Goal: Task Accomplishment & Management: Use online tool/utility

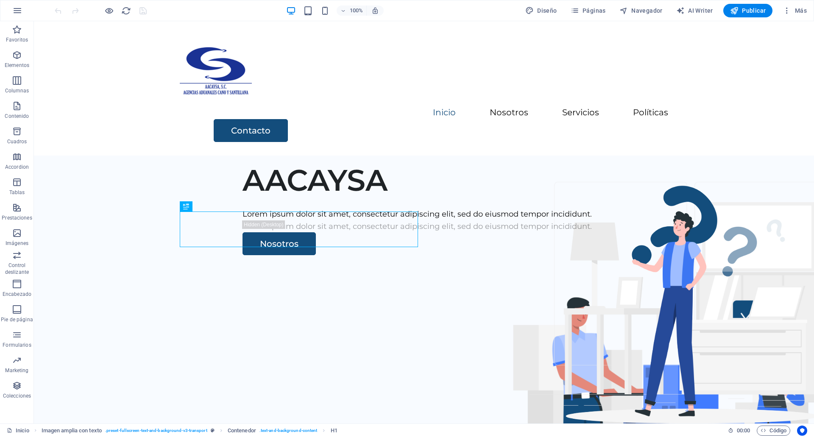
click at [798, 17] on div "100% Diseño Páginas Navegador AI Writer Publicar Más" at bounding box center [406, 10] width 813 height 20
click at [798, 13] on span "Más" at bounding box center [794, 10] width 24 height 8
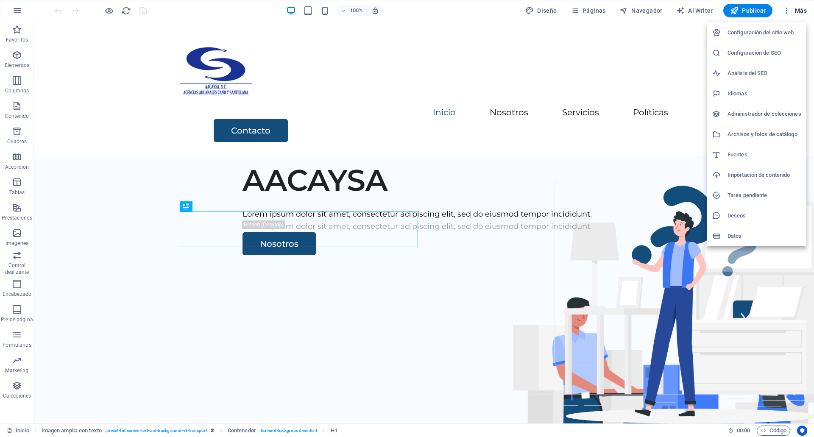
click at [740, 135] on h6 "Archivos y fotos de catálogo" at bounding box center [764, 134] width 74 height 10
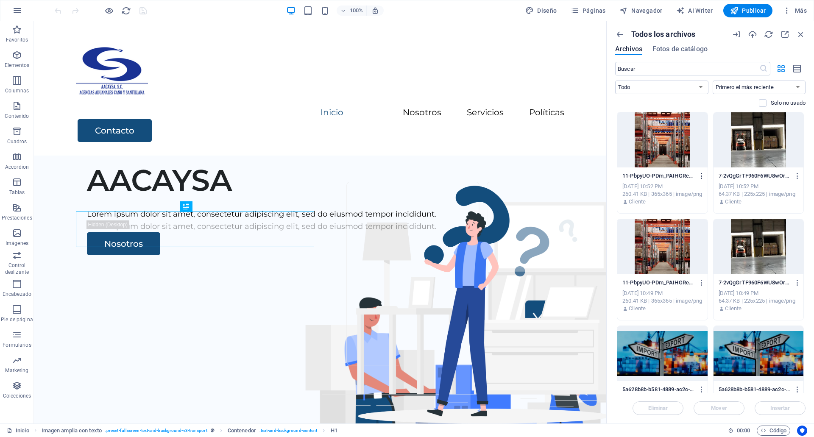
click at [699, 177] on icon "button" at bounding box center [702, 176] width 8 height 8
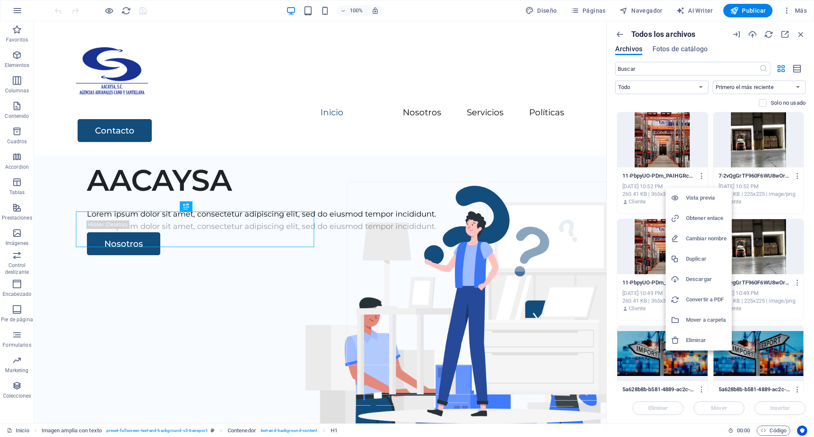
click at [698, 338] on h6 "Eliminar" at bounding box center [706, 340] width 41 height 10
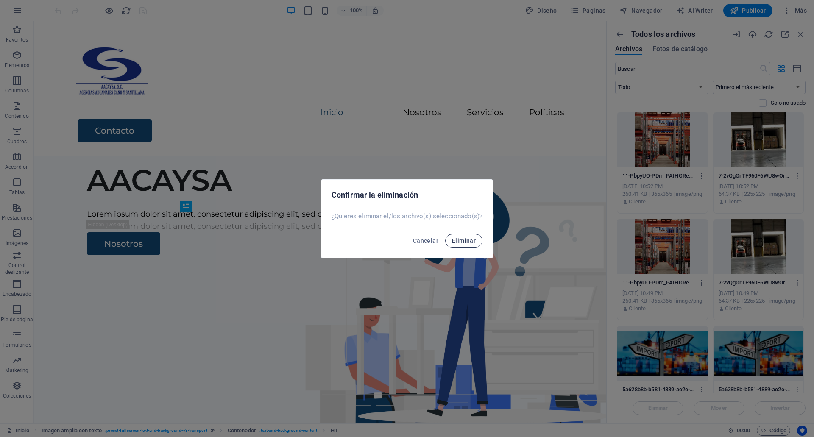
click at [462, 236] on button "Eliminar" at bounding box center [463, 241] width 37 height 14
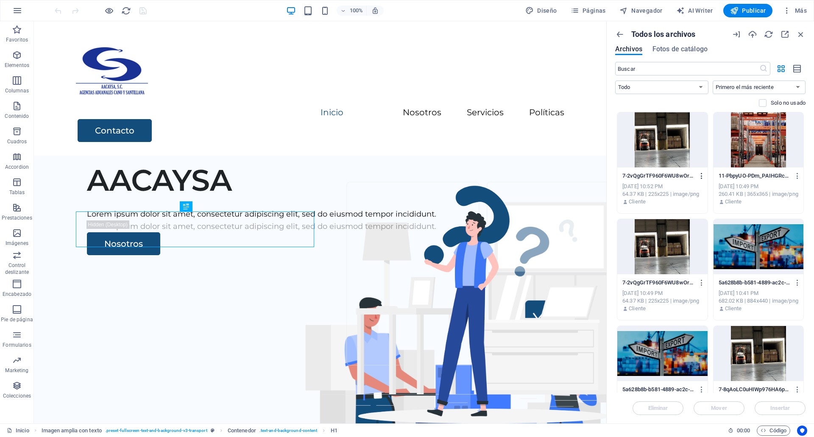
click at [697, 172] on button "button" at bounding box center [699, 176] width 11 height 14
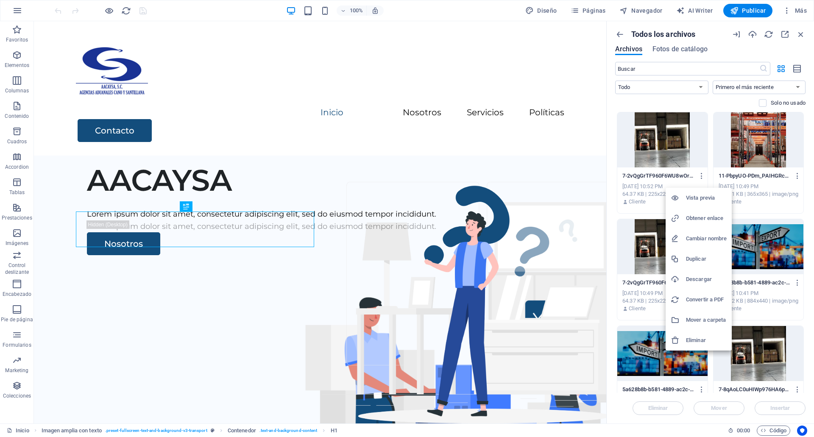
click at [691, 333] on li "Eliminar" at bounding box center [698, 340] width 66 height 20
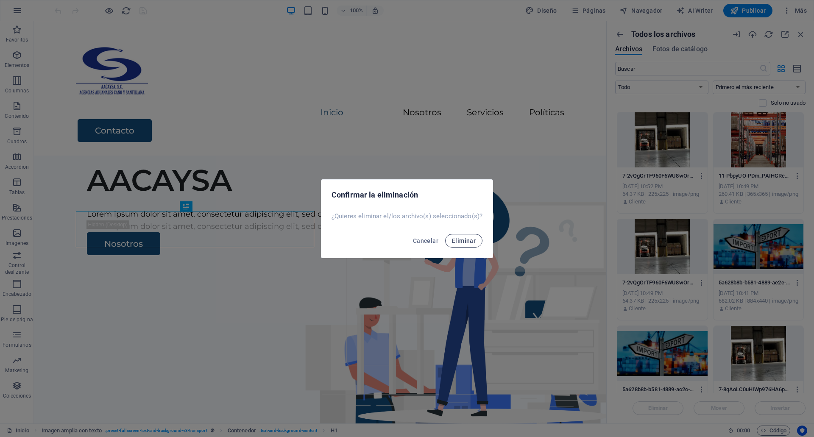
click at [468, 238] on span "Eliminar" at bounding box center [464, 240] width 24 height 7
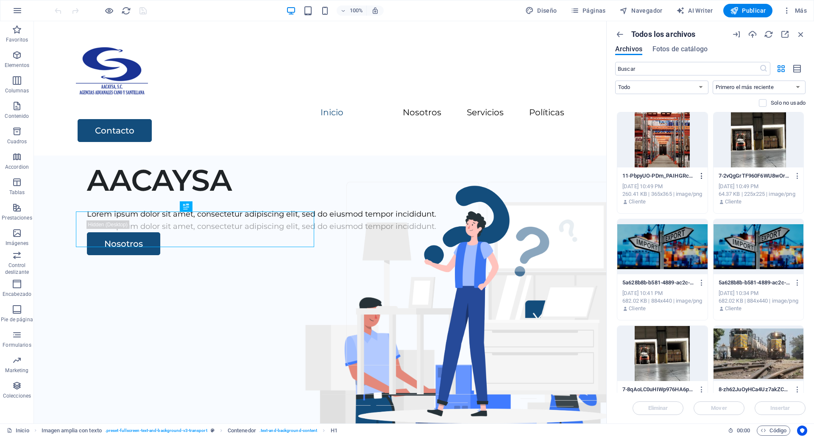
click at [704, 173] on icon "button" at bounding box center [702, 176] width 8 height 8
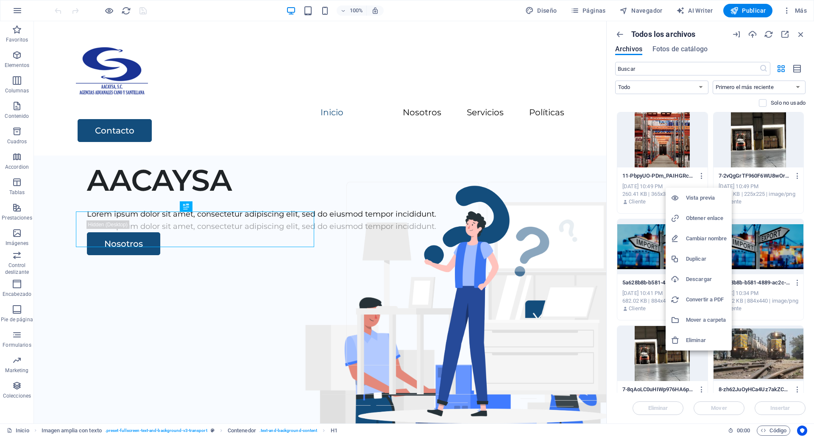
click at [681, 338] on div at bounding box center [677, 340] width 15 height 8
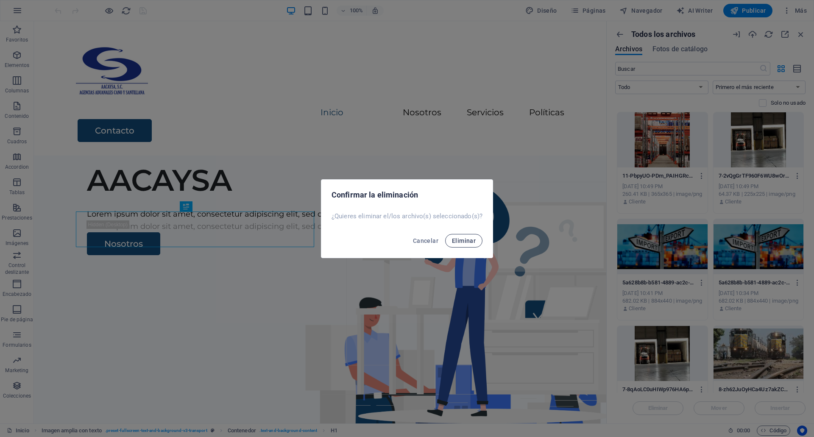
click at [469, 236] on button "Eliminar" at bounding box center [463, 241] width 37 height 14
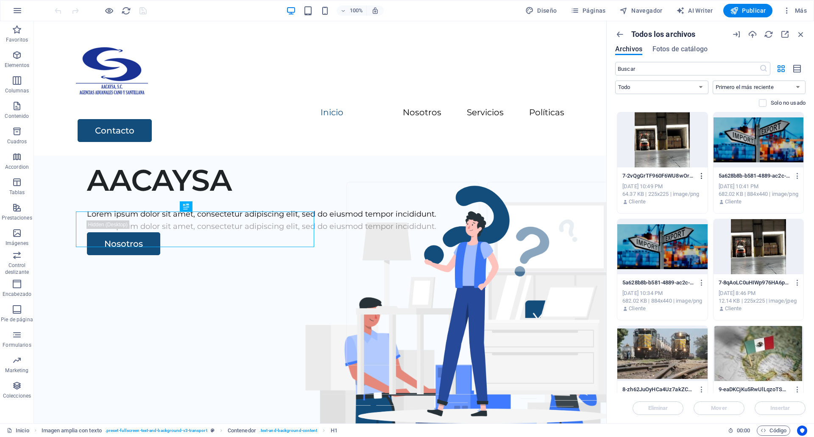
click at [699, 174] on icon "button" at bounding box center [702, 176] width 8 height 8
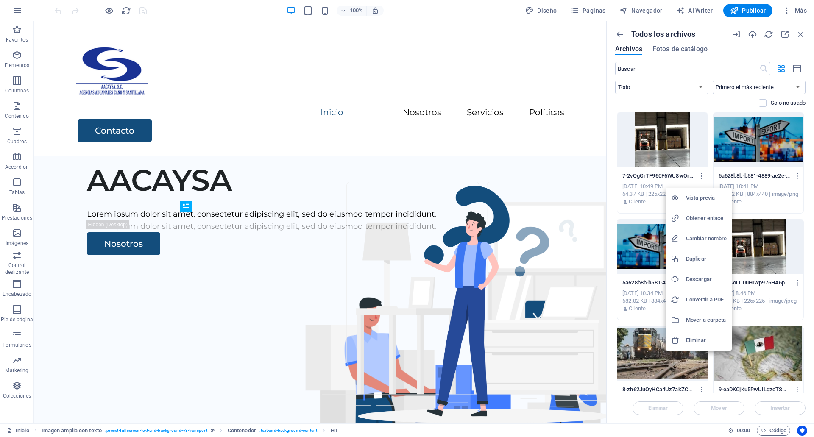
click at [691, 337] on h6 "Eliminar" at bounding box center [706, 340] width 41 height 10
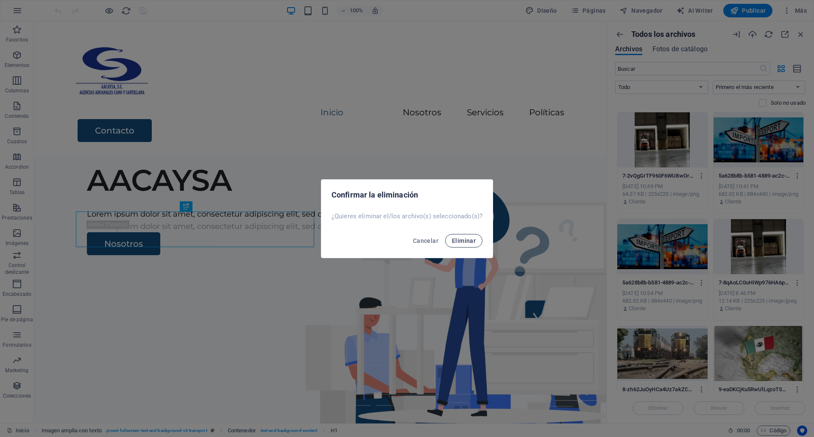
click at [469, 244] on button "Eliminar" at bounding box center [463, 241] width 37 height 14
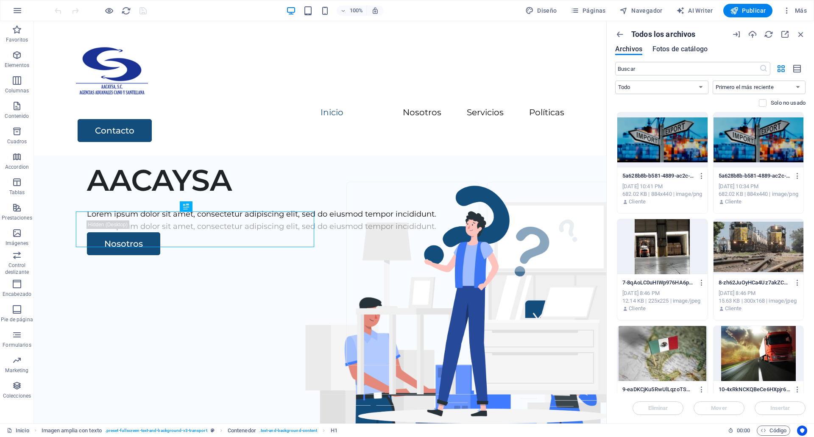
click at [661, 51] on span "Fotos de catálogo" at bounding box center [679, 49] width 55 height 10
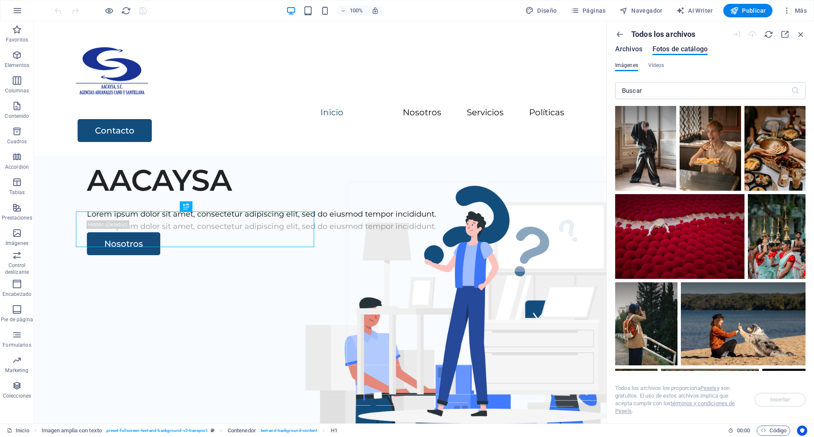
click at [616, 50] on span "Archivos" at bounding box center [628, 49] width 27 height 10
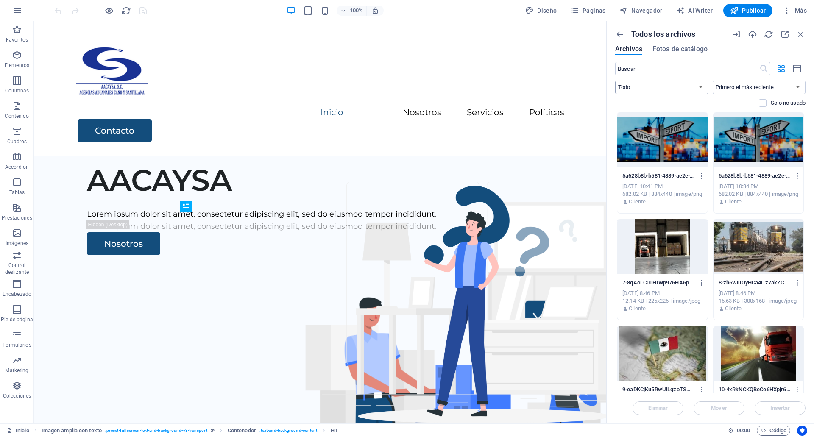
click at [641, 87] on select "Todo Imágenes Documentos Audio Video Vector Otro" at bounding box center [661, 88] width 93 height 14
click at [615, 81] on select "Todo Imágenes Documentos Audio Video Vector Otro" at bounding box center [661, 88] width 93 height 14
click at [653, 83] on select "Todo Imágenes Documentos Audio Video Vector Otro" at bounding box center [661, 88] width 93 height 14
select select "all"
click at [615, 81] on select "Todo Imágenes Documentos Audio Video Vector Otro" at bounding box center [661, 88] width 93 height 14
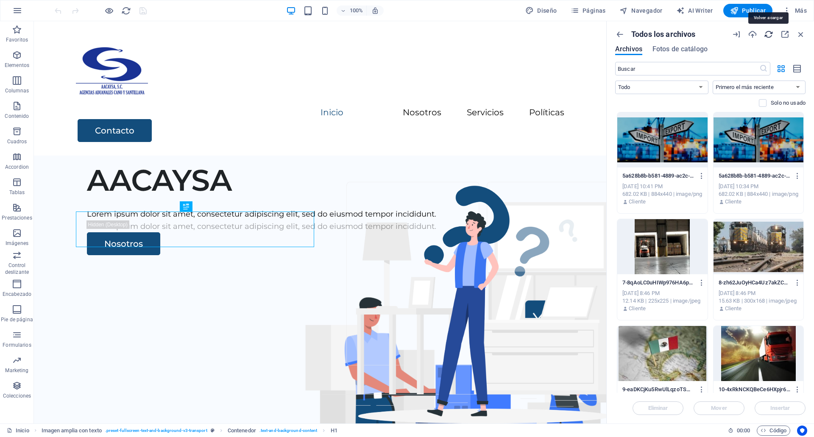
click at [770, 35] on icon "button" at bounding box center [768, 34] width 9 height 9
click at [784, 34] on icon "button" at bounding box center [784, 34] width 9 height 9
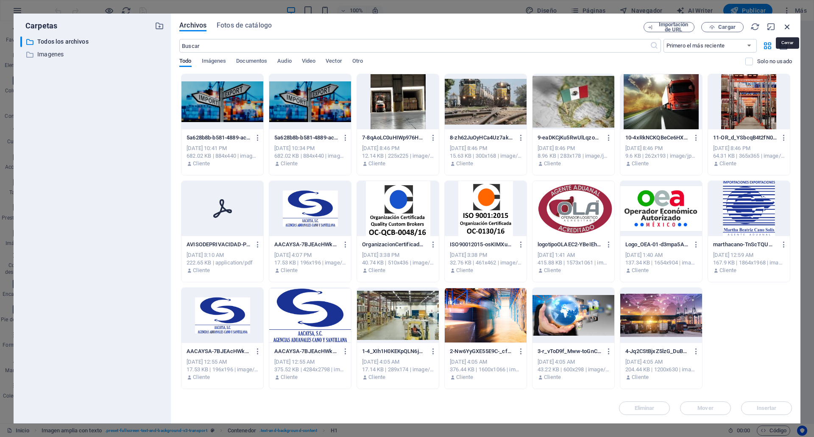
click at [784, 29] on icon "button" at bounding box center [786, 26] width 9 height 9
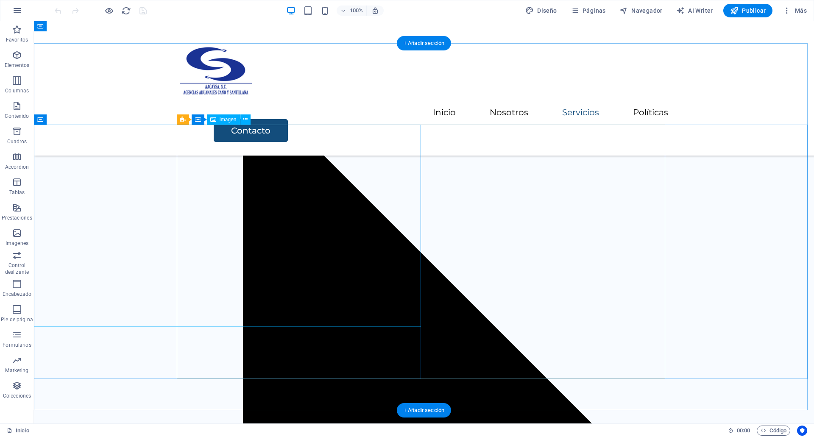
scroll to position [1473, 0]
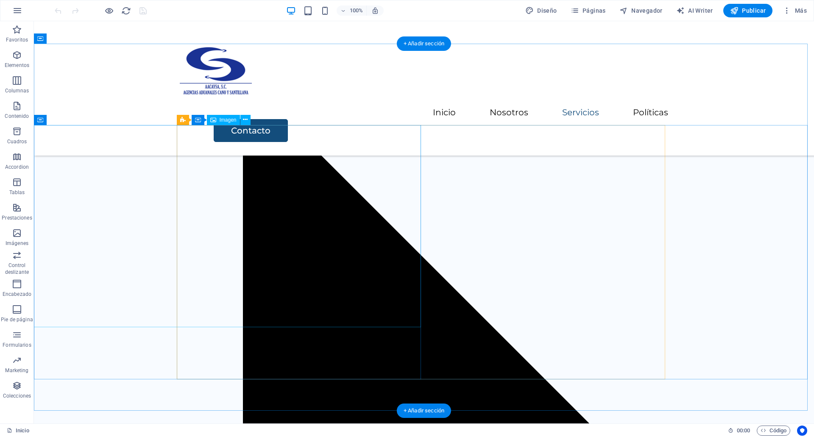
select select "vw"
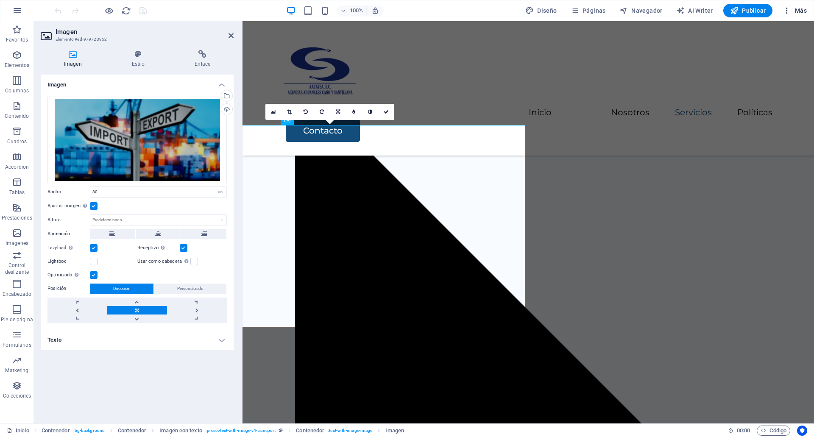
click at [787, 10] on icon "button" at bounding box center [786, 10] width 8 height 8
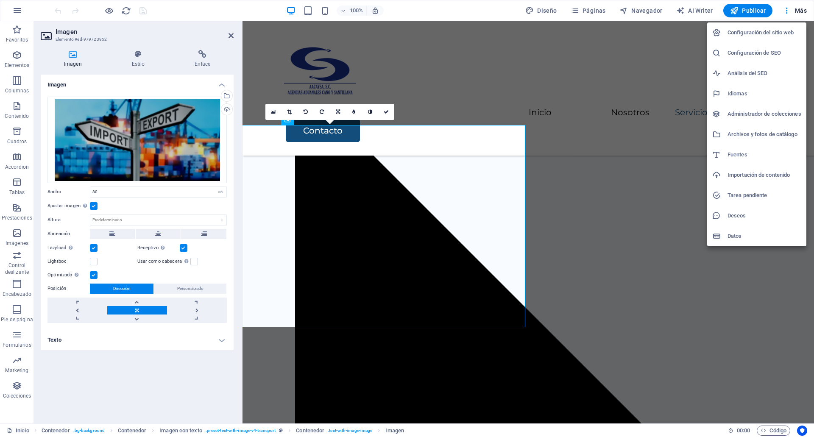
click at [774, 139] on h6 "Archivos y fotos de catálogo" at bounding box center [764, 134] width 74 height 10
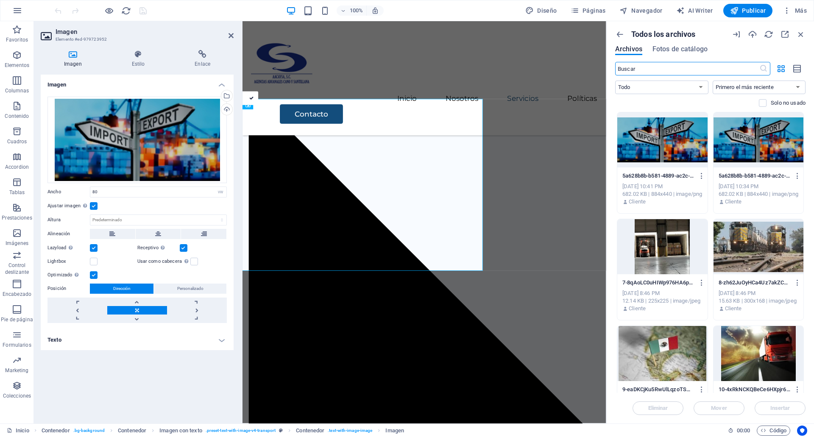
scroll to position [1485, 0]
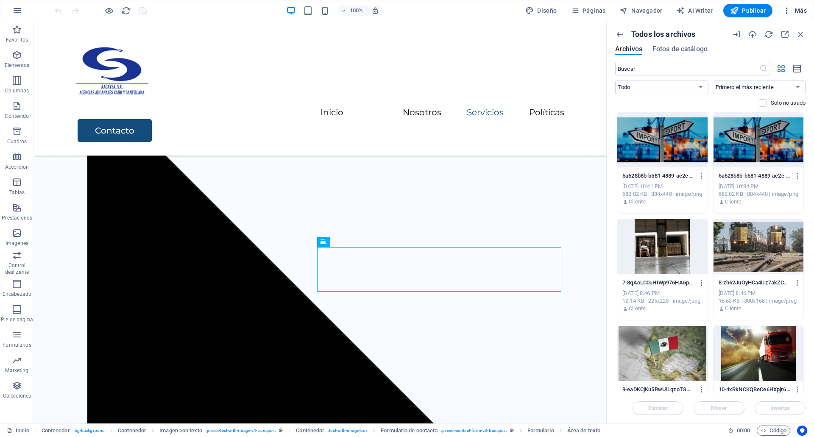
click at [796, 6] on span "Más" at bounding box center [794, 10] width 24 height 8
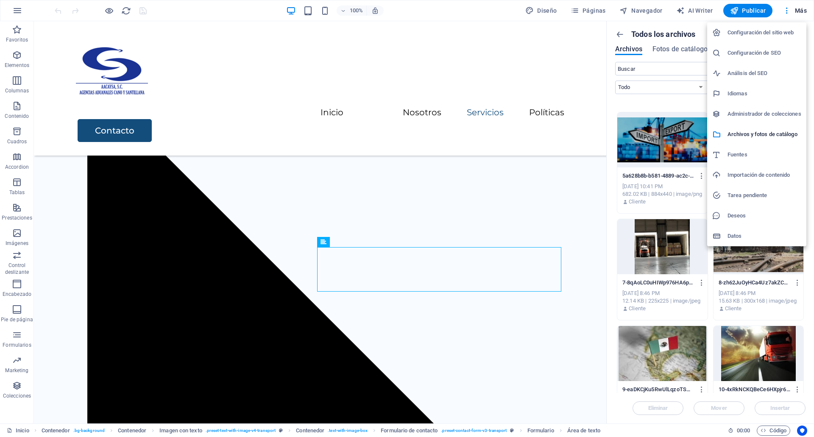
click at [576, 8] on div at bounding box center [407, 218] width 814 height 437
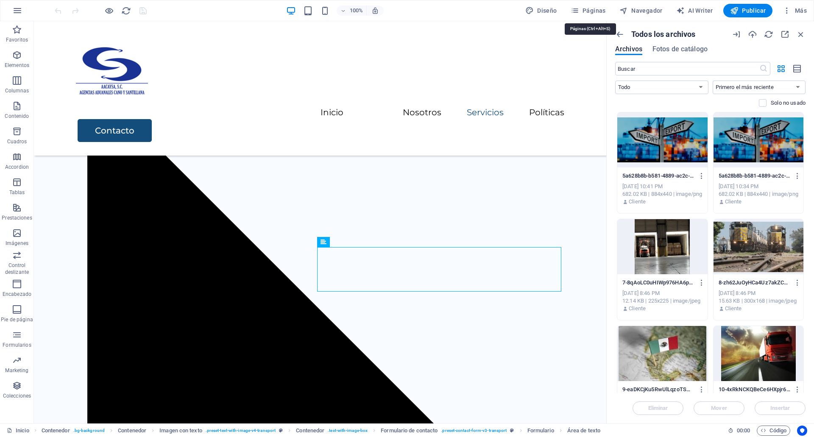
click at [576, 8] on icon "button" at bounding box center [574, 10] width 8 height 8
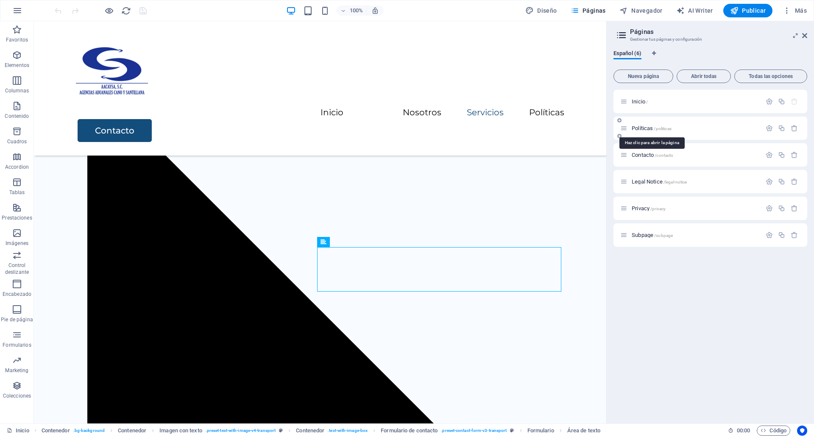
click at [642, 128] on span "Políticas /politicas" at bounding box center [651, 128] width 40 height 6
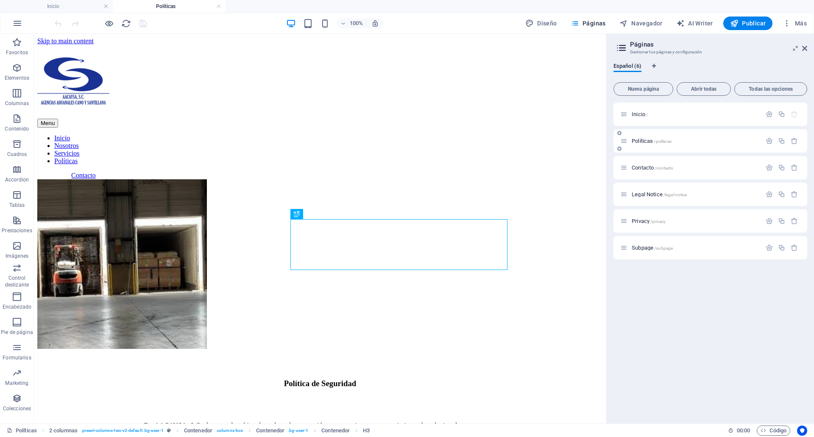
scroll to position [0, 0]
click at [126, 322] on figure at bounding box center [122, 264] width 170 height 171
select select "%"
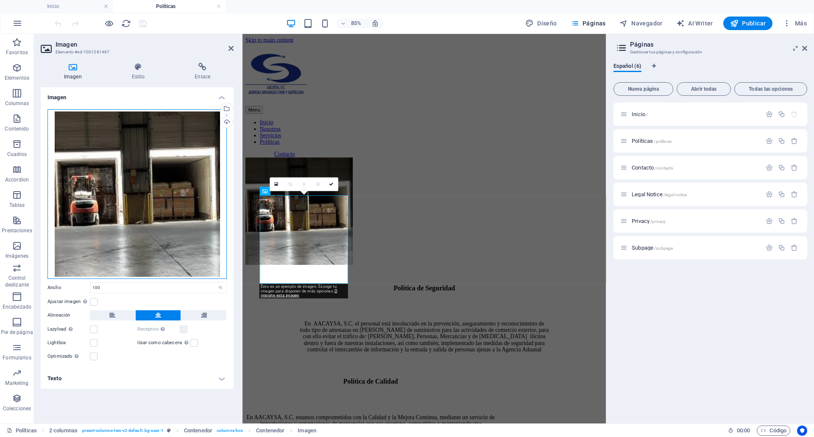
click at [106, 239] on div "Arrastra archivos aquí, haz clic para escoger archivos o selecciona archivos de…" at bounding box center [136, 194] width 179 height 170
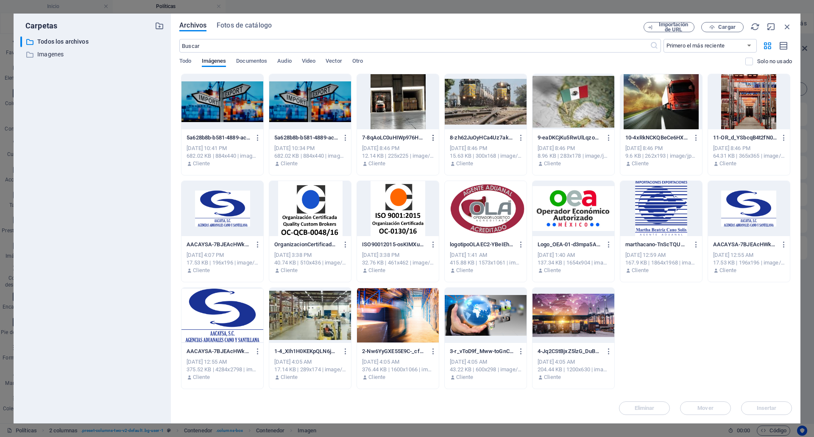
click at [433, 140] on icon "button" at bounding box center [433, 138] width 8 height 8
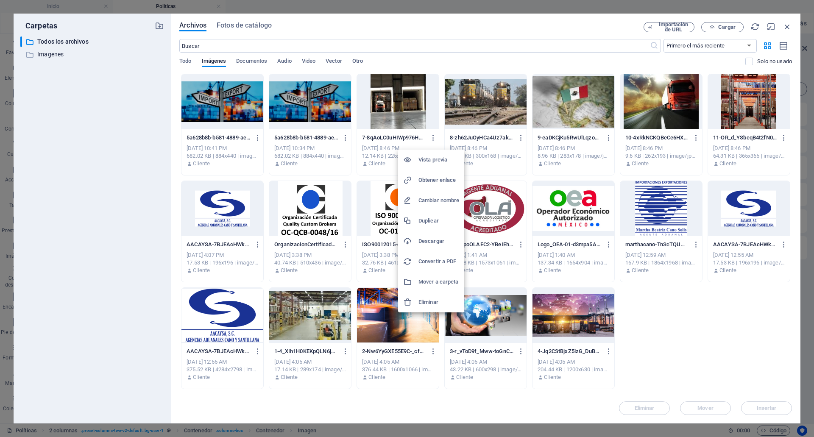
click at [431, 297] on li "Eliminar" at bounding box center [431, 302] width 66 height 20
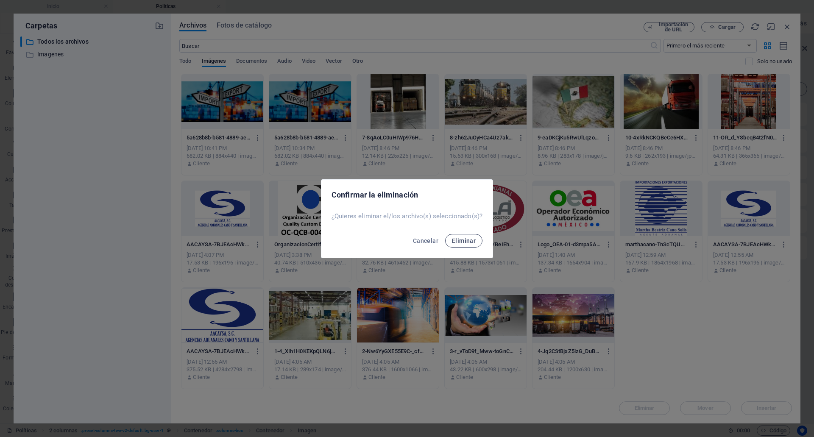
click at [464, 246] on button "Eliminar" at bounding box center [463, 241] width 37 height 14
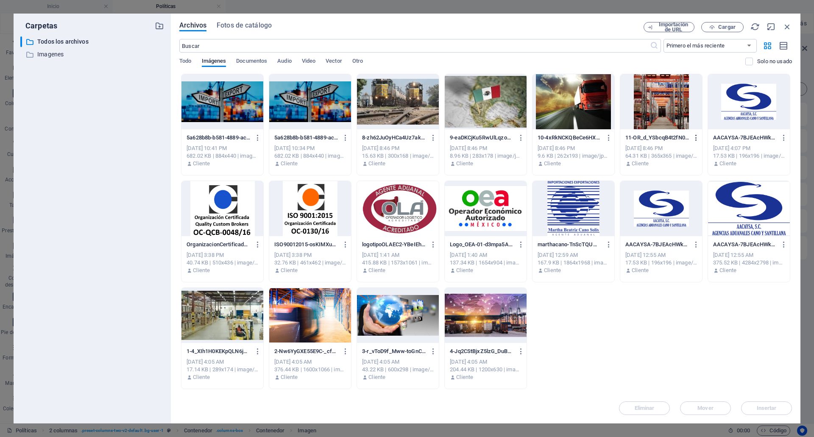
click at [696, 137] on icon "button" at bounding box center [696, 138] width 8 height 8
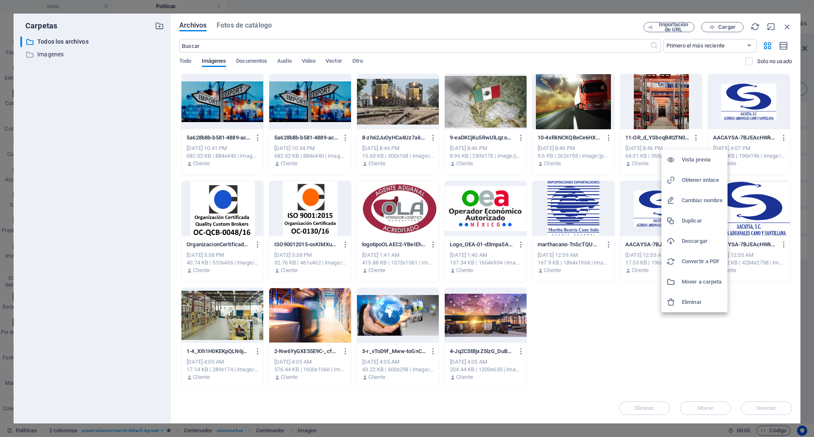
click at [688, 301] on h6 "Eliminar" at bounding box center [701, 302] width 41 height 10
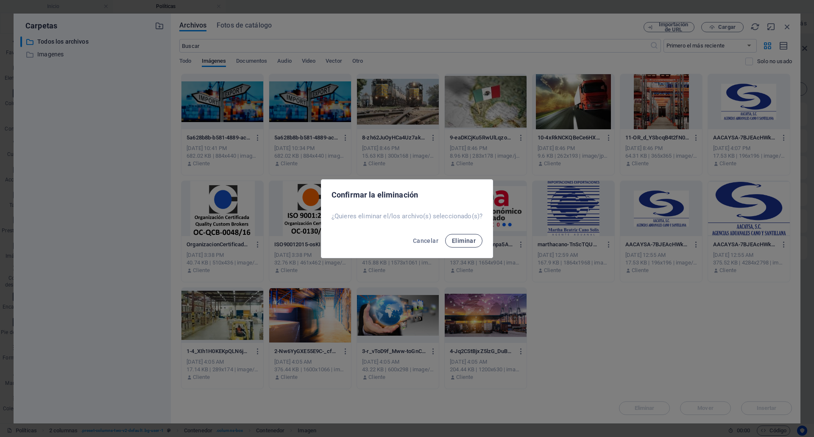
click at [463, 236] on button "Eliminar" at bounding box center [463, 241] width 37 height 14
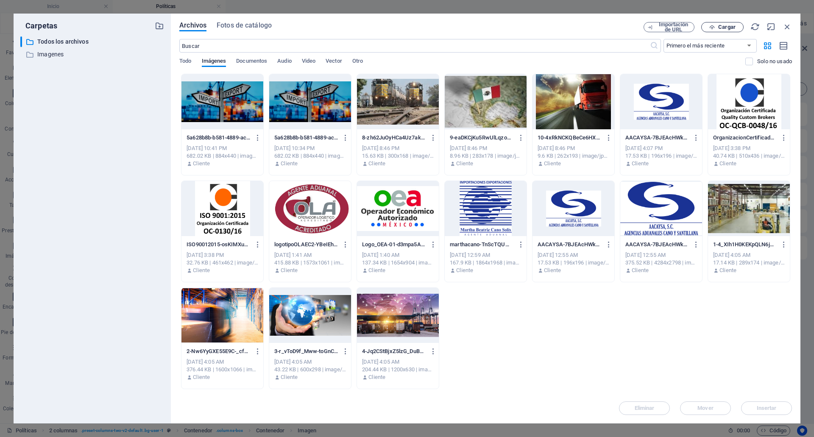
click at [720, 25] on span "Cargar" at bounding box center [726, 27] width 17 height 5
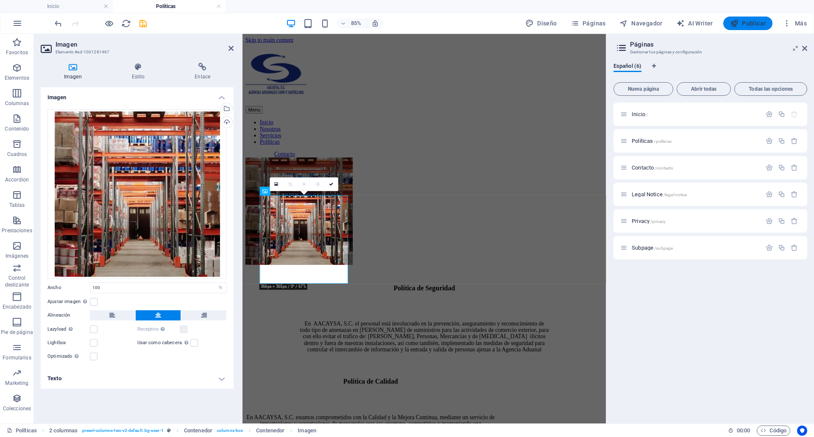
click at [748, 19] on span "Publicar" at bounding box center [748, 23] width 36 height 8
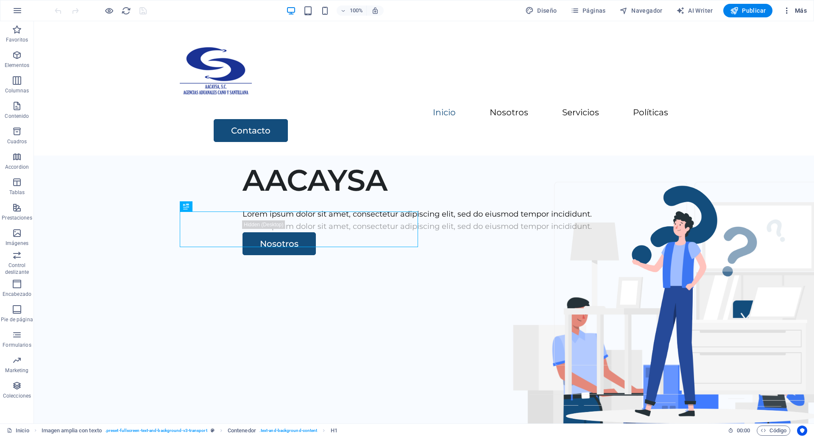
click at [801, 14] on span "Más" at bounding box center [794, 10] width 24 height 8
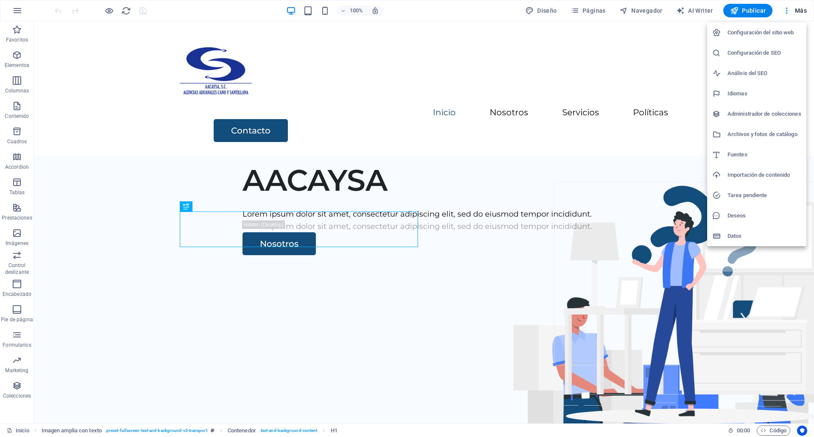
click at [760, 139] on h6 "Archivos y fotos de catálogo" at bounding box center [764, 134] width 74 height 10
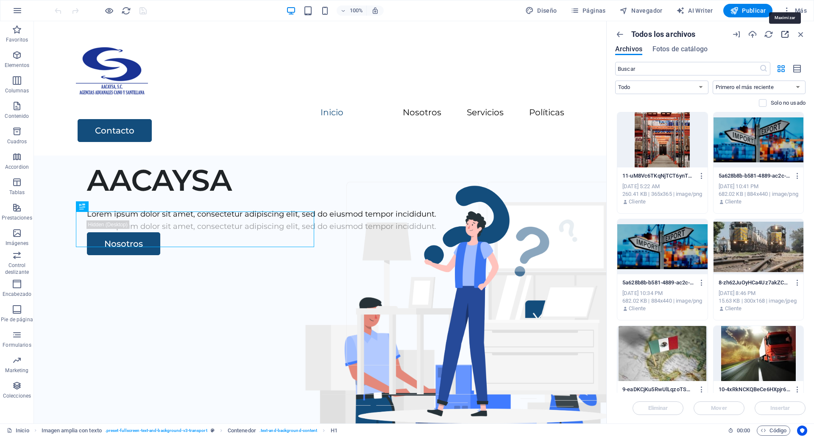
click at [784, 36] on icon "button" at bounding box center [784, 34] width 9 height 9
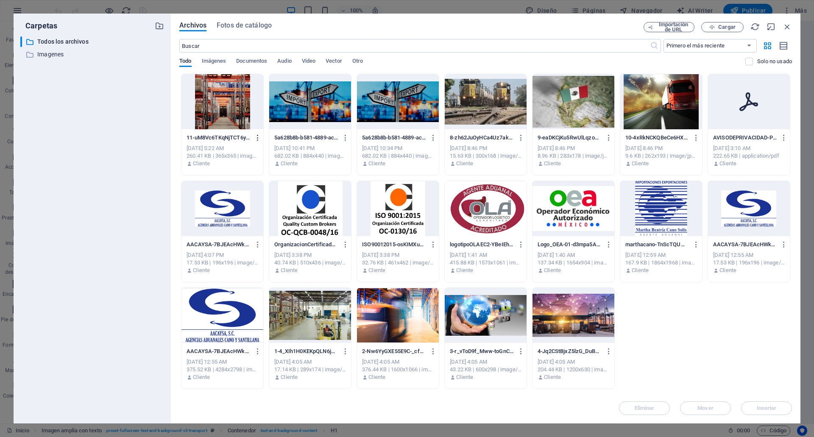
click at [255, 139] on icon "button" at bounding box center [258, 138] width 8 height 8
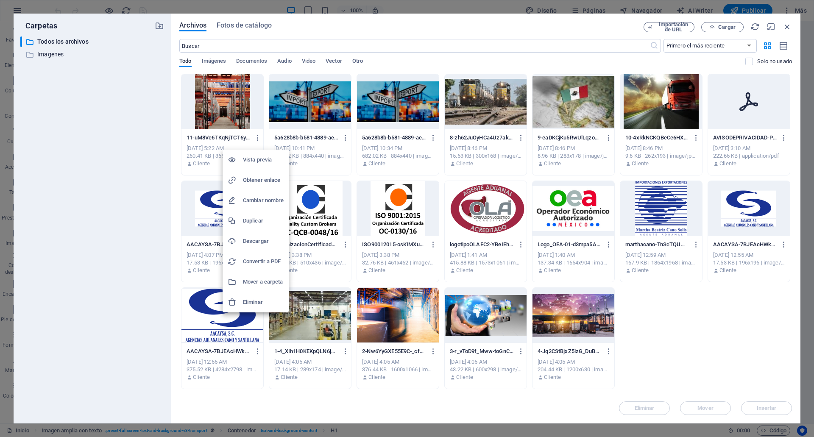
click at [274, 181] on h6 "Obtener enlace" at bounding box center [263, 180] width 41 height 10
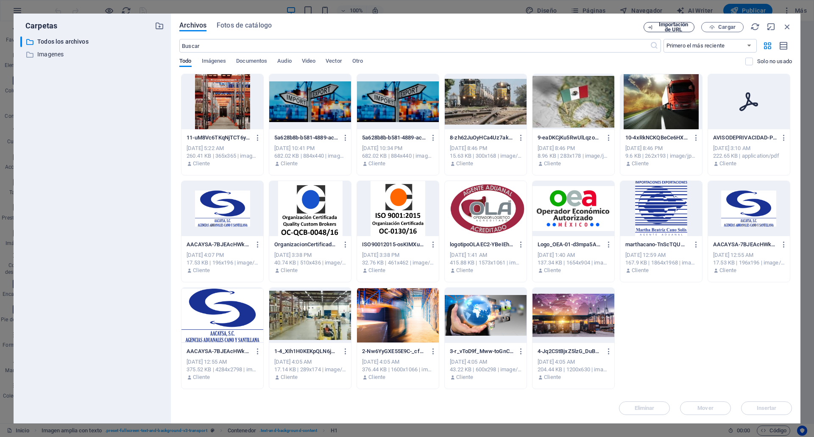
click at [676, 29] on span "Importación de URL" at bounding box center [673, 27] width 34 height 10
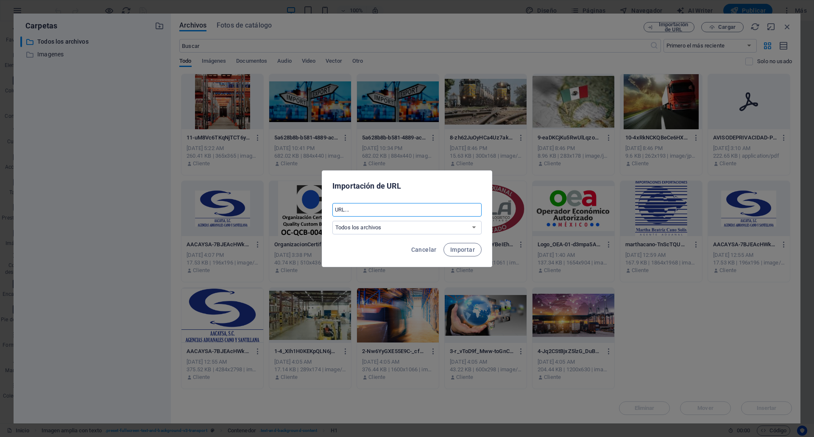
click at [447, 205] on input "text" at bounding box center [406, 210] width 149 height 14
paste input "https://cdn1.site-media.eu/images/0/19629220/11-uM8Vc6TKqNjTCT6ynT_zjw.png"
type input "https://cdn1.site-media.eu/images/0/19629220/11-uM8Vc6TKqNjTCT6ynT_zjw.png"
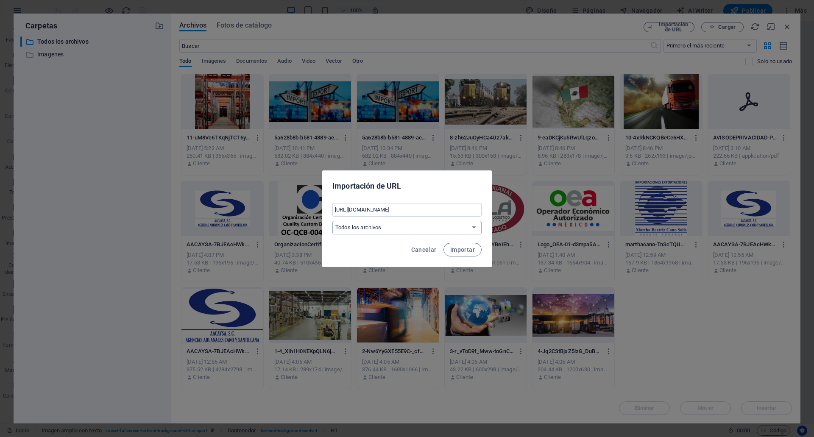
click at [450, 230] on select "Todos los archivos Imagenes" at bounding box center [406, 228] width 149 height 14
select select "Imagenes"
click at [332, 221] on select "Todos los archivos Imagenes" at bounding box center [406, 228] width 149 height 14
click at [463, 249] on span "Importar" at bounding box center [462, 249] width 25 height 7
select select "all_files"
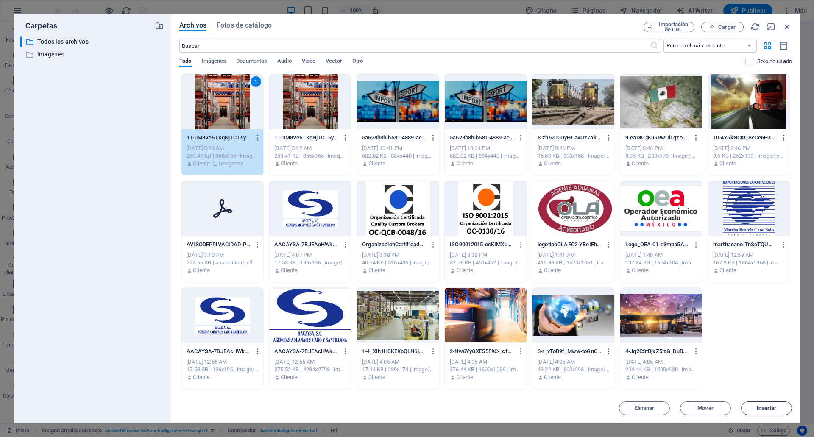
click at [760, 406] on span "Insertar" at bounding box center [766, 408] width 20 height 5
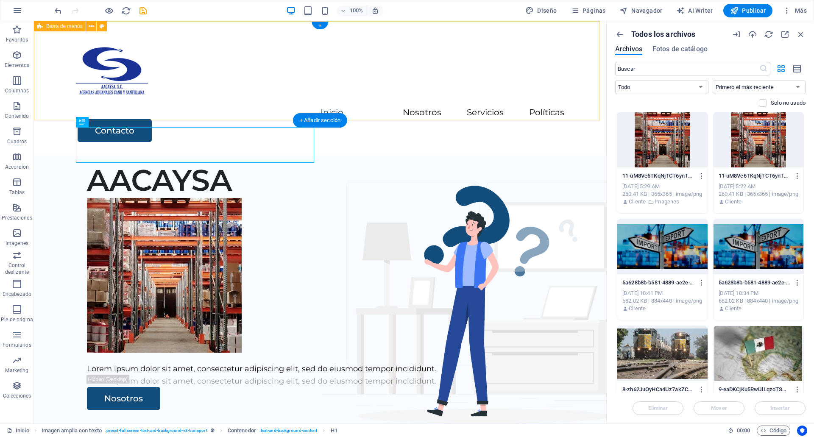
click at [352, 86] on div "Menu Inicio Nosotros Servicios Políticas Contacto" at bounding box center [320, 88] width 572 height 134
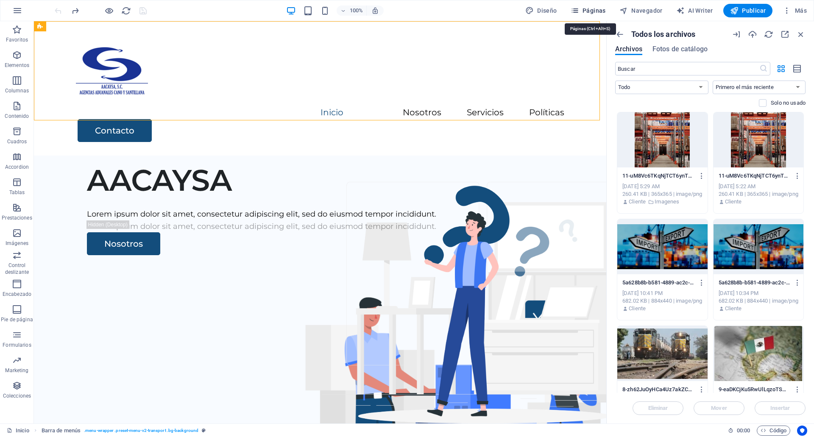
click at [581, 5] on button "Páginas" at bounding box center [588, 11] width 42 height 14
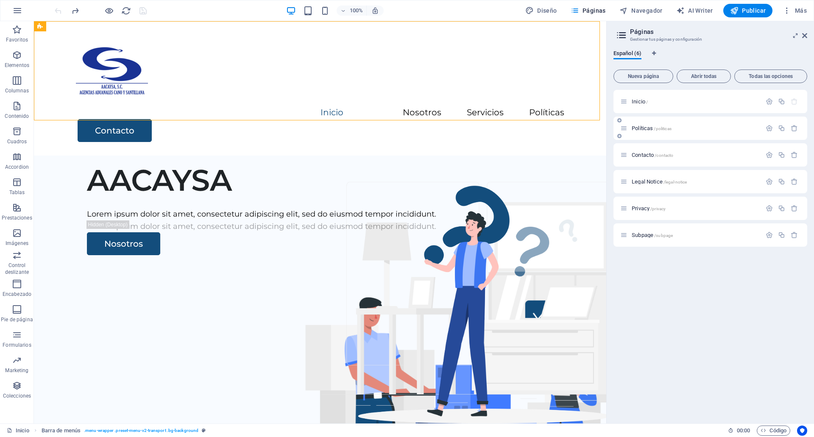
click at [641, 127] on span "Políticas /politicas" at bounding box center [651, 128] width 40 height 6
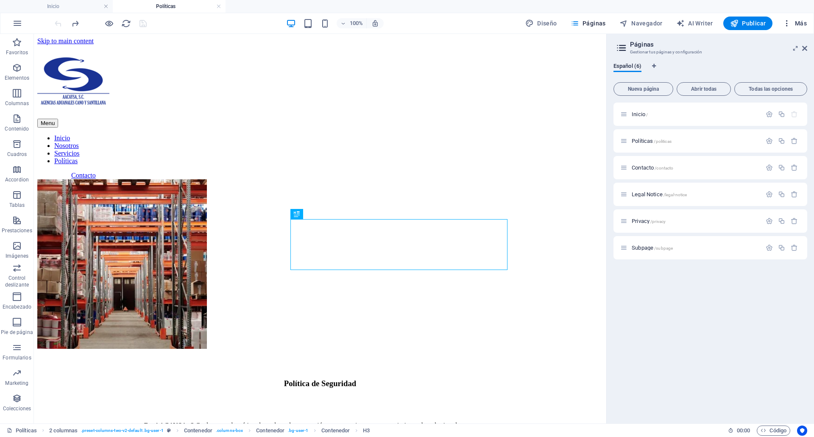
click at [794, 22] on span "Más" at bounding box center [794, 23] width 24 height 8
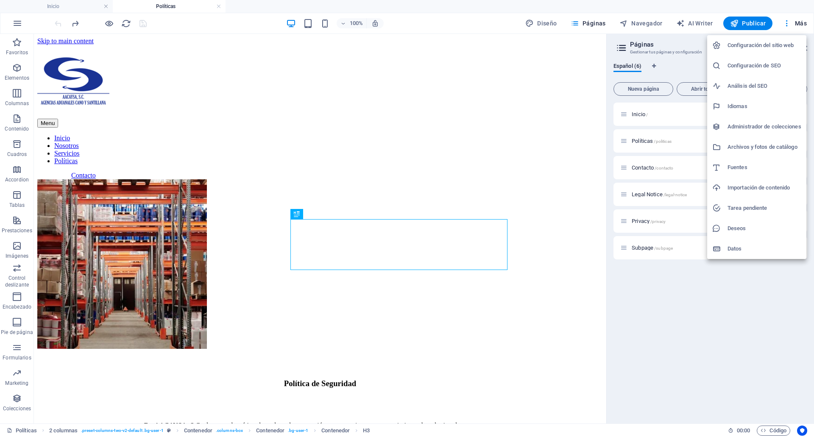
click at [127, 263] on div at bounding box center [407, 218] width 814 height 437
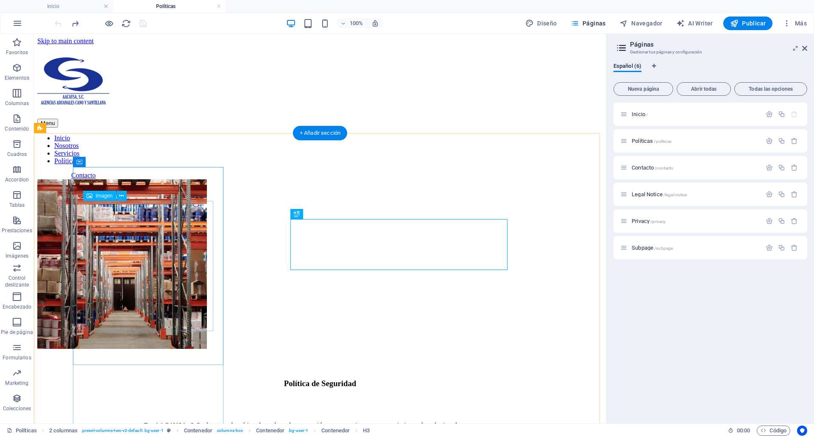
click at [127, 263] on figure at bounding box center [122, 264] width 170 height 171
select select "%"
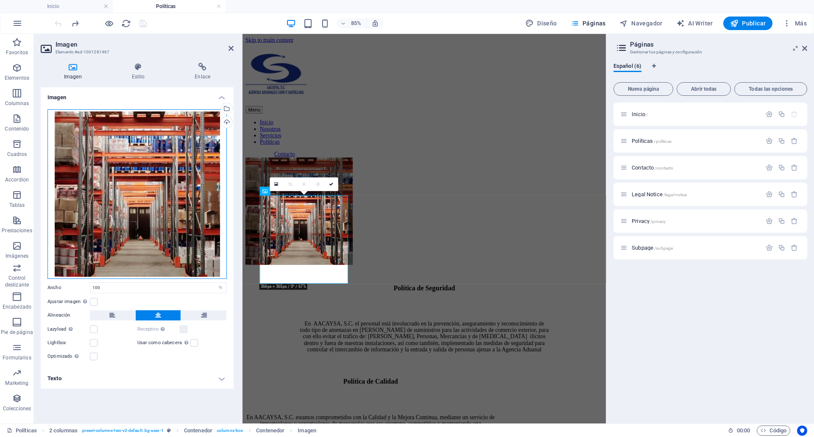
click at [170, 175] on div "Arrastra archivos aquí, haz clic para escoger archivos o selecciona archivos de…" at bounding box center [136, 194] width 179 height 170
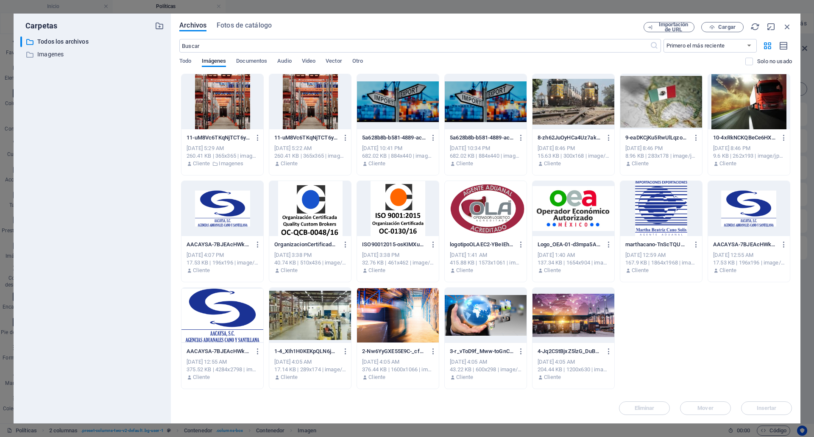
click at [247, 101] on div at bounding box center [222, 101] width 82 height 55
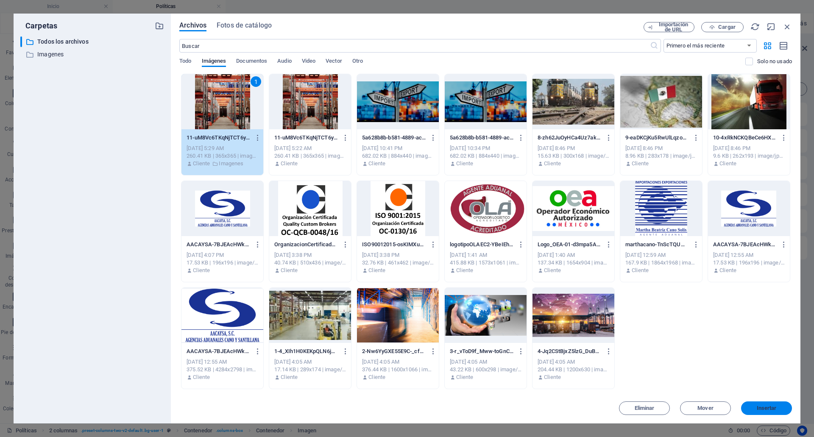
click at [766, 410] on span "Insertar" at bounding box center [766, 408] width 20 height 5
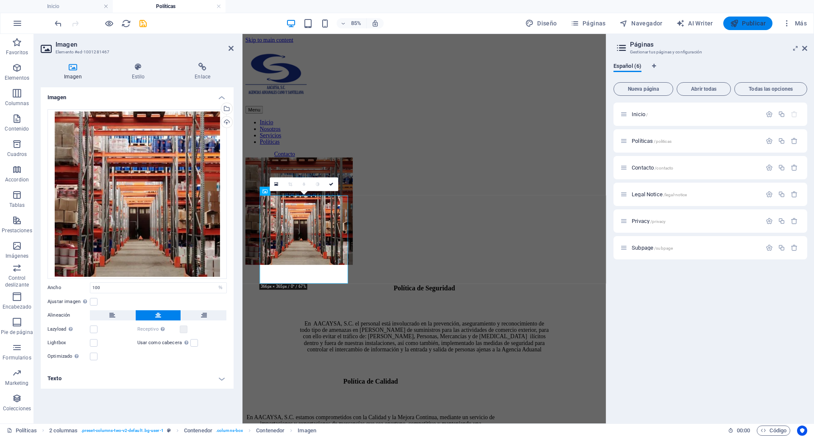
click at [752, 23] on span "Publicar" at bounding box center [748, 23] width 36 height 8
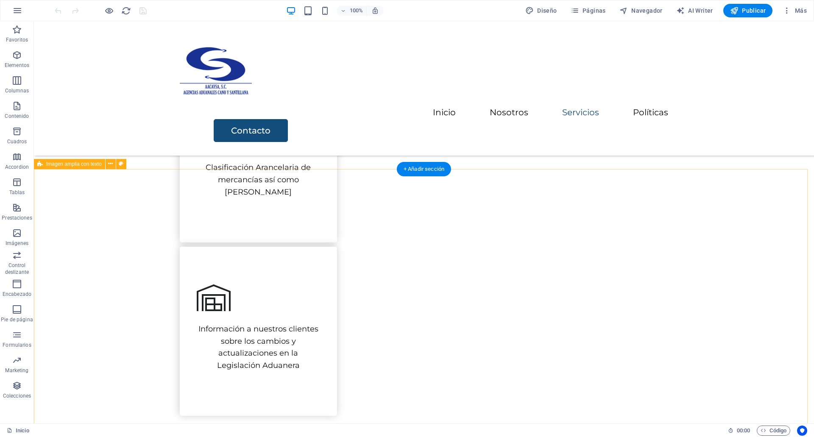
scroll to position [530, 0]
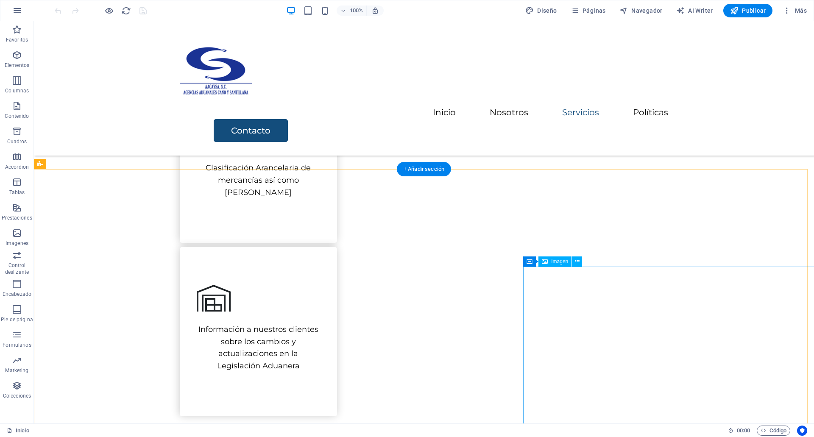
select select "px"
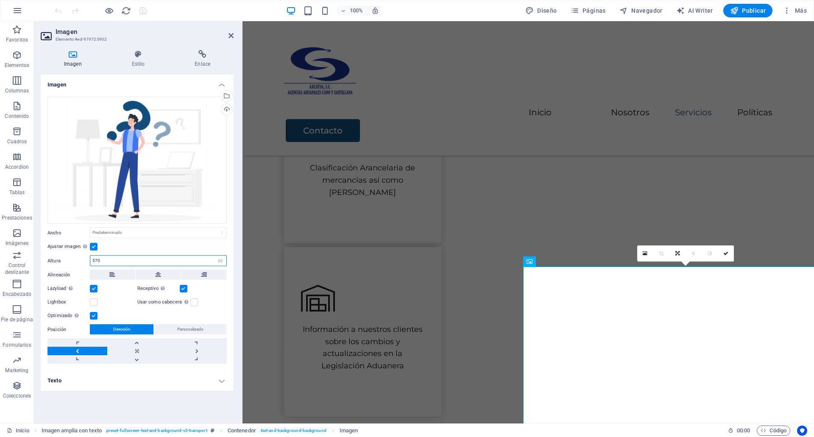
click at [125, 259] on input "570" at bounding box center [158, 261] width 136 height 10
click at [161, 242] on div "Ajustar imagen Ajustar imagen automáticamente a un ancho y alto fijo" at bounding box center [136, 247] width 179 height 10
click at [220, 260] on select "Predeterminado automático px" at bounding box center [220, 261] width 12 height 10
click at [214, 256] on select "Predeterminado automático px" at bounding box center [220, 261] width 12 height 10
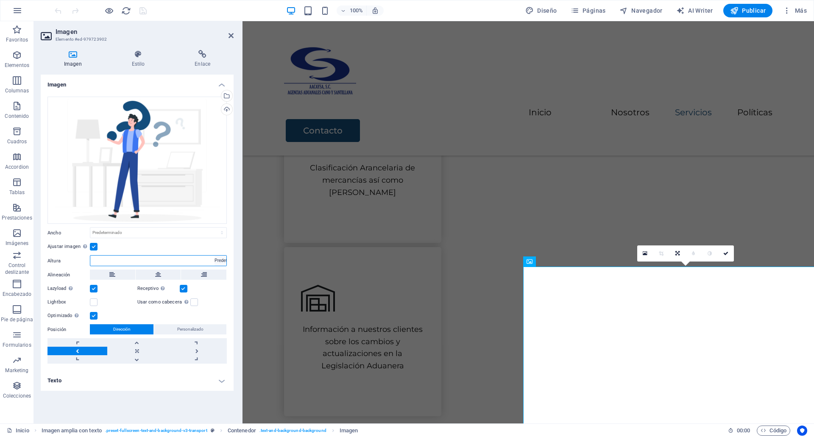
select select "DISABLED_OPTION_VALUE"
click at [225, 252] on div "Ajustar imagen Ajustar imagen automáticamente a un ancho y alto fijo" at bounding box center [136, 247] width 179 height 10
click at [134, 56] on icon at bounding box center [138, 54] width 60 height 8
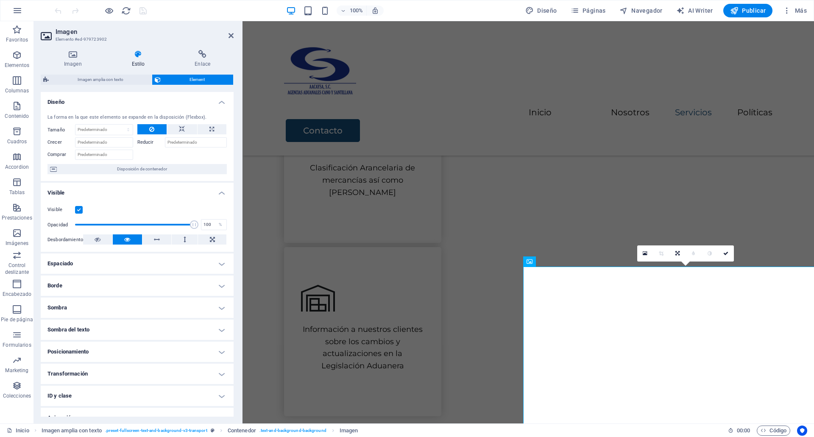
click at [132, 266] on h4 "Espaciado" at bounding box center [137, 263] width 193 height 20
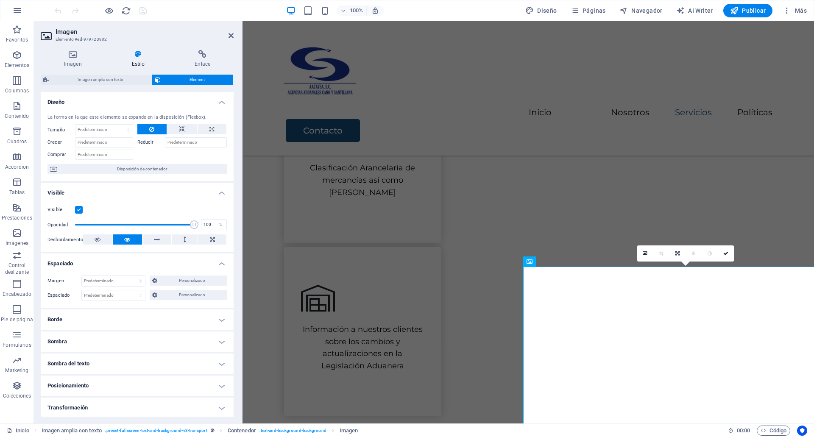
click at [135, 324] on h4 "Borde" at bounding box center [137, 319] width 193 height 20
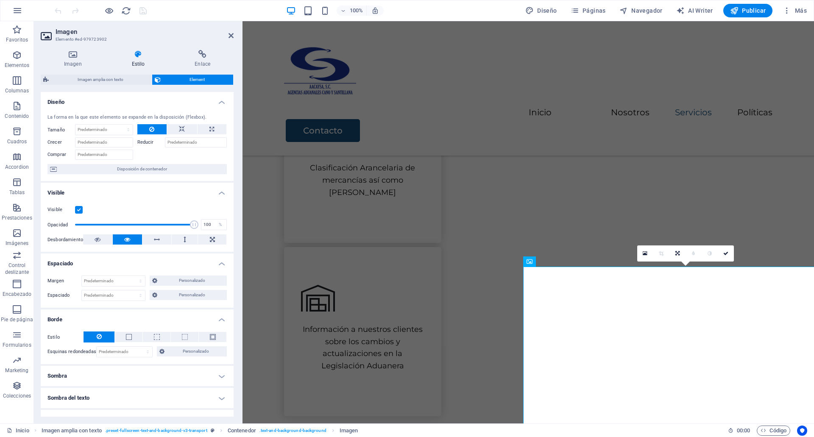
click at [135, 254] on h4 "Espaciado" at bounding box center [137, 260] width 193 height 15
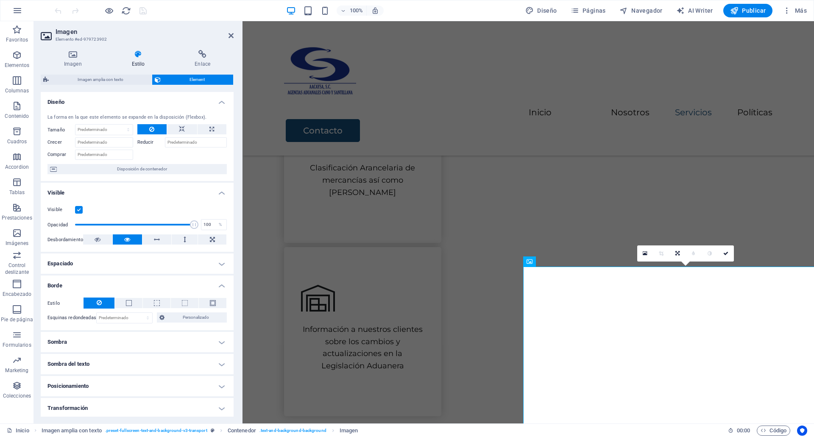
click at [126, 289] on h4 "Borde" at bounding box center [137, 282] width 193 height 15
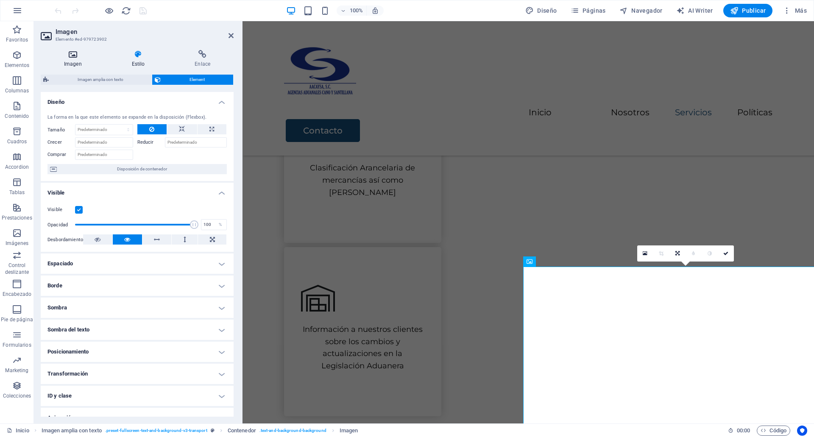
click at [56, 63] on h4 "Imagen" at bounding box center [75, 59] width 68 height 18
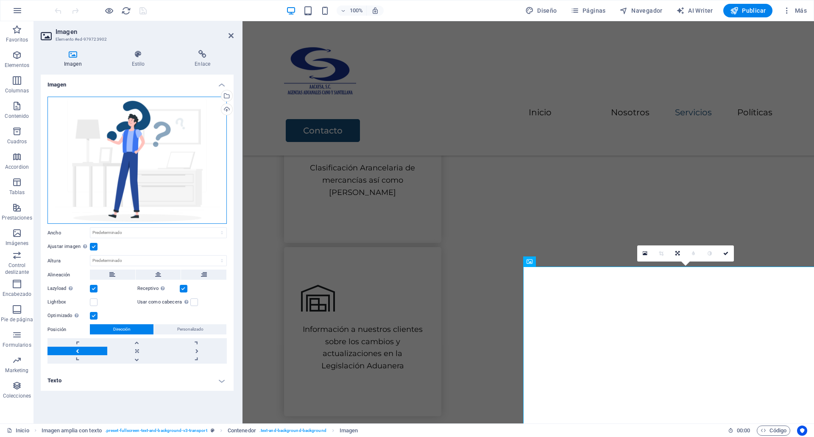
click at [152, 207] on div "Arrastra archivos aquí, haz clic para escoger archivos o selecciona archivos de…" at bounding box center [136, 161] width 179 height 128
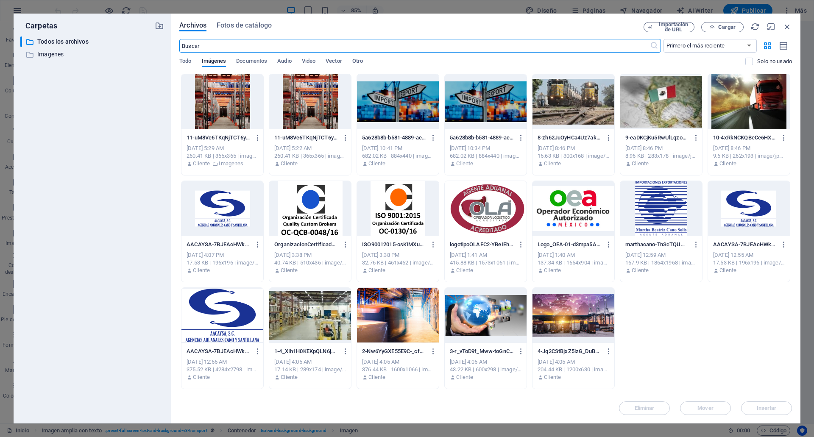
type input "570"
select select "px"
click at [785, 28] on icon "button" at bounding box center [786, 26] width 9 height 9
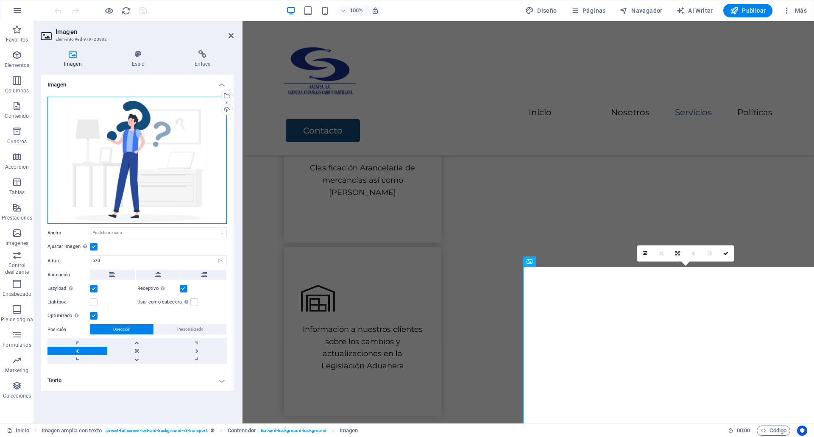
click at [99, 100] on div "Arrastra archivos aquí, haz clic para escoger archivos o selecciona archivos de…" at bounding box center [136, 161] width 179 height 128
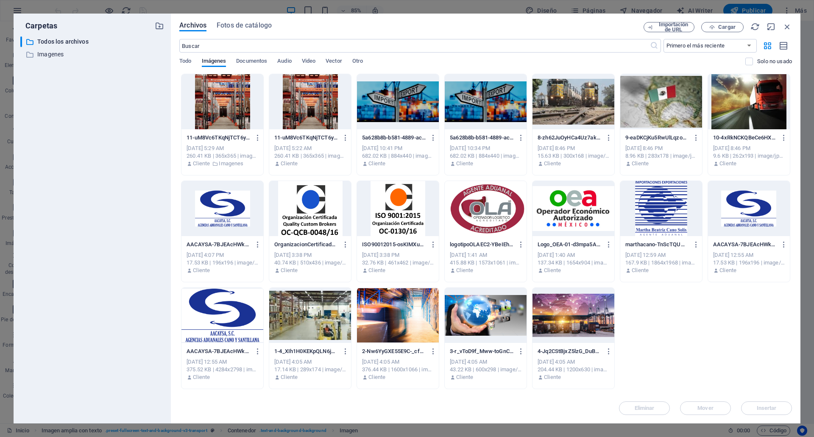
click at [375, 312] on div at bounding box center [398, 315] width 82 height 55
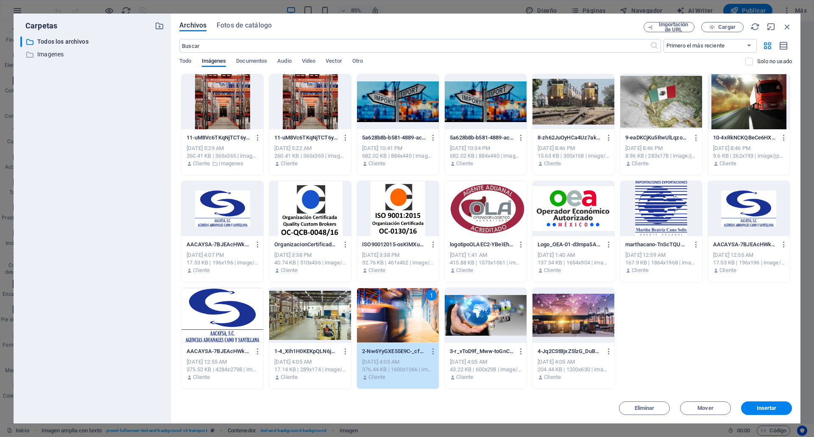
click at [326, 318] on div at bounding box center [310, 315] width 82 height 55
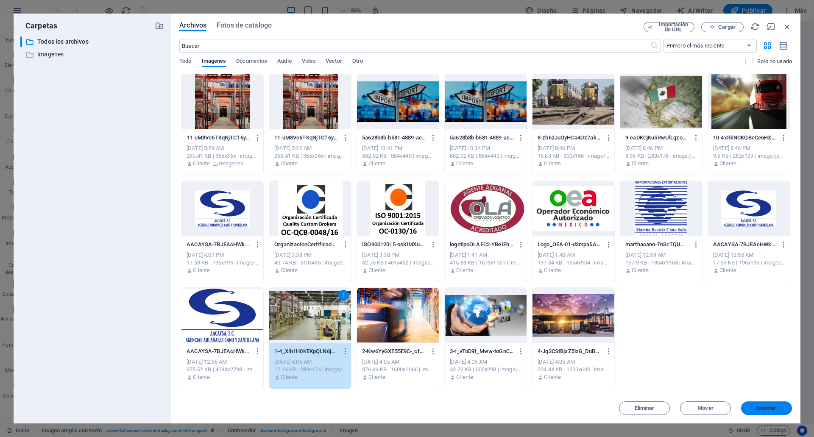
click at [779, 404] on button "Insertar" at bounding box center [766, 408] width 51 height 14
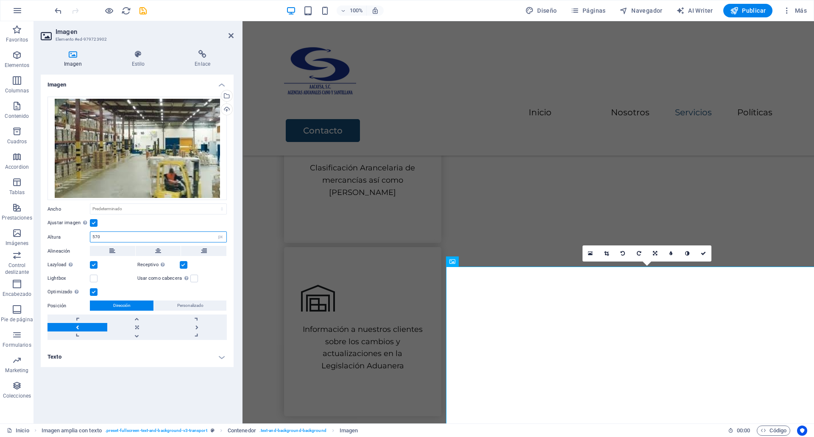
click at [120, 239] on input "570" at bounding box center [158, 237] width 136 height 10
click at [116, 214] on div "Predeterminado automático px rem % em vh vw" at bounding box center [158, 208] width 137 height 11
click at [114, 210] on select "Predeterminado automático px rem % em vh vw" at bounding box center [158, 209] width 136 height 10
select select "%"
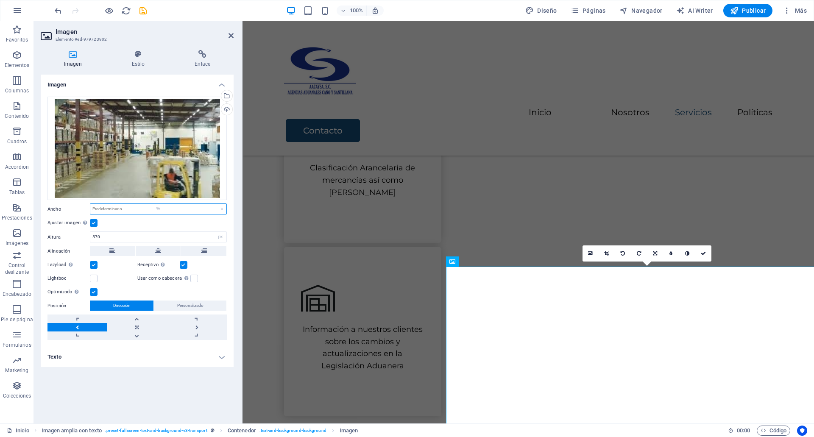
click at [214, 204] on select "Predeterminado automático px rem % em vh vw" at bounding box center [158, 209] width 136 height 10
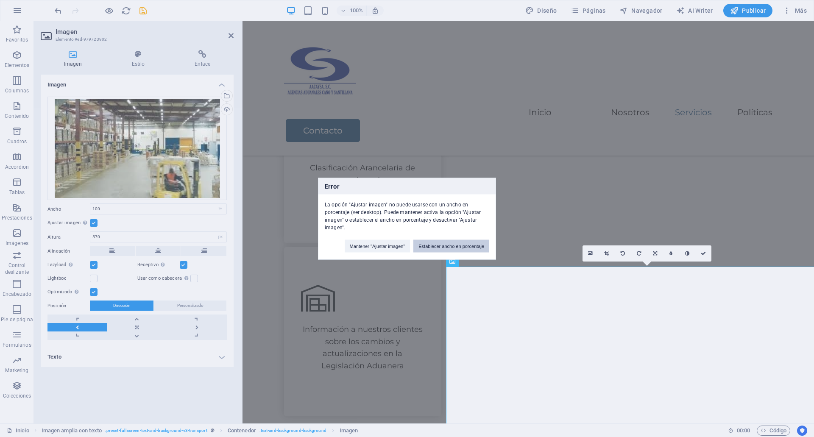
click at [416, 247] on button "Establecer ancho en porcentaje" at bounding box center [451, 245] width 76 height 13
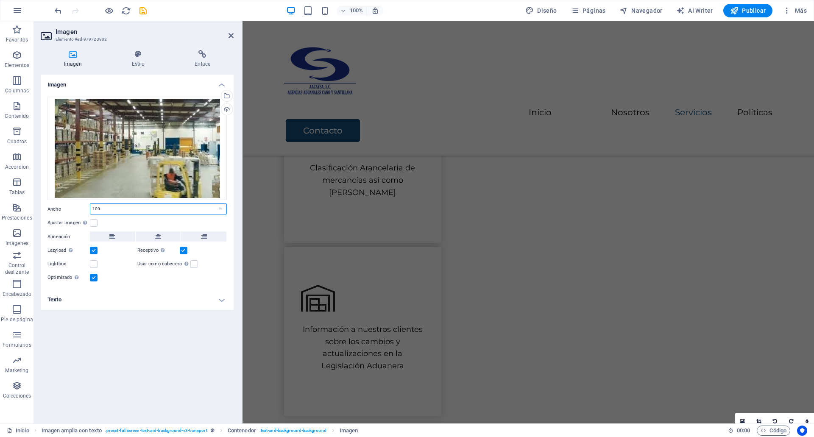
click at [144, 207] on input "100" at bounding box center [158, 209] width 136 height 10
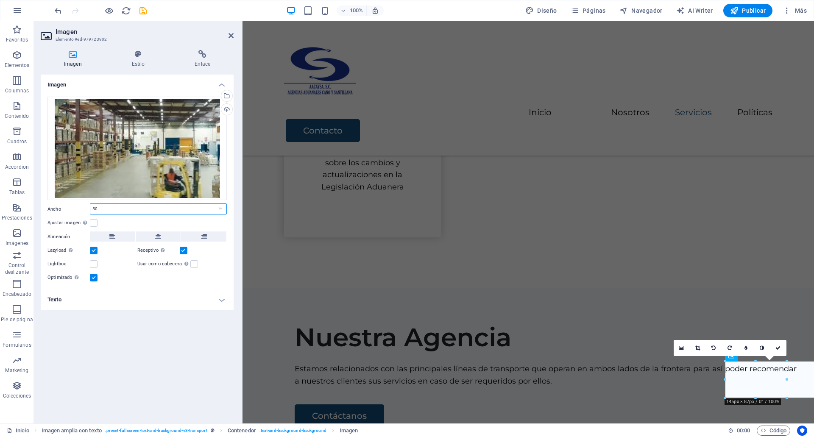
scroll to position [797, 0]
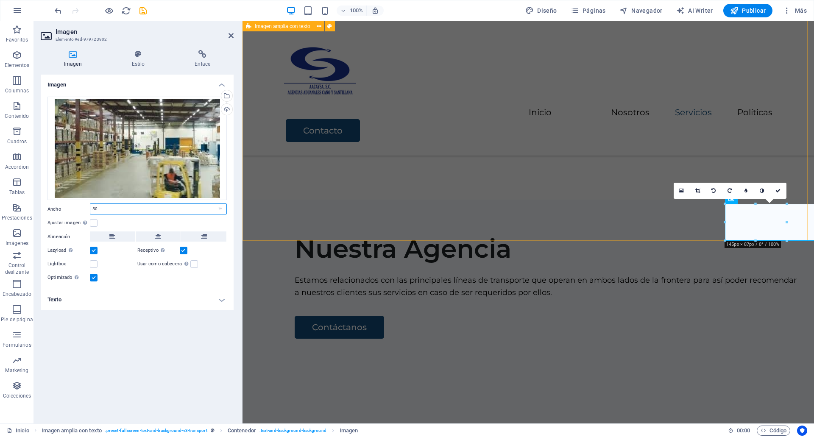
type input "100"
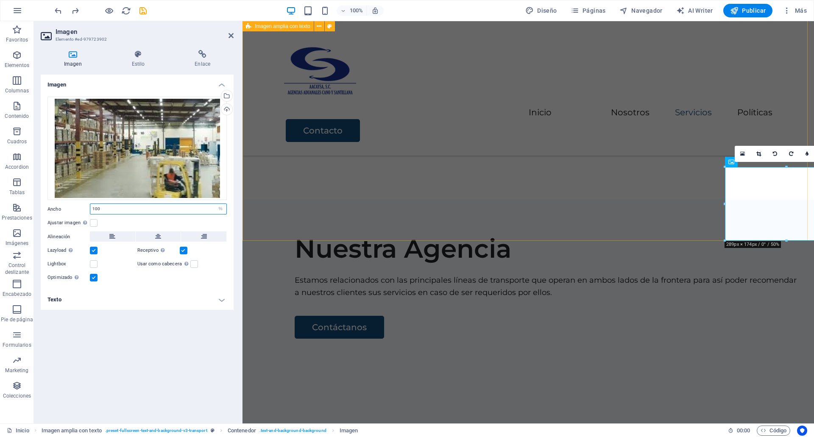
select select "DISABLED_OPTION_VALUE"
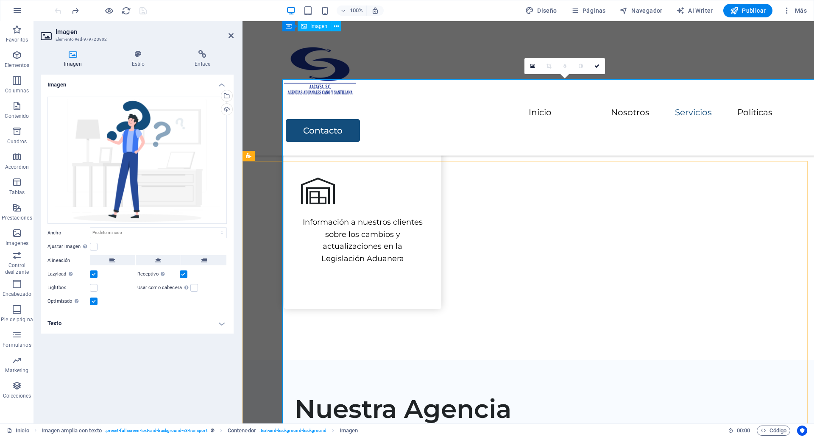
scroll to position [532, 0]
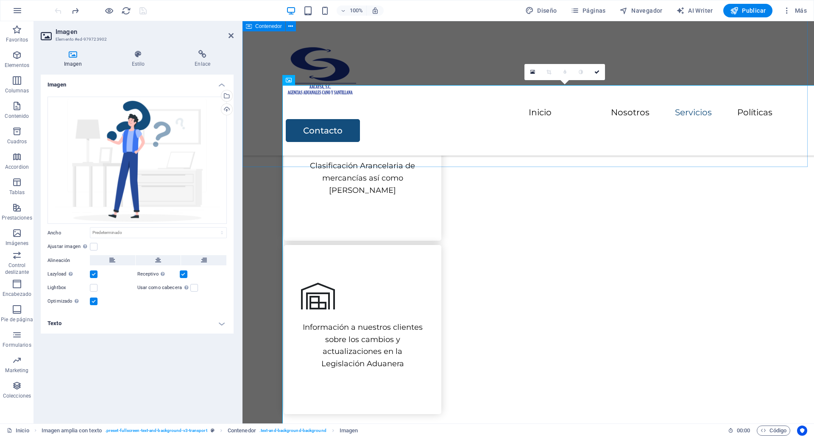
click at [400, 132] on div "Principales Servicios Lorem ipsum dolor sit amet, consectetur adipiscing elit, …" at bounding box center [527, 139] width 571 height 651
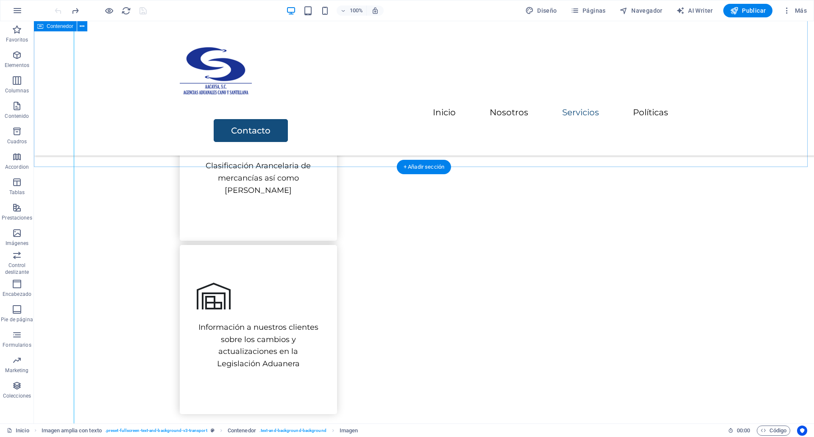
click at [136, 142] on div "Principales Servicios Lorem ipsum dolor sit amet, consectetur adipiscing elit, …" at bounding box center [424, 139] width 780 height 651
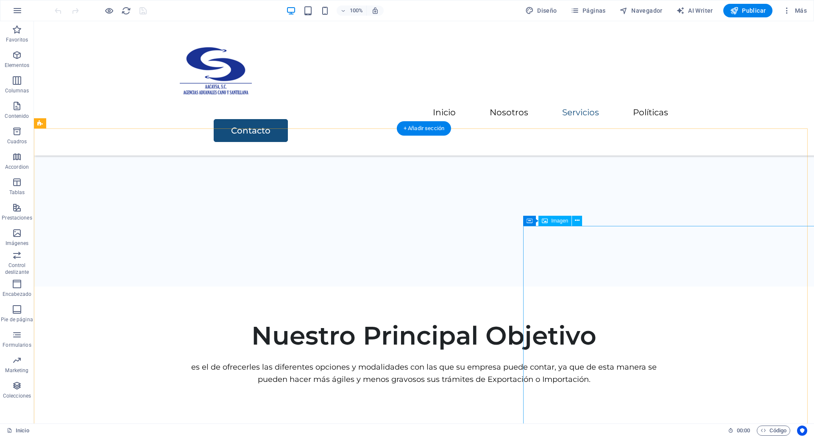
scroll to position [1026, 0]
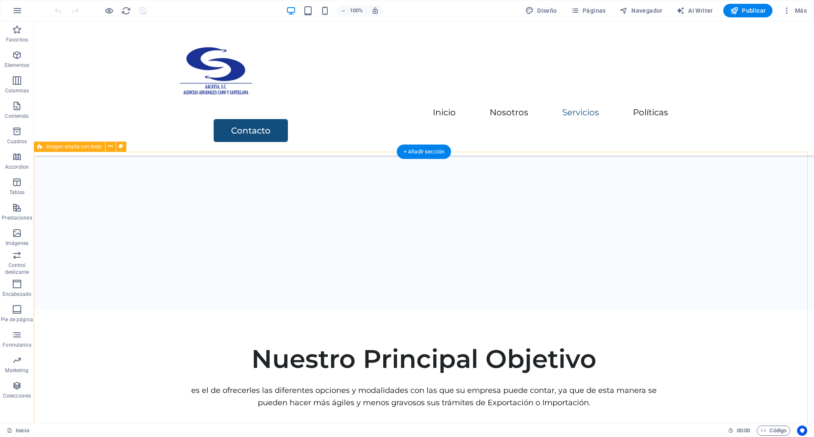
select select "px"
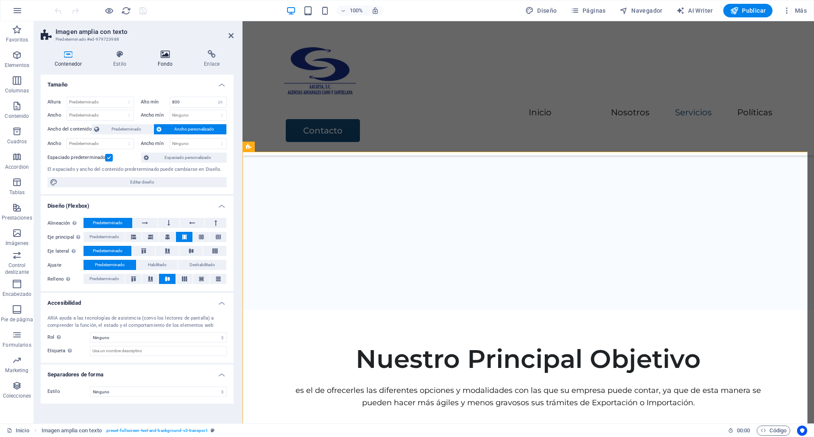
click at [164, 60] on h4 "Fondo" at bounding box center [167, 59] width 47 height 18
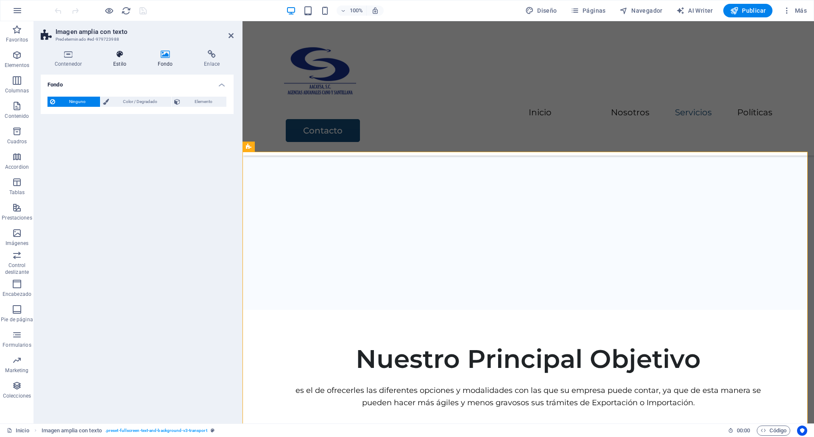
click at [134, 62] on h4 "Estilo" at bounding box center [121, 59] width 44 height 18
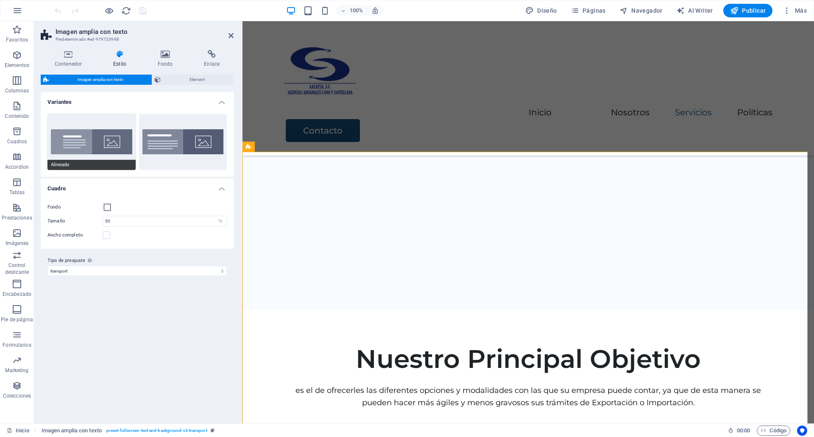
click at [97, 143] on button "Alineado" at bounding box center [91, 142] width 88 height 56
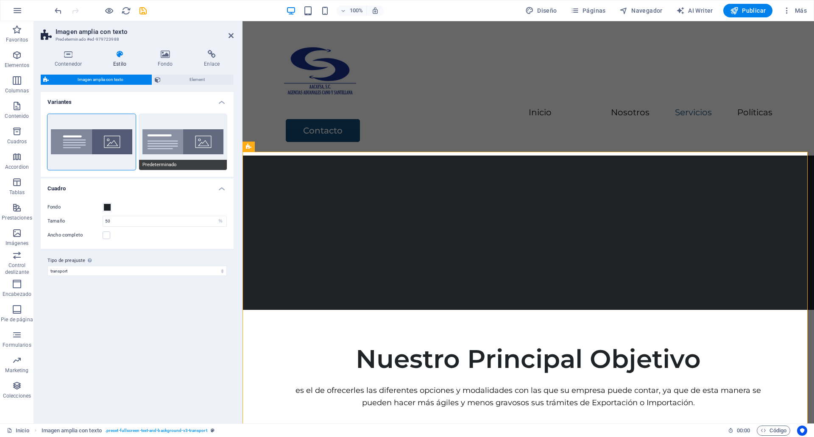
click at [199, 138] on button "Predeterminado" at bounding box center [183, 142] width 88 height 56
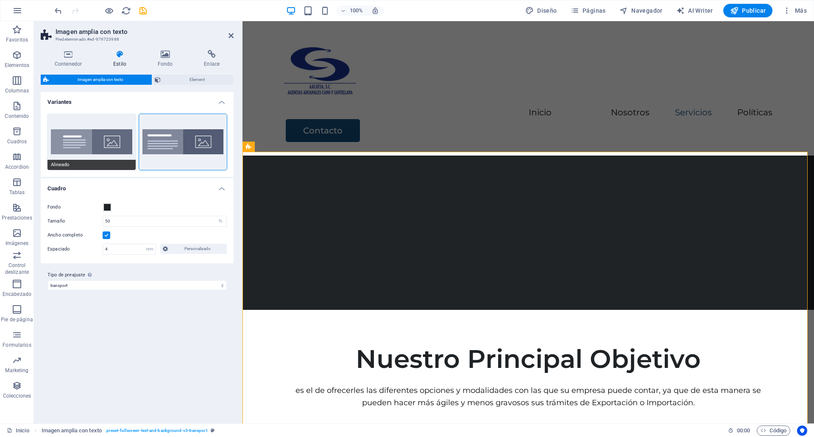
click at [121, 137] on button "Alineado" at bounding box center [91, 142] width 88 height 56
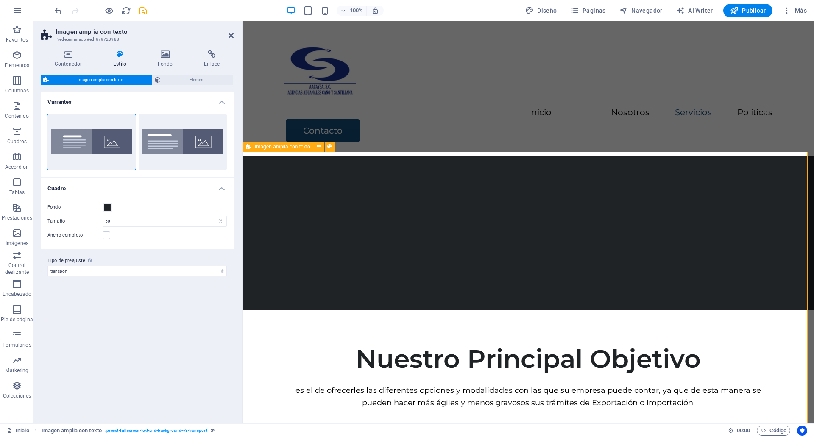
click at [492, 409] on div at bounding box center [528, 417] width 488 height 17
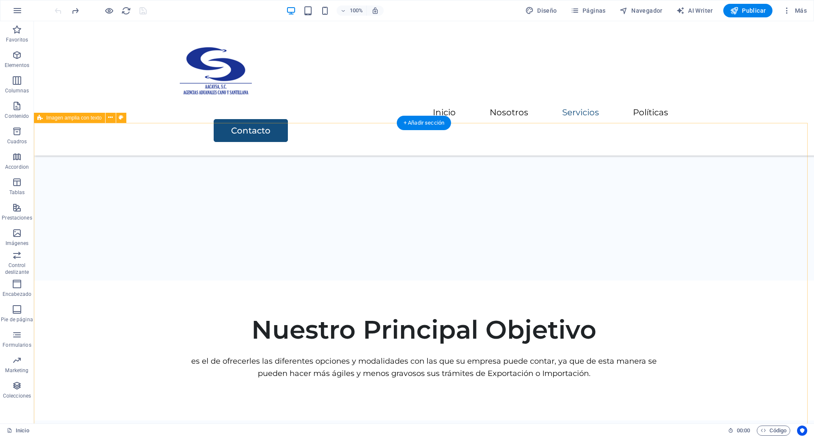
scroll to position [1055, 0]
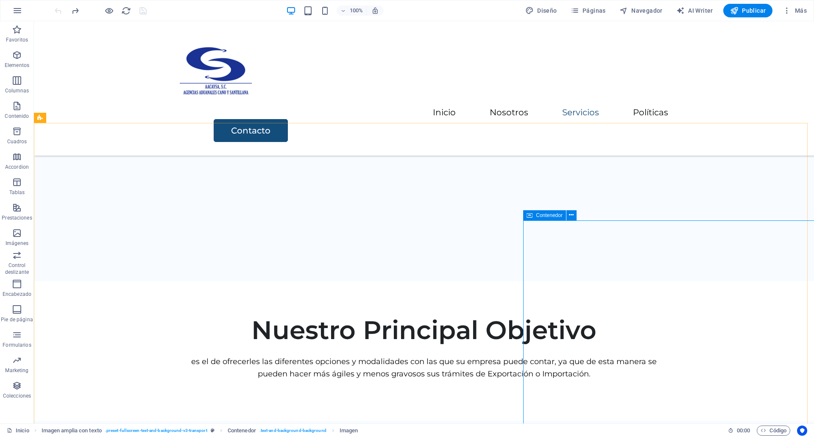
click at [530, 214] on icon at bounding box center [529, 215] width 6 height 10
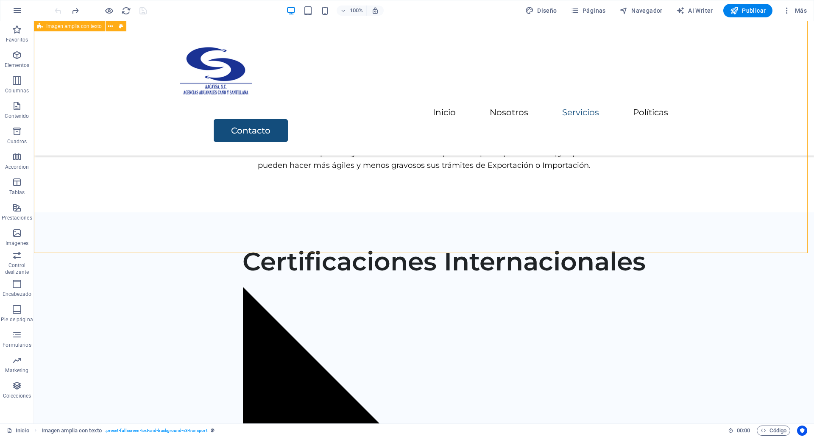
scroll to position [1264, 0]
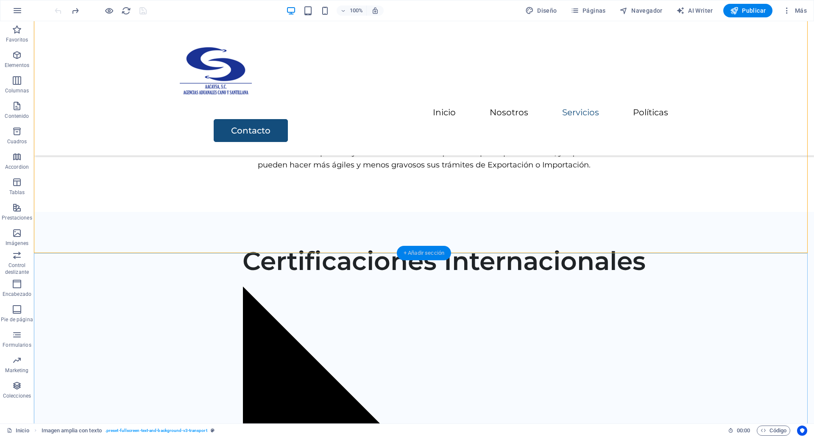
click at [428, 249] on div "+ Añadir sección" at bounding box center [424, 253] width 54 height 14
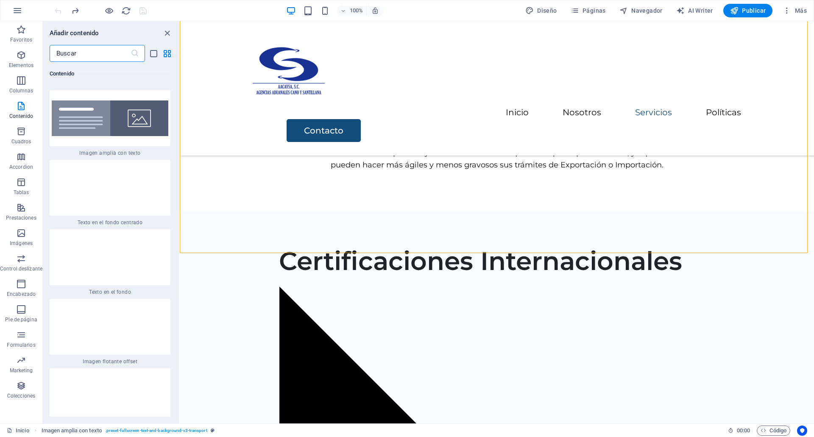
scroll to position [3071, 0]
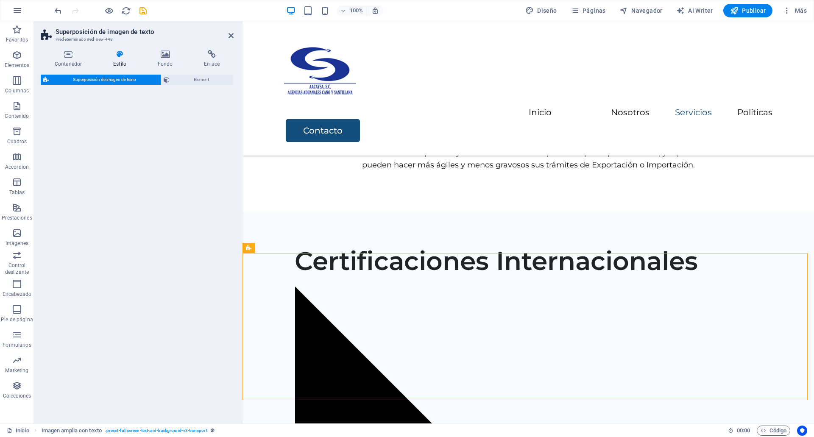
select select "rem"
select select "px"
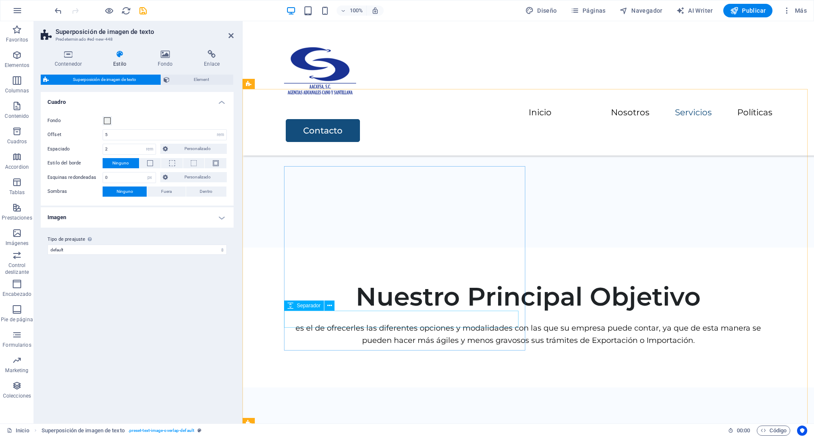
scroll to position [1088, 0]
click at [468, 422] on div "Certificaciones Internacionales" at bounding box center [546, 437] width 502 height 31
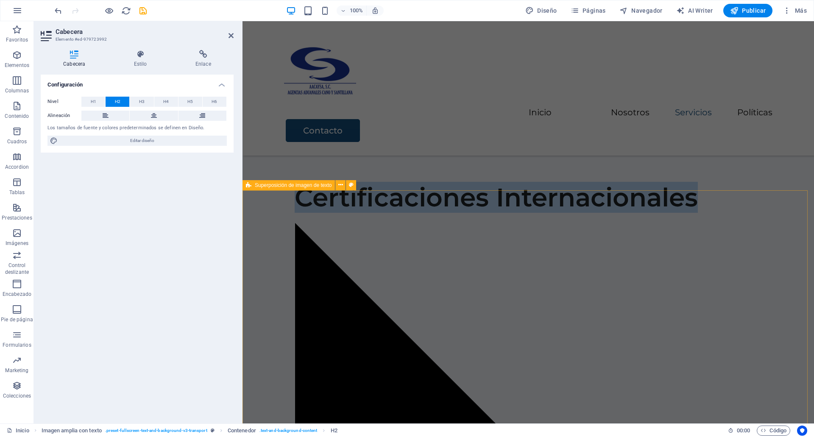
scroll to position [1329, 0]
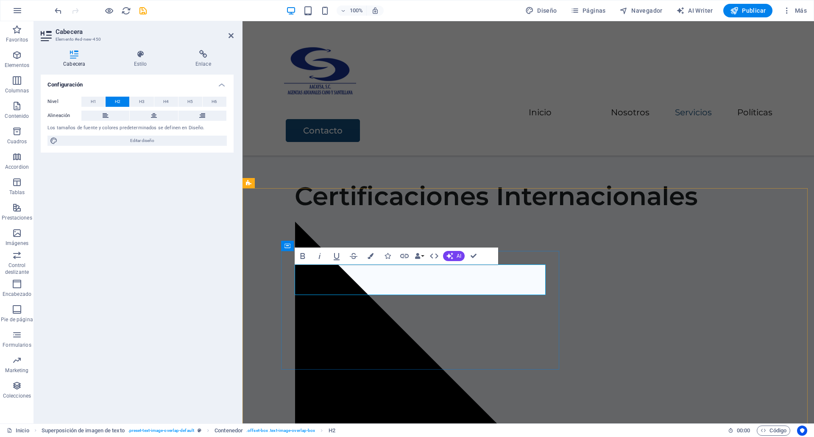
scroll to position [1313, 0]
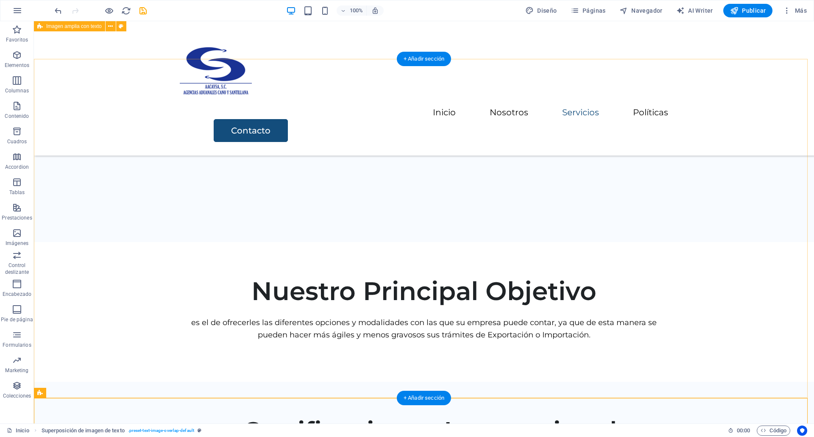
scroll to position [1087, 0]
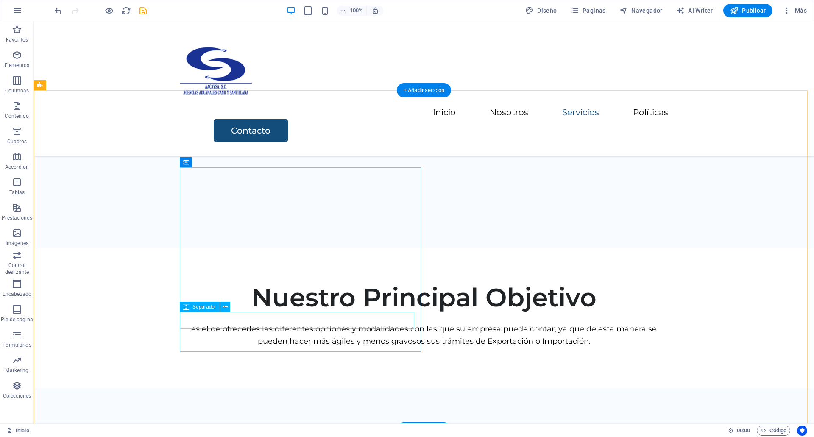
select select "px"
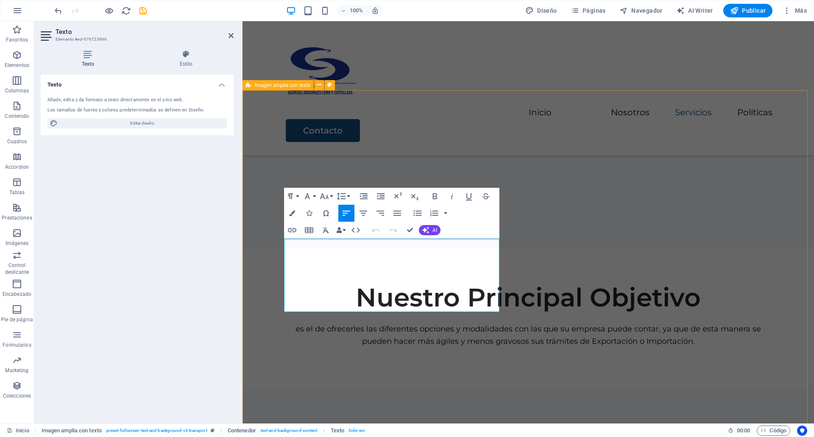
drag, startPoint x: 437, startPoint y: 305, endPoint x: 272, endPoint y: 245, distance: 175.6
copy div "ISO-9001:2015 NMX-CC-9001-IMNC-2015     Quality Customs Brokers, NMX-R-026:2016…"
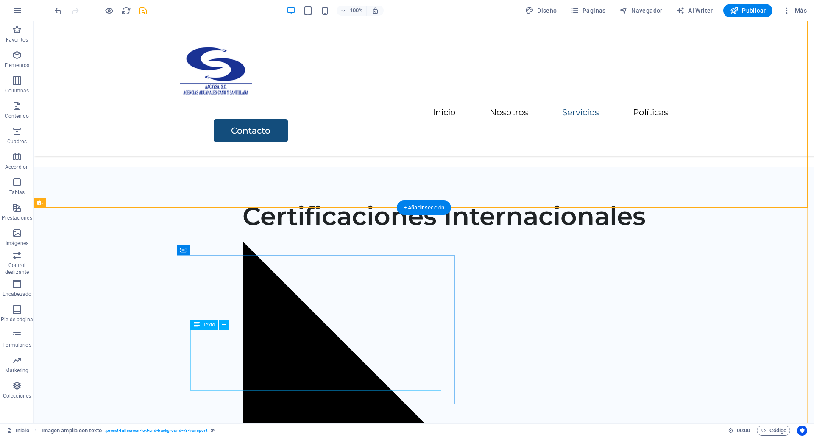
scroll to position [1309, 0]
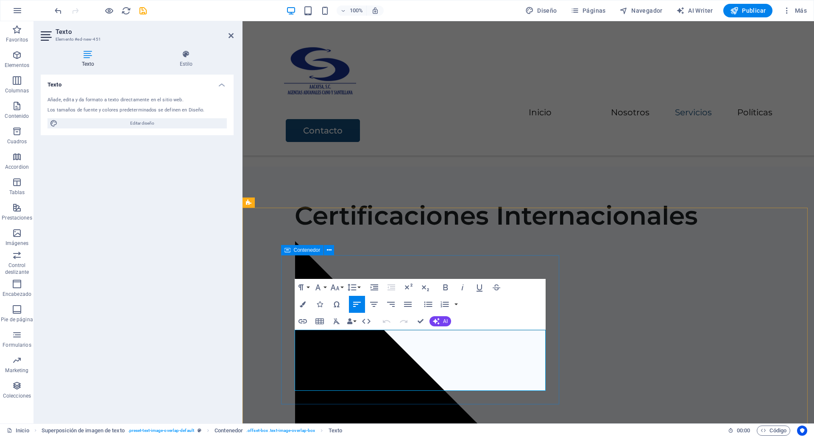
drag, startPoint x: 340, startPoint y: 384, endPoint x: 292, endPoint y: 328, distance: 73.9
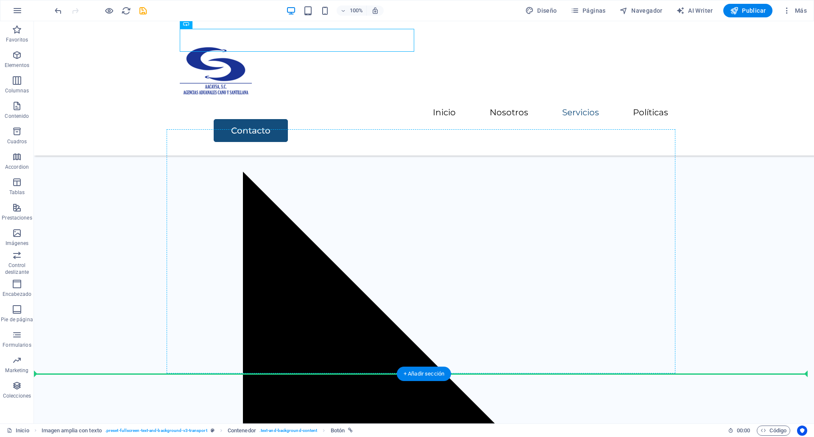
scroll to position [1394, 0]
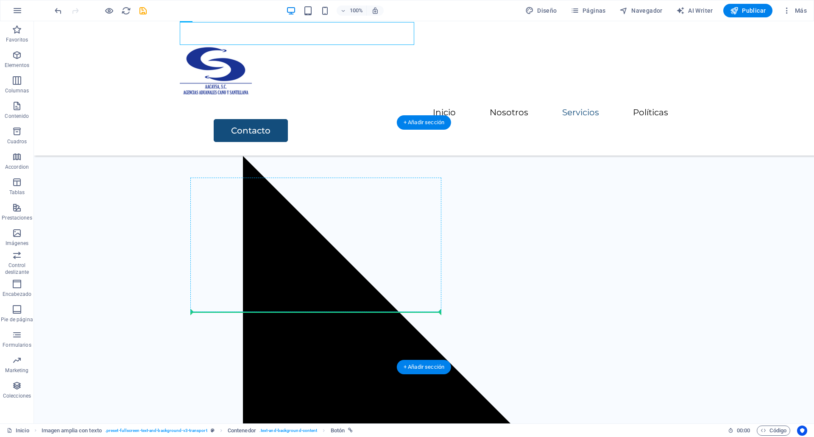
drag, startPoint x: 222, startPoint y: 157, endPoint x: 236, endPoint y: 306, distance: 150.2
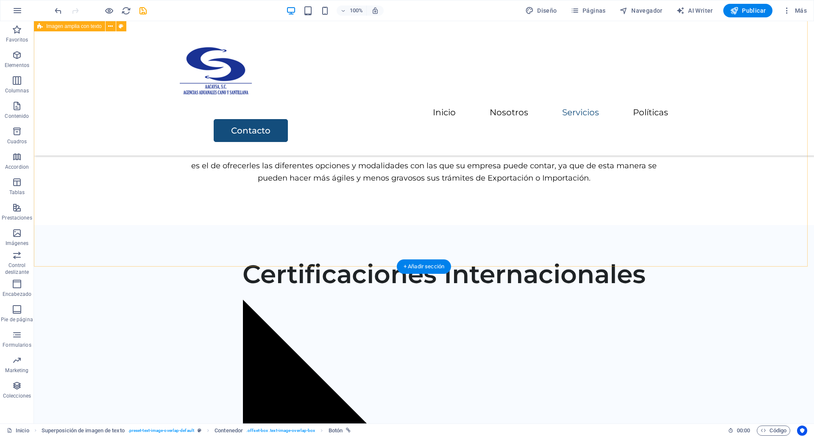
scroll to position [1250, 0]
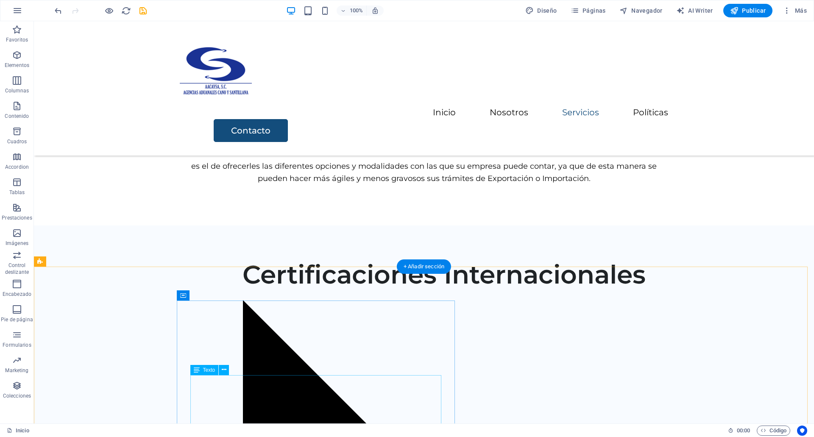
drag, startPoint x: 235, startPoint y: 177, endPoint x: 275, endPoint y: 375, distance: 201.8
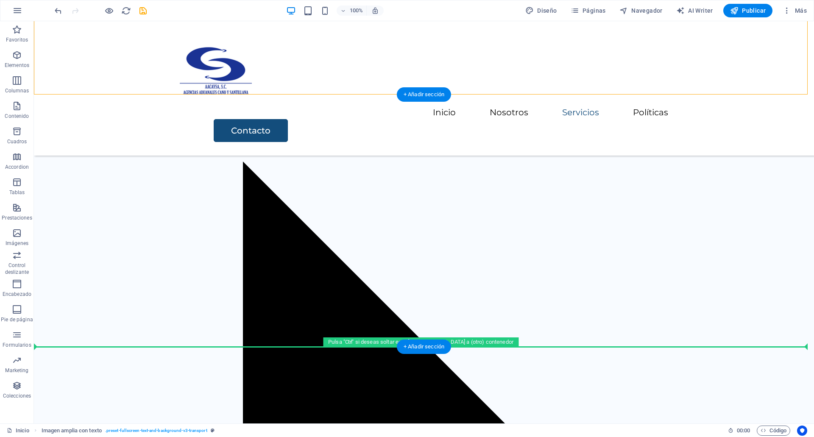
scroll to position [1422, 0]
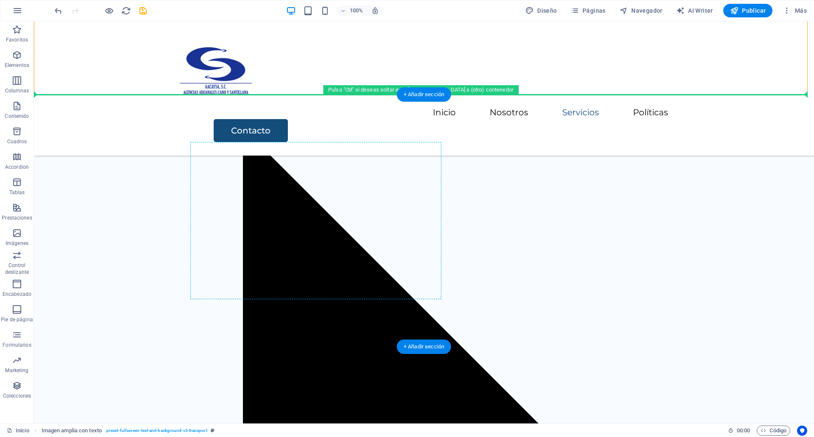
drag, startPoint x: 231, startPoint y: 177, endPoint x: 264, endPoint y: 148, distance: 43.3
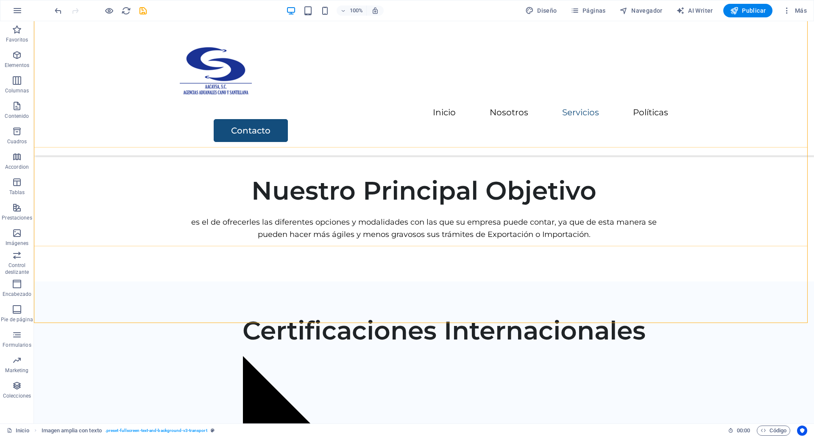
scroll to position [1194, 0]
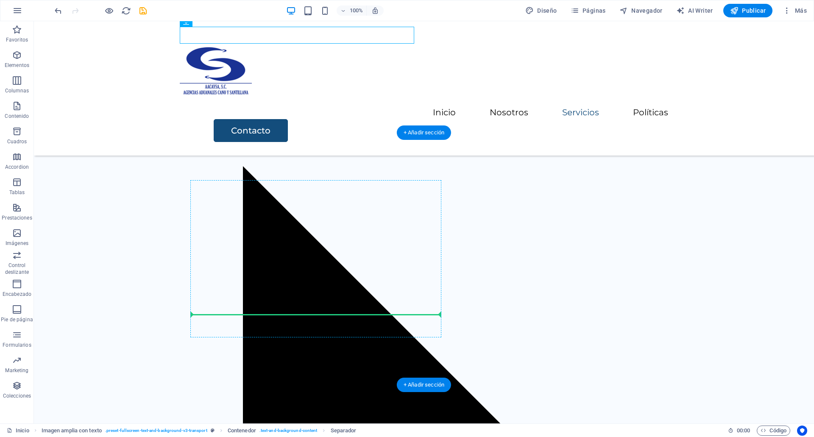
drag, startPoint x: 241, startPoint y: 231, endPoint x: 266, endPoint y: 309, distance: 81.8
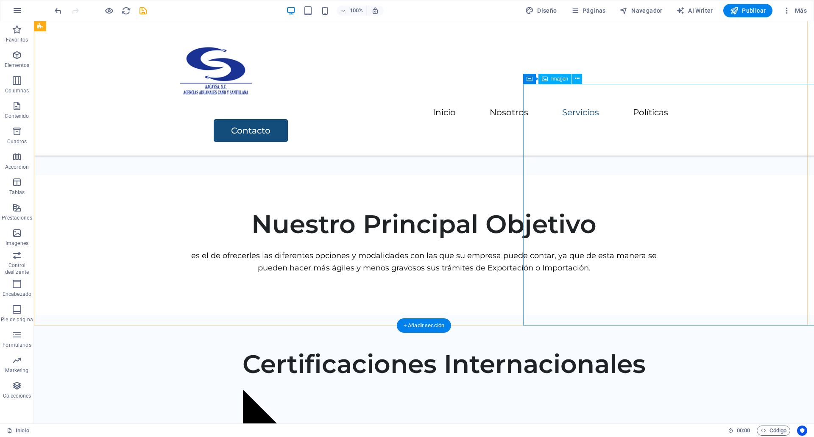
scroll to position [1152, 0]
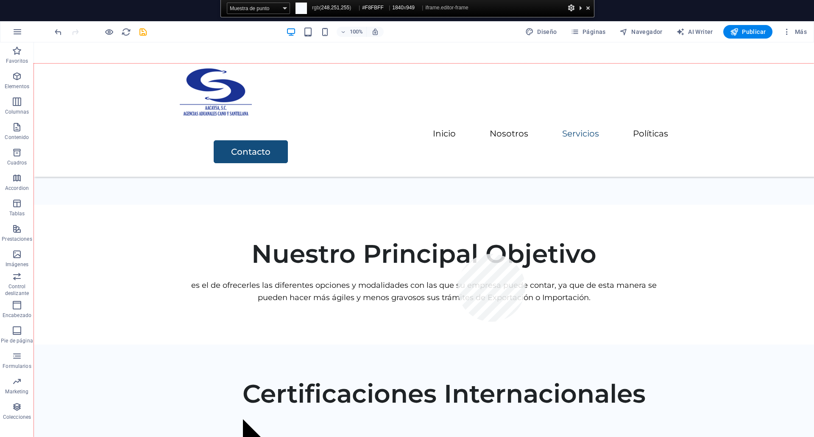
click at [457, 254] on div at bounding box center [424, 265] width 780 height 402
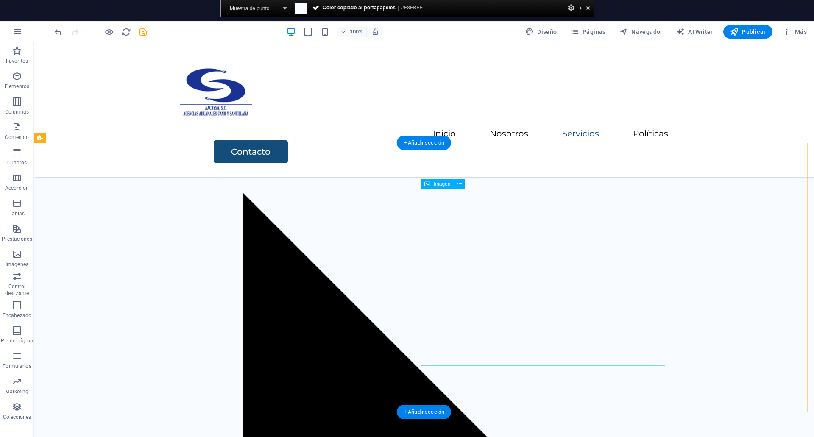
scroll to position [1404, 0]
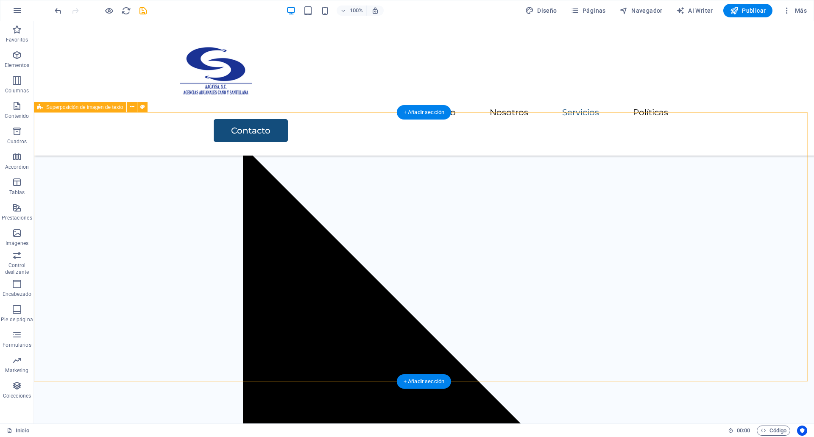
select select "rem"
select select "px"
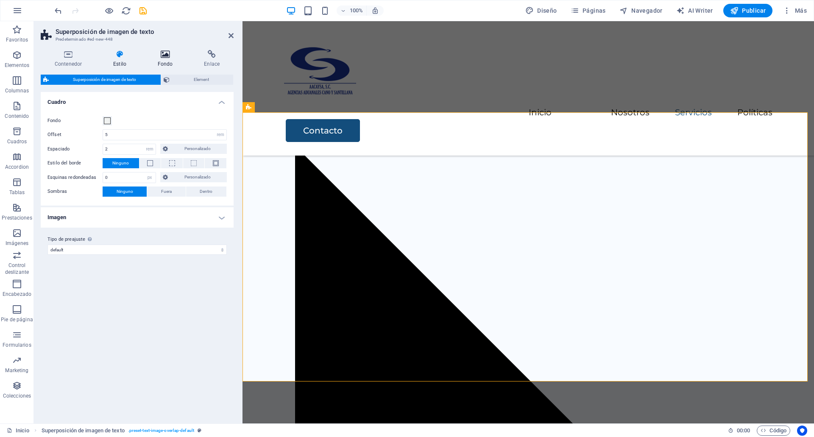
click at [179, 53] on icon at bounding box center [165, 54] width 43 height 8
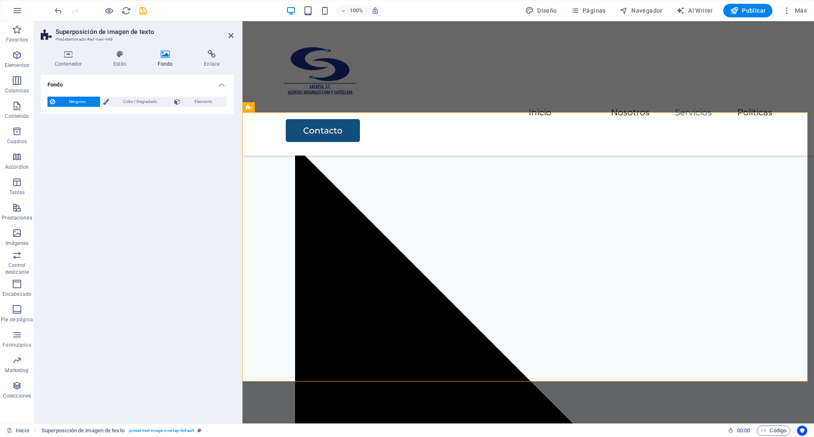
click at [120, 107] on div "Ninguno Color / Degradado Elemento" at bounding box center [136, 102] width 179 height 11
click at [121, 106] on span "Color / Degradado" at bounding box center [140, 102] width 58 height 10
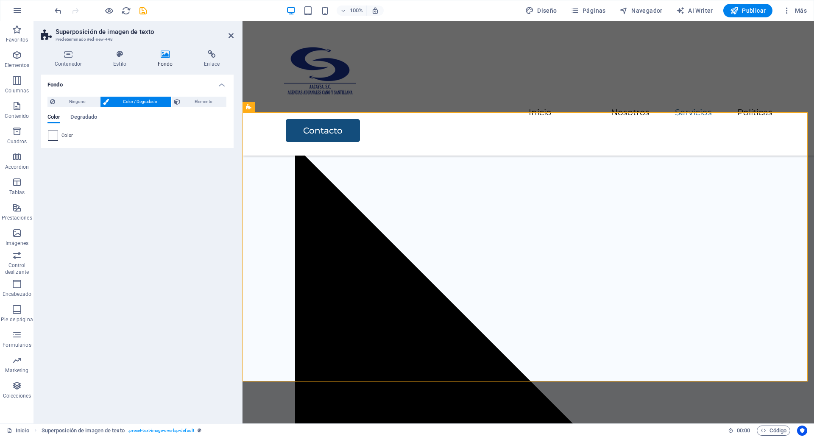
drag, startPoint x: 58, startPoint y: 140, endPoint x: 55, endPoint y: 136, distance: 5.7
click at [55, 136] on div "Color" at bounding box center [137, 136] width 178 height 10
click at [55, 136] on span at bounding box center [52, 135] width 9 height 9
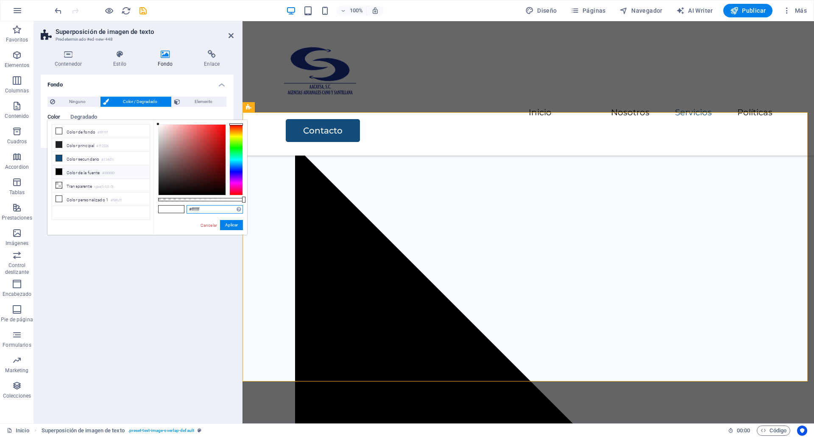
click at [197, 208] on input "#ffffff" at bounding box center [214, 209] width 56 height 8
type input "#"
paste input "#F8FBFF"
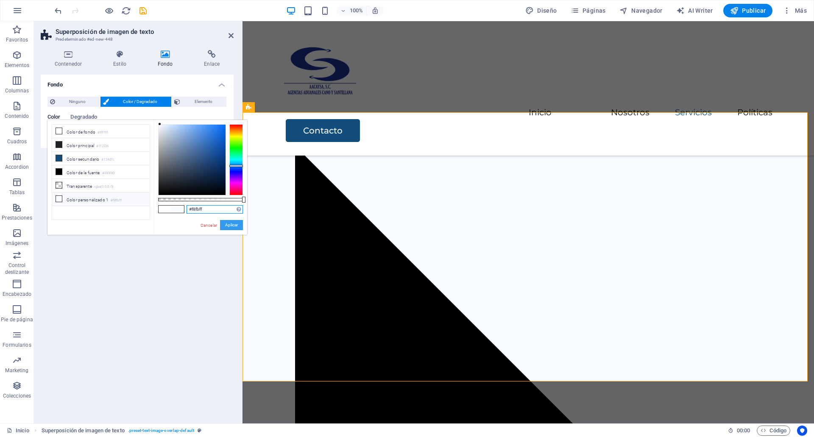
type input "#f8fbff"
click at [232, 222] on button "Aplicar" at bounding box center [231, 225] width 23 height 10
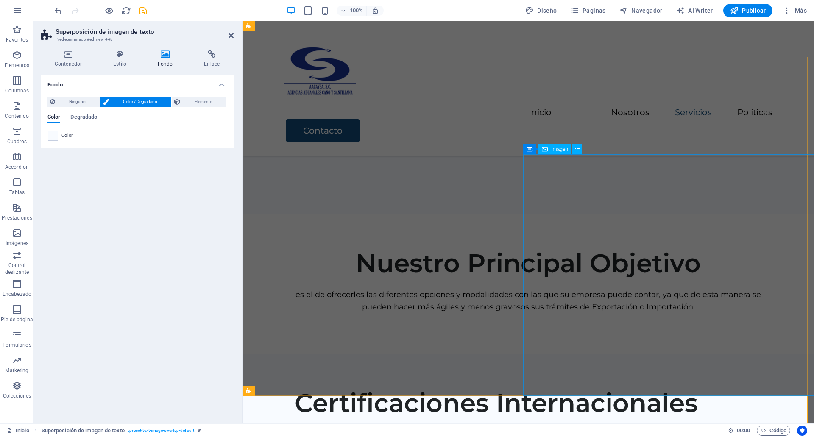
scroll to position [1121, 0]
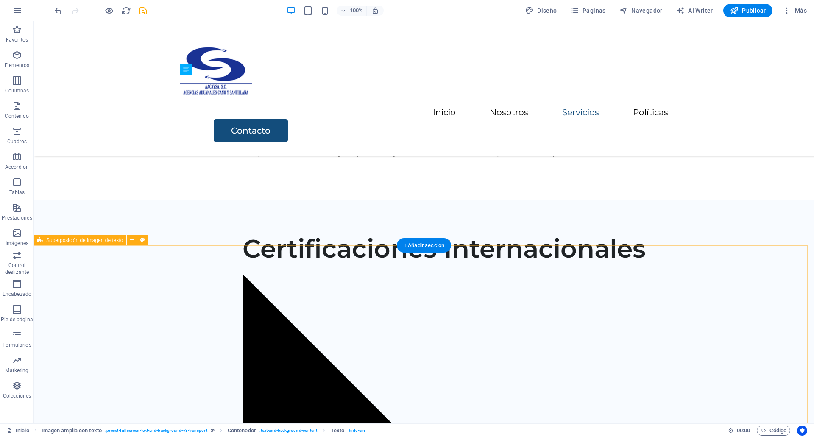
scroll to position [1276, 0]
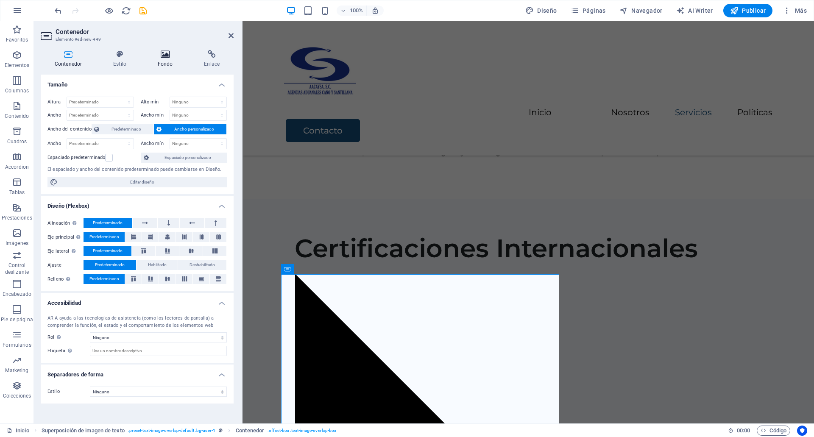
click at [167, 64] on h4 "Fondo" at bounding box center [167, 59] width 47 height 18
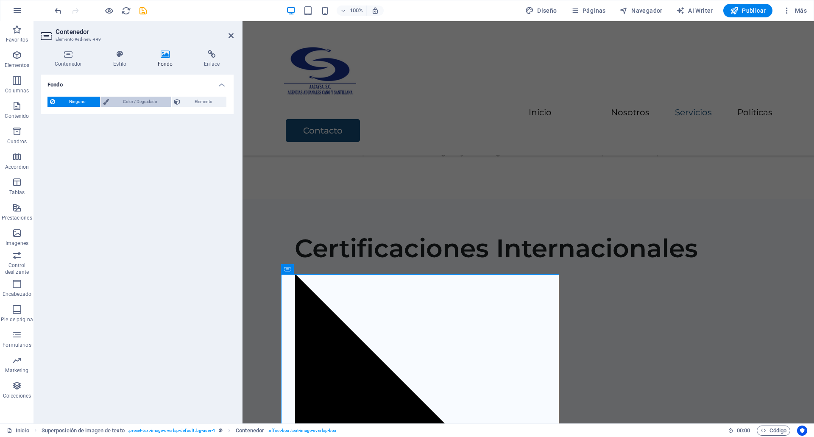
click at [130, 106] on span "Color / Degradado" at bounding box center [140, 102] width 58 height 10
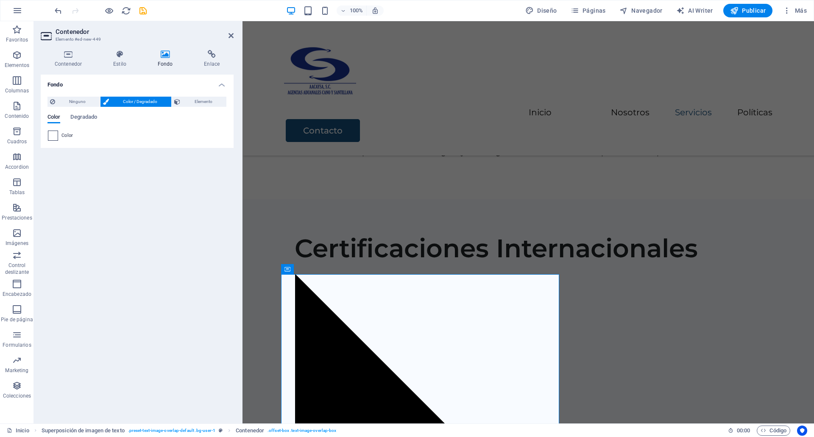
click at [52, 136] on span at bounding box center [52, 135] width 9 height 9
type input "#ffffff"
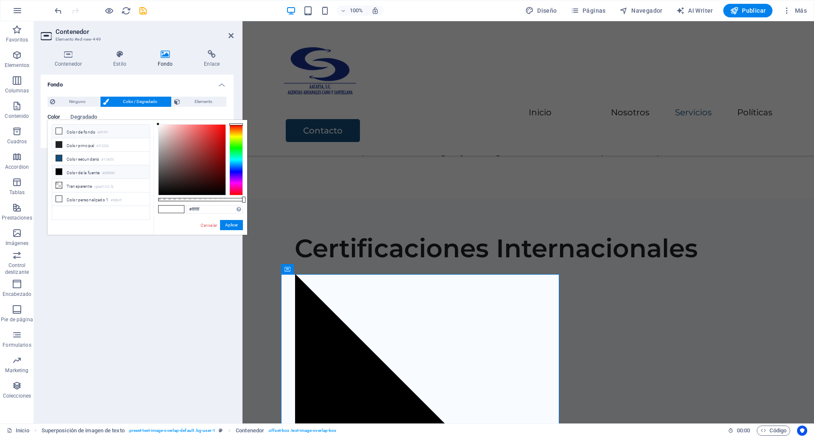
click at [82, 136] on li "Color de fondo #ffffff" at bounding box center [100, 132] width 97 height 14
click at [233, 228] on button "Aplicar" at bounding box center [231, 225] width 23 height 10
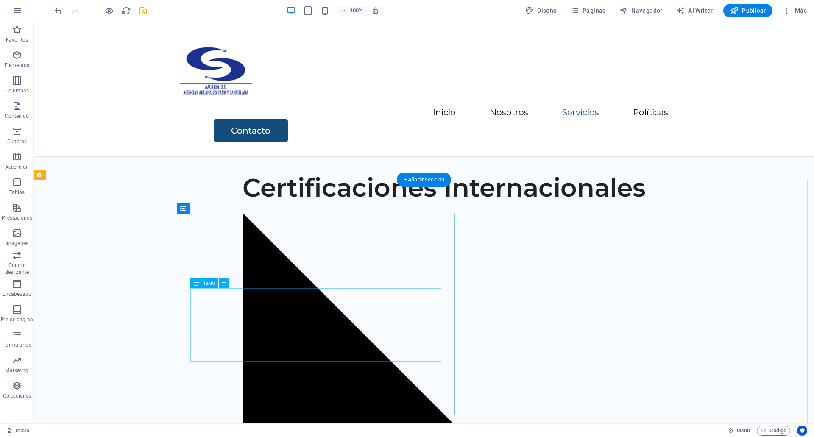
scroll to position [1337, 0]
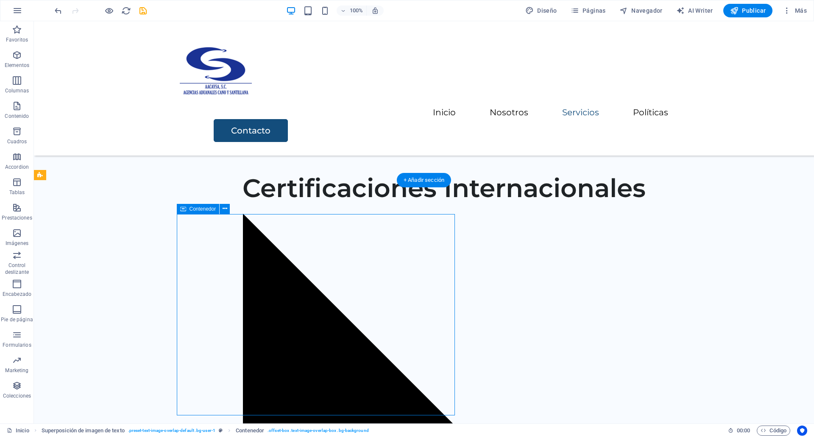
select select "px"
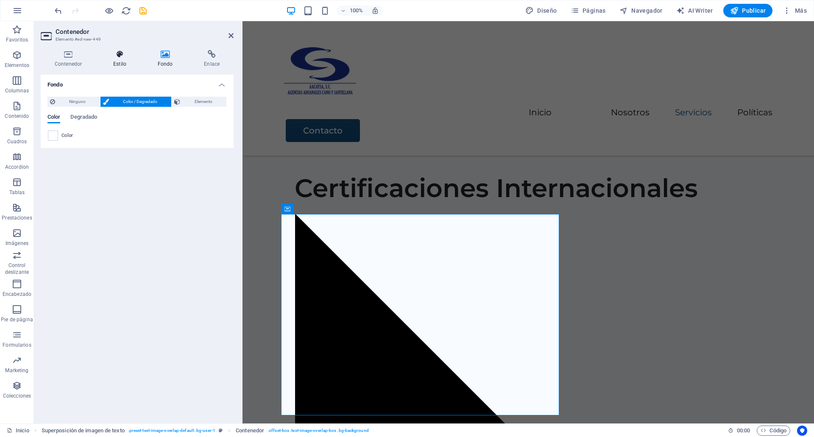
click at [127, 51] on icon at bounding box center [119, 54] width 41 height 8
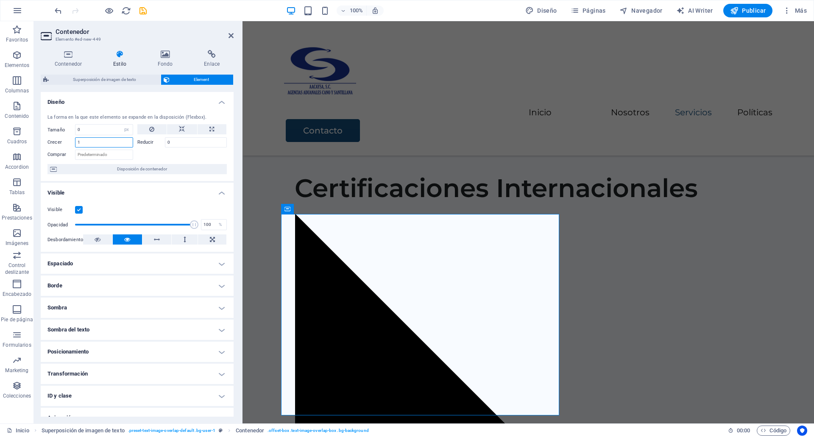
click at [90, 143] on input "1" at bounding box center [104, 142] width 58 height 10
type input "5"
click at [155, 155] on div at bounding box center [182, 153] width 90 height 12
click at [104, 142] on input "5" at bounding box center [104, 142] width 58 height 10
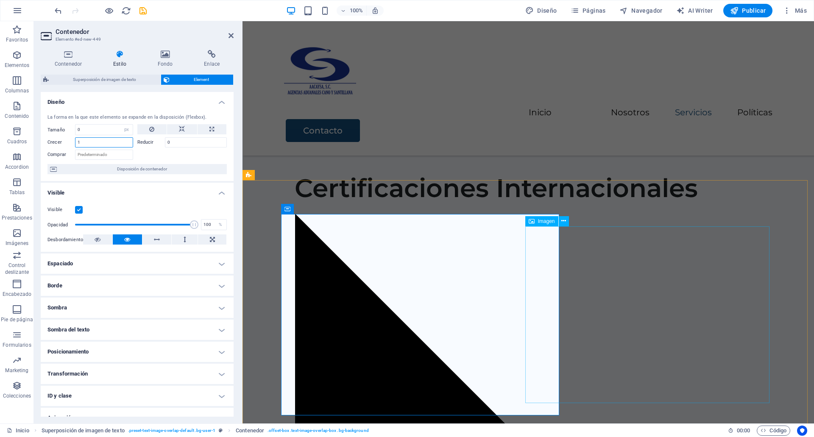
type input "1"
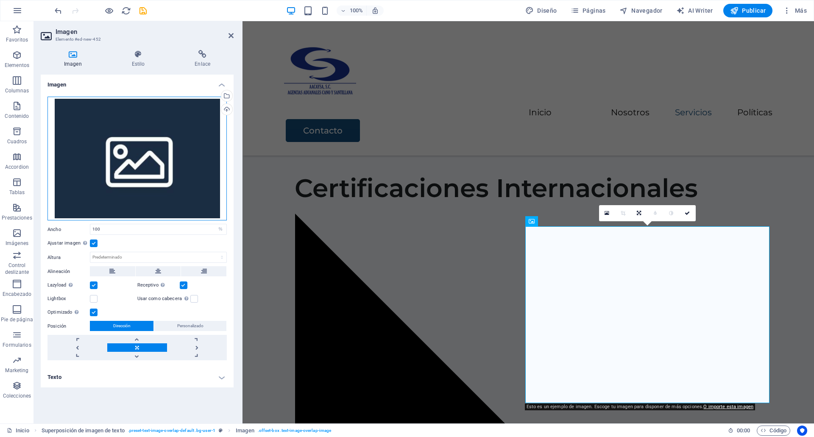
click at [160, 139] on div "Arrastra archivos aquí, haz clic para escoger archivos o selecciona archivos de…" at bounding box center [136, 159] width 179 height 124
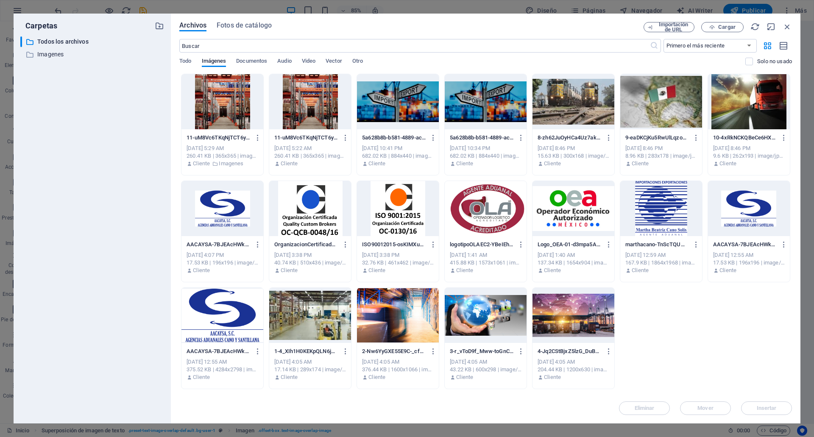
click at [343, 316] on div at bounding box center [310, 315] width 82 height 55
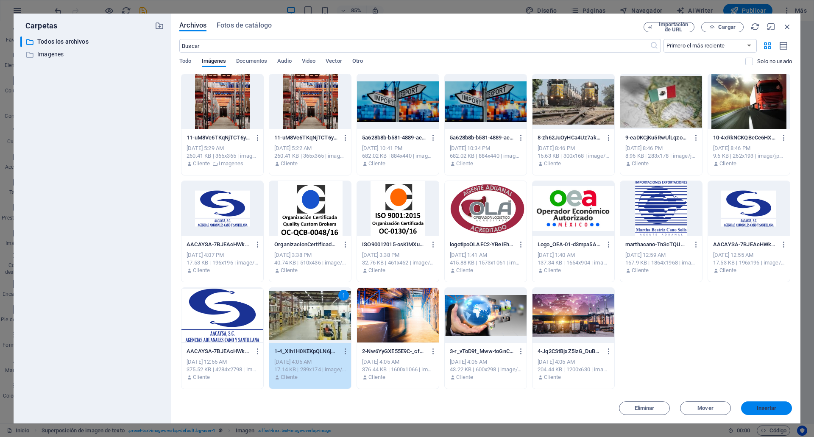
click at [762, 403] on button "Insertar" at bounding box center [766, 408] width 51 height 14
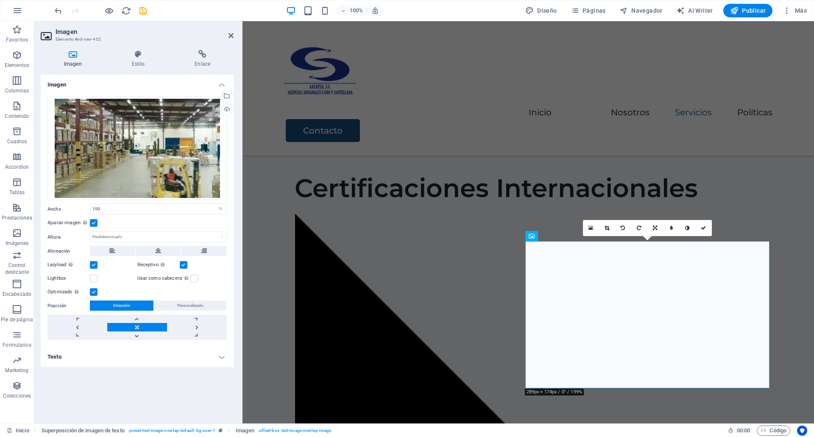
click at [91, 223] on label at bounding box center [94, 223] width 8 height 8
click at [0, 0] on input "Ajustar imagen Ajustar imagen automáticamente a un ancho y alto fijo" at bounding box center [0, 0] width 0 height 0
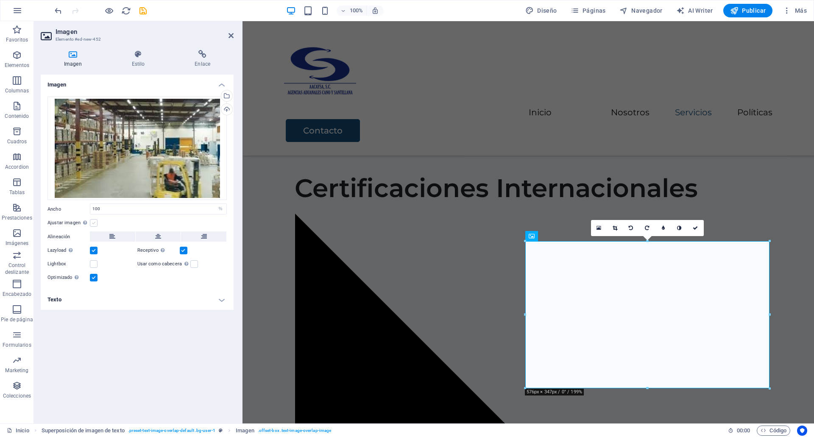
click at [91, 223] on label at bounding box center [94, 223] width 8 height 8
click at [0, 0] on input "Ajustar imagen Ajustar imagen automáticamente a un ancho y alto fijo" at bounding box center [0, 0] width 0 height 0
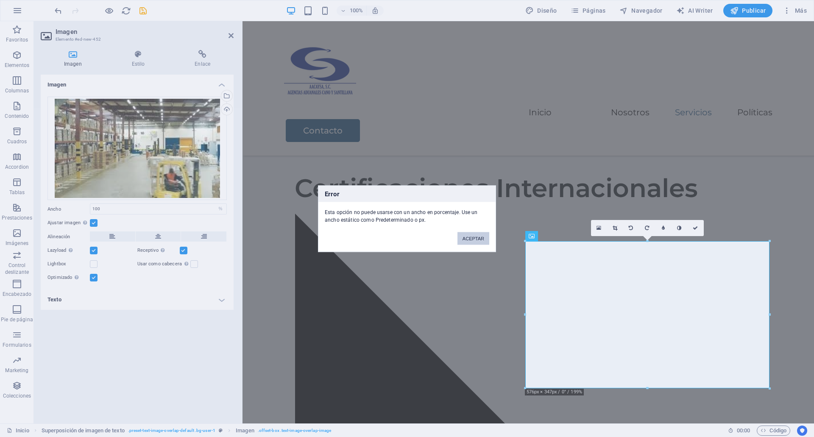
click at [462, 242] on button "ACEPTAR" at bounding box center [473, 238] width 32 height 13
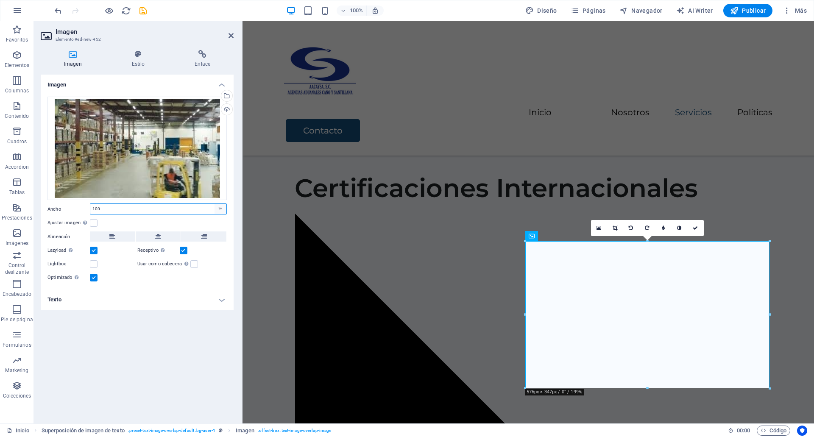
click at [220, 207] on select "Predeterminado automático px rem % em vh vw" at bounding box center [220, 209] width 12 height 10
select select "auto"
click at [214, 204] on select "Predeterminado automático px rem % em vh vw" at bounding box center [220, 209] width 12 height 10
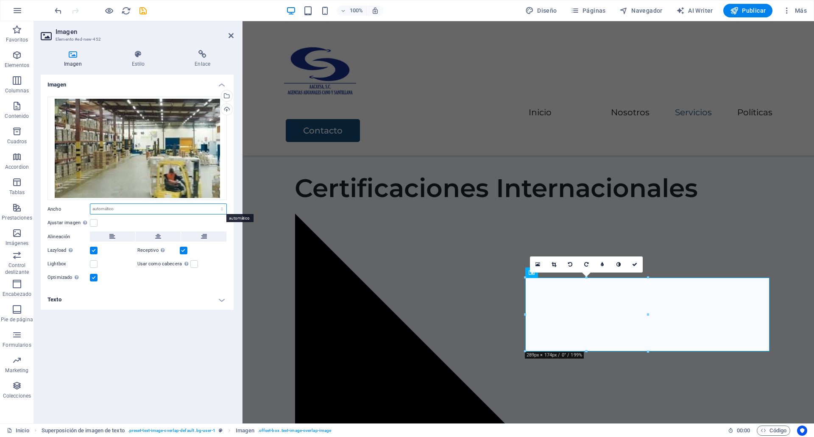
click at [222, 212] on select "Predeterminado automático px rem % em vh vw" at bounding box center [158, 209] width 136 height 10
click at [90, 204] on select "Predeterminado automático px rem % em vh vw" at bounding box center [158, 209] width 136 height 10
click at [225, 206] on select "Predeterminado automático px rem % em vh vw" at bounding box center [158, 209] width 136 height 10
select select "%"
click at [214, 204] on select "Predeterminado automático px rem % em vh vw" at bounding box center [158, 209] width 136 height 10
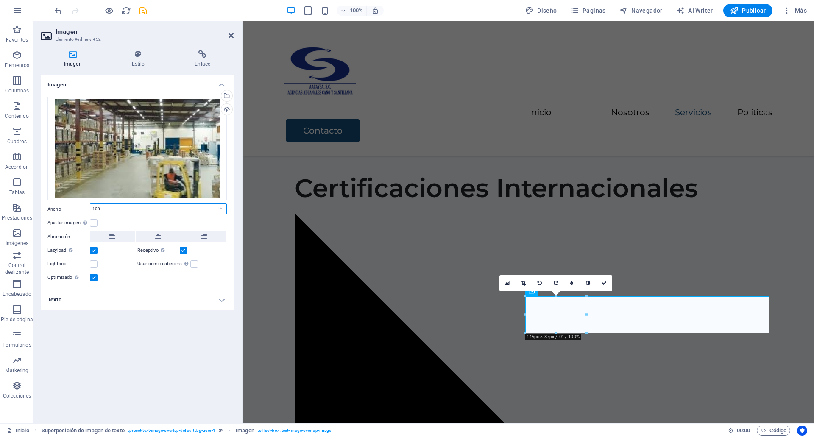
type input "100"
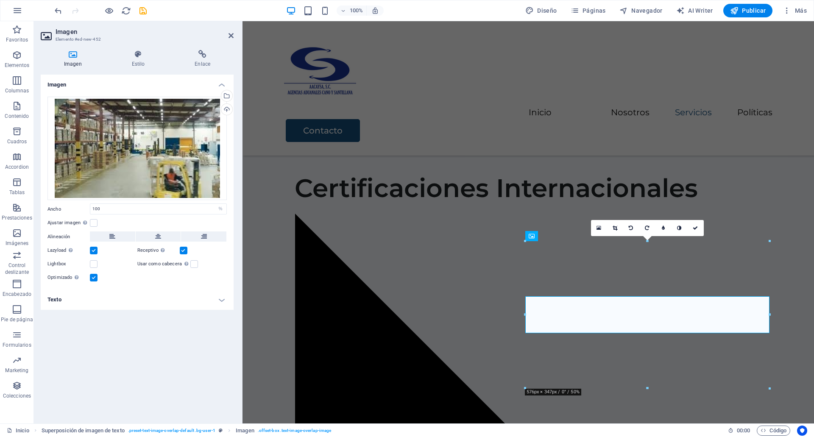
click at [223, 261] on div "Usar como cabecera La imagen se ajustará en una etiqueta de cabecera H1. Result…" at bounding box center [182, 264] width 90 height 10
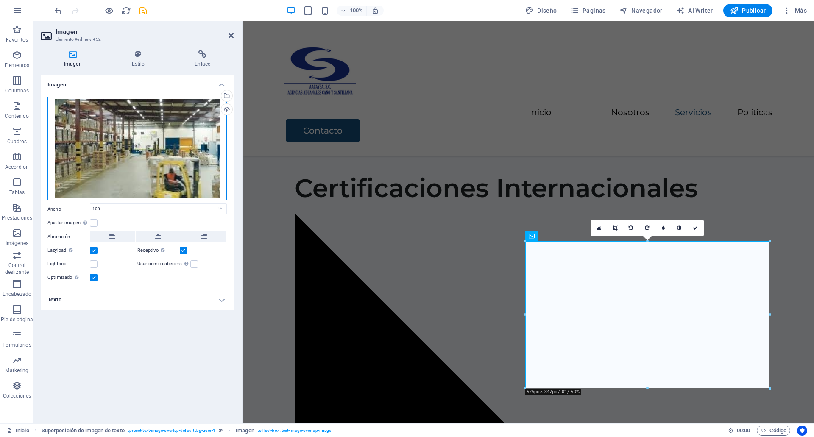
click at [205, 177] on div "Arrastra archivos aquí, haz clic para escoger archivos o selecciona archivos de…" at bounding box center [136, 149] width 179 height 104
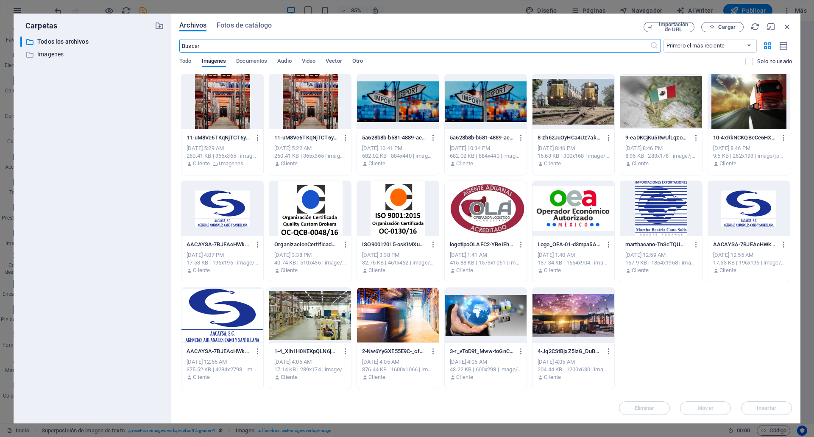
click at [415, 325] on div at bounding box center [398, 315] width 82 height 55
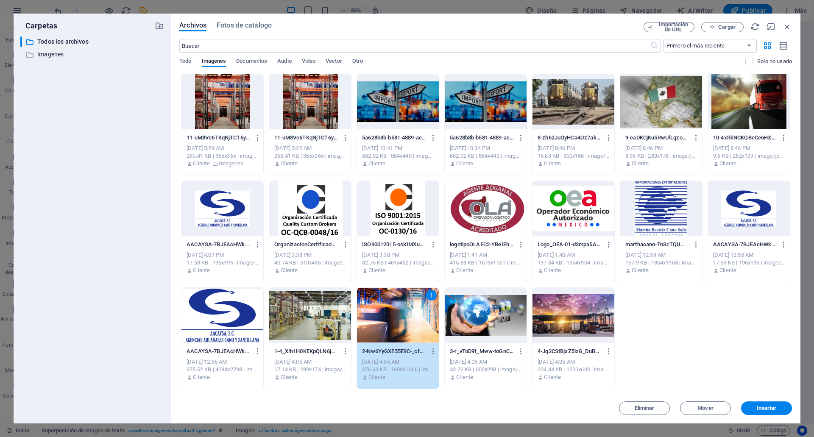
click at [545, 322] on div at bounding box center [573, 315] width 82 height 55
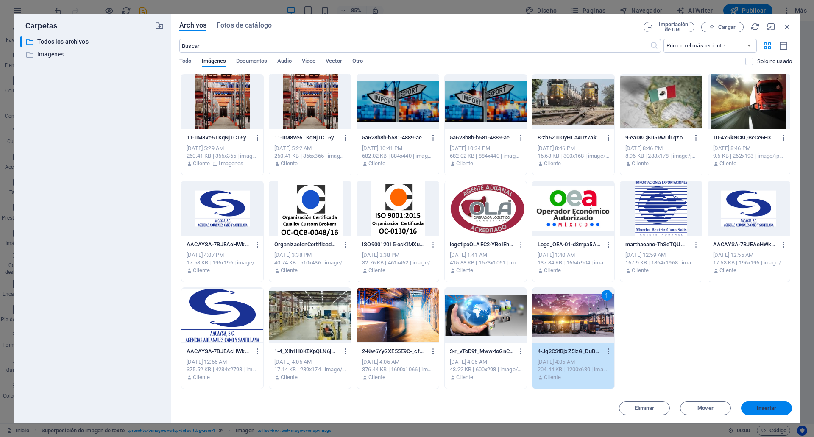
click at [761, 409] on span "Insertar" at bounding box center [766, 408] width 20 height 5
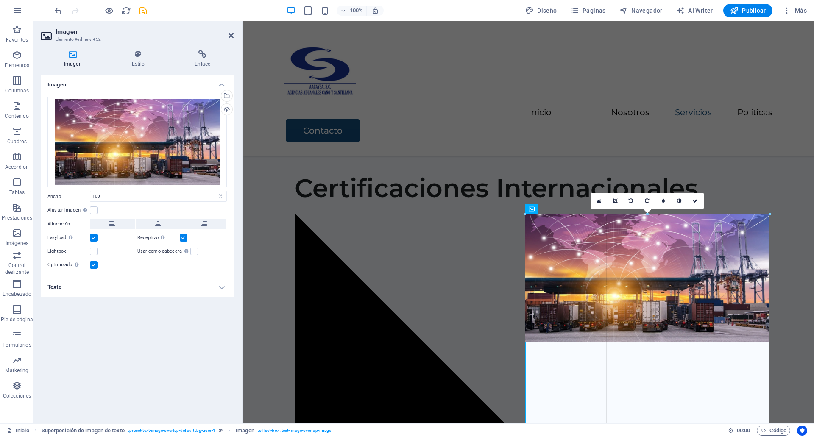
drag, startPoint x: 526, startPoint y: 242, endPoint x: 483, endPoint y: 217, distance: 49.6
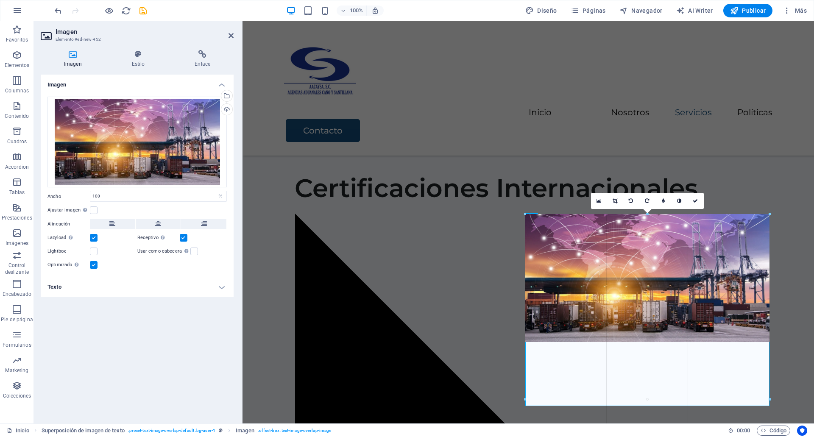
drag, startPoint x: 526, startPoint y: 250, endPoint x: 494, endPoint y: 239, distance: 34.2
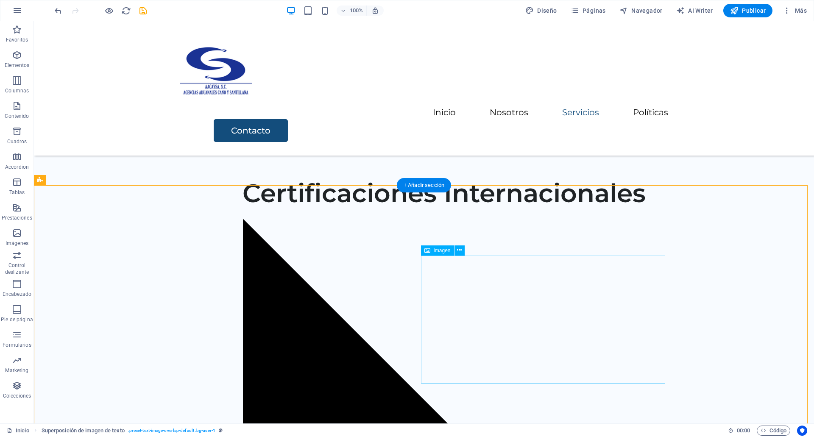
scroll to position [1331, 0]
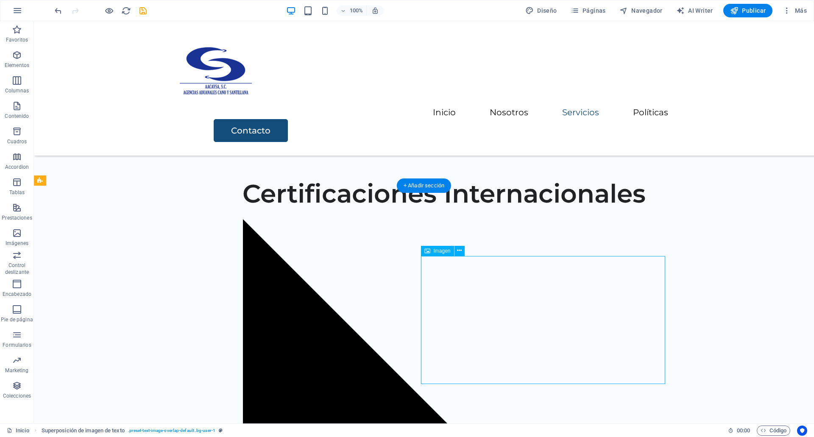
select select "%"
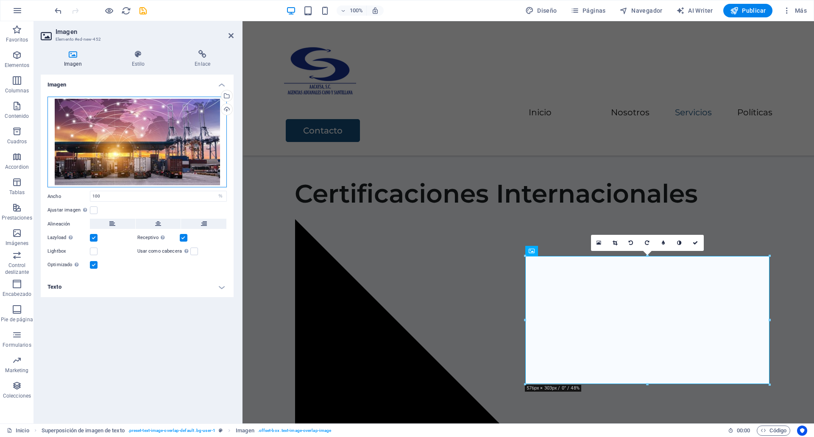
click at [159, 147] on div "Arrastra archivos aquí, haz clic para escoger archivos o selecciona archivos de…" at bounding box center [136, 142] width 179 height 91
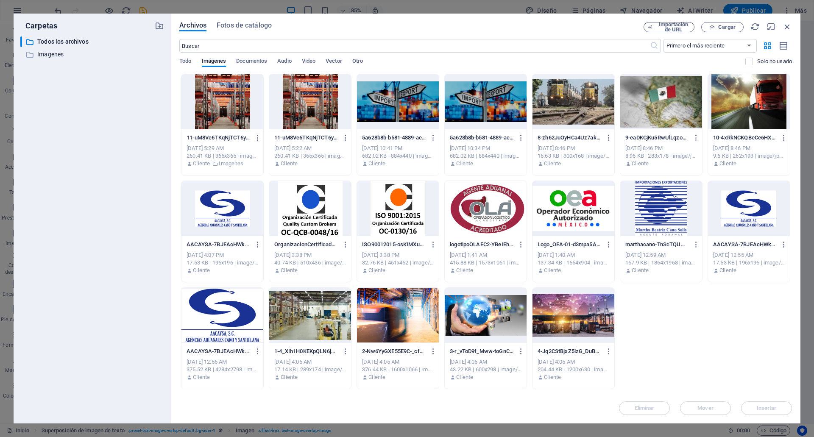
click at [597, 101] on div at bounding box center [573, 101] width 82 height 55
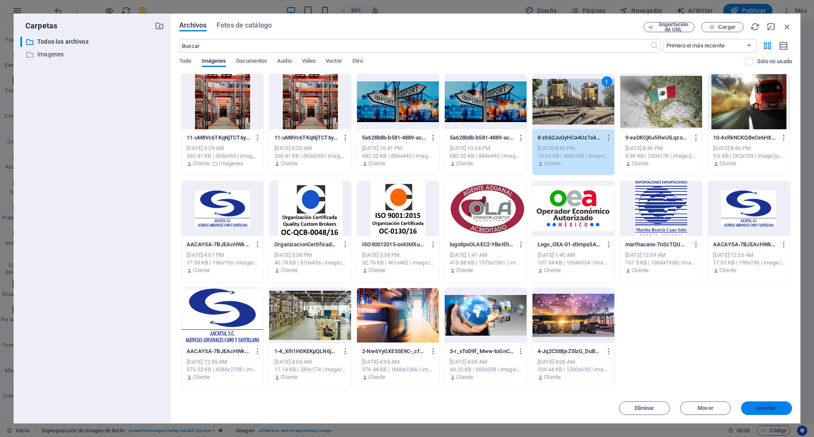
click at [772, 410] on span "Insertar" at bounding box center [766, 408] width 20 height 5
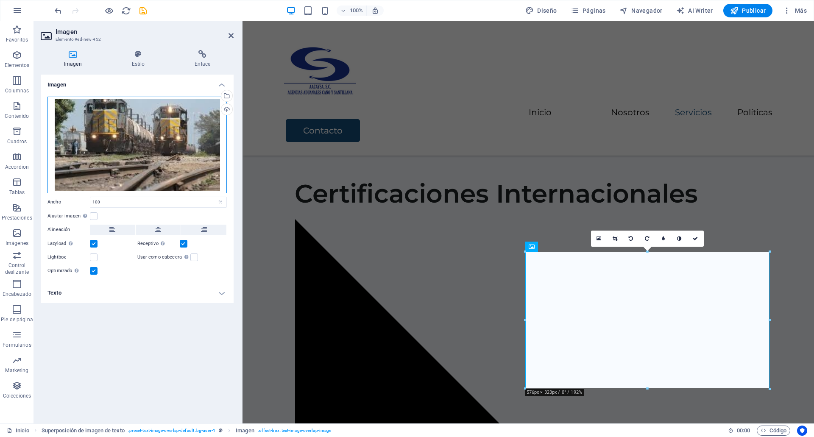
click at [178, 149] on div "Arrastra archivos aquí, haz clic para escoger archivos o selecciona archivos de…" at bounding box center [136, 145] width 179 height 97
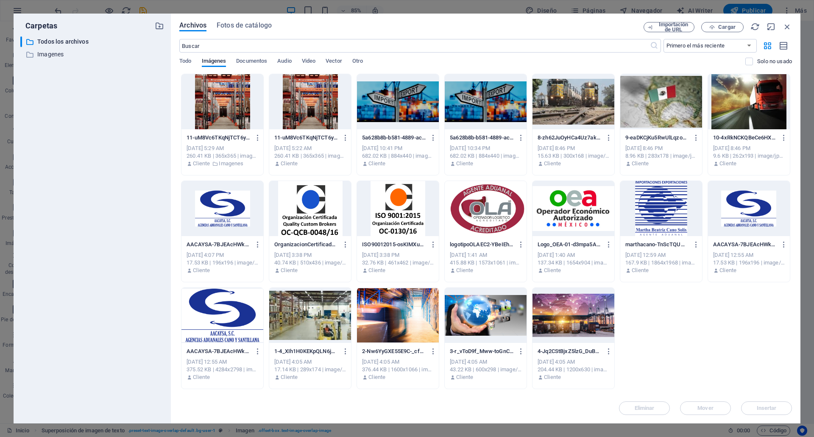
click at [757, 86] on div at bounding box center [749, 101] width 82 height 55
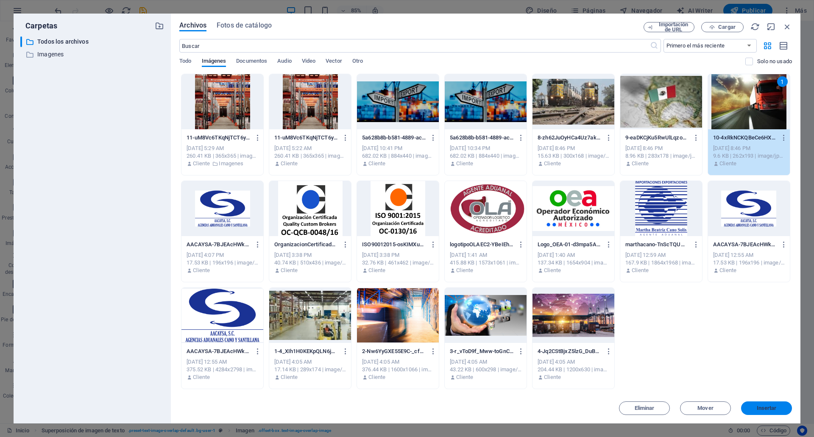
click at [771, 408] on span "Insertar" at bounding box center [766, 408] width 20 height 5
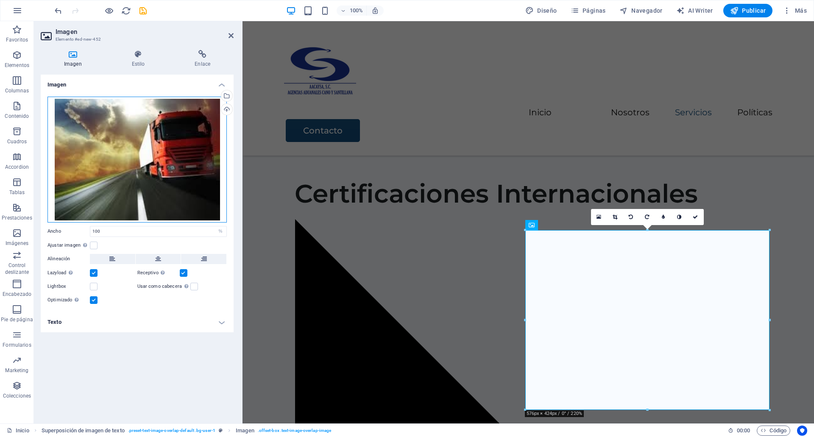
click at [175, 148] on div "Arrastra archivos aquí, haz clic para escoger archivos o selecciona archivos de…" at bounding box center [136, 160] width 179 height 126
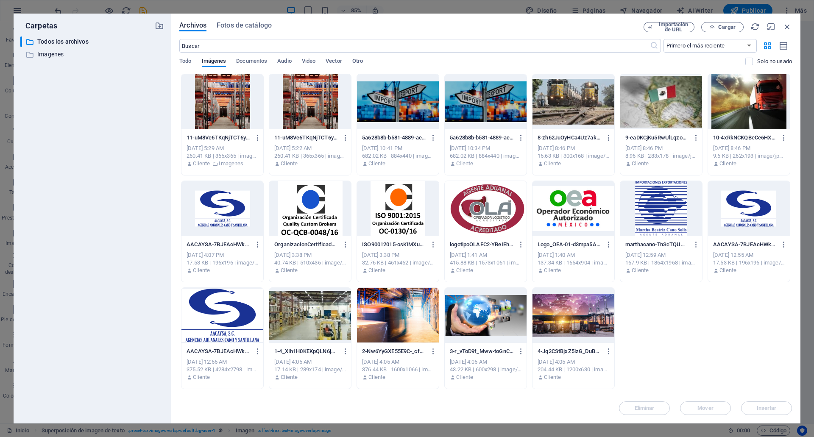
click at [495, 321] on div at bounding box center [486, 315] width 82 height 55
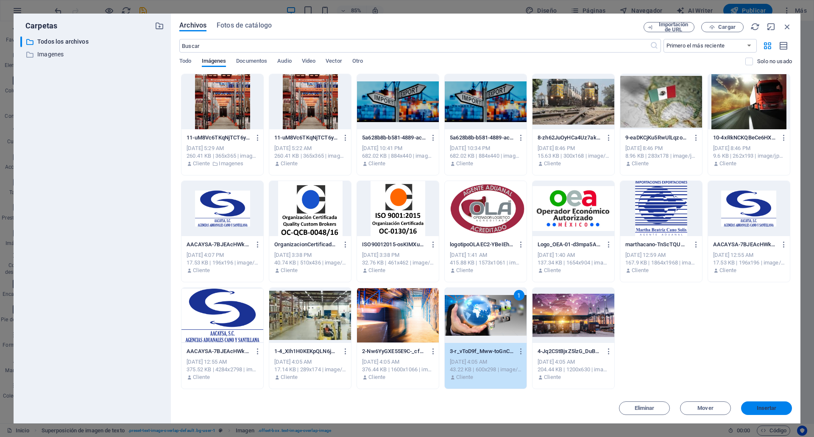
click at [780, 414] on button "Insertar" at bounding box center [766, 408] width 51 height 14
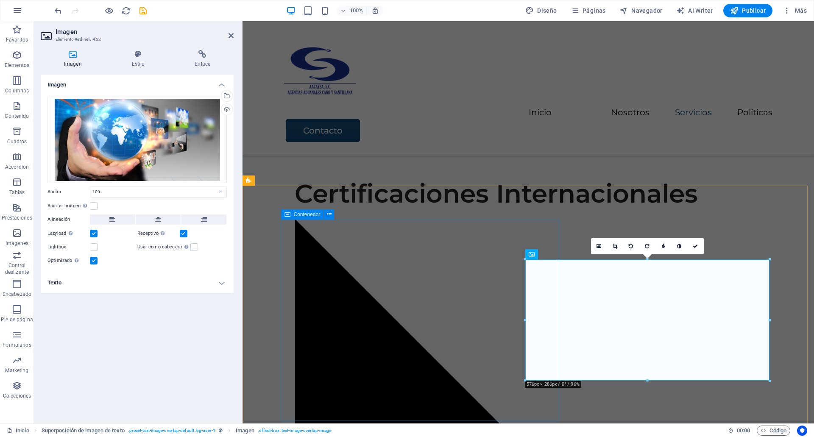
drag, startPoint x: 768, startPoint y: 281, endPoint x: 470, endPoint y: 226, distance: 303.0
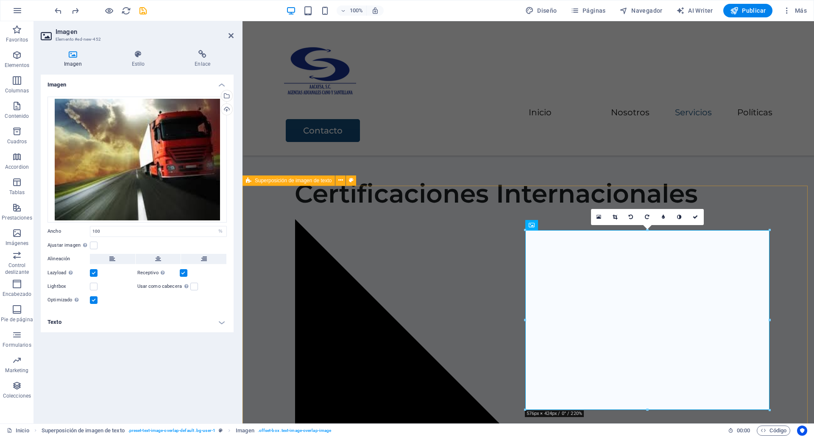
drag, startPoint x: 1012, startPoint y: 252, endPoint x: 792, endPoint y: 200, distance: 225.5
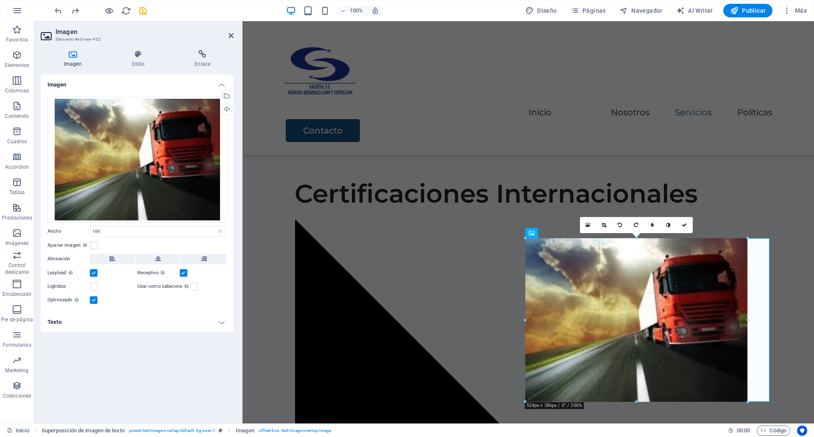
drag, startPoint x: 747, startPoint y: 239, endPoint x: 795, endPoint y: 192, distance: 66.8
type input "524"
select select "px"
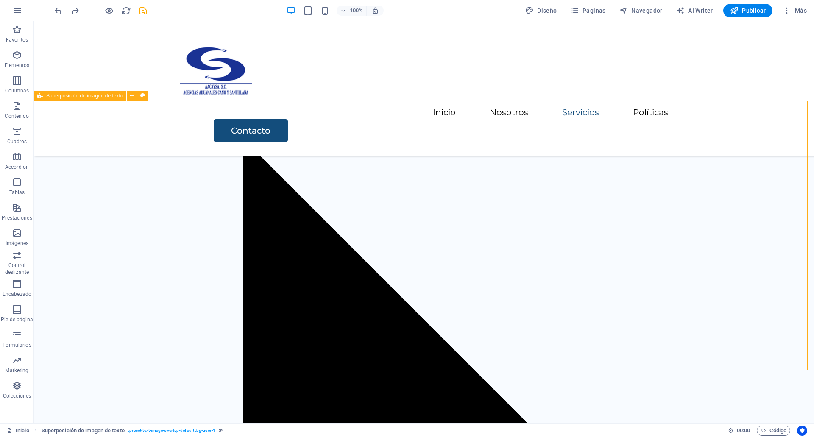
scroll to position [1416, 0]
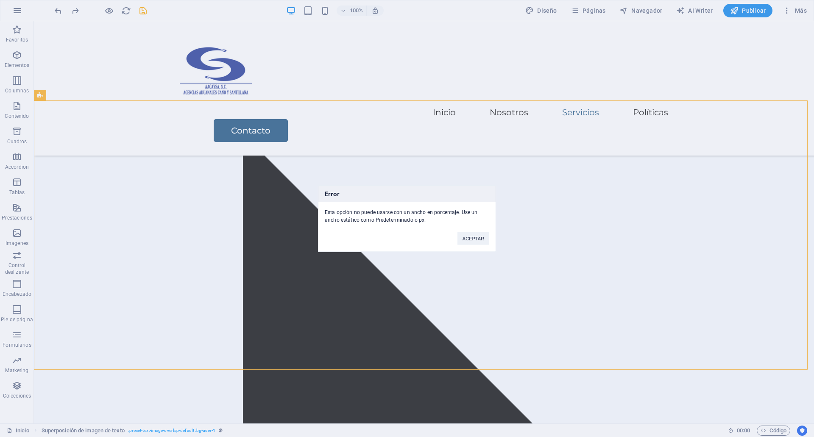
click button "ACEPTAR" at bounding box center [473, 238] width 32 height 13
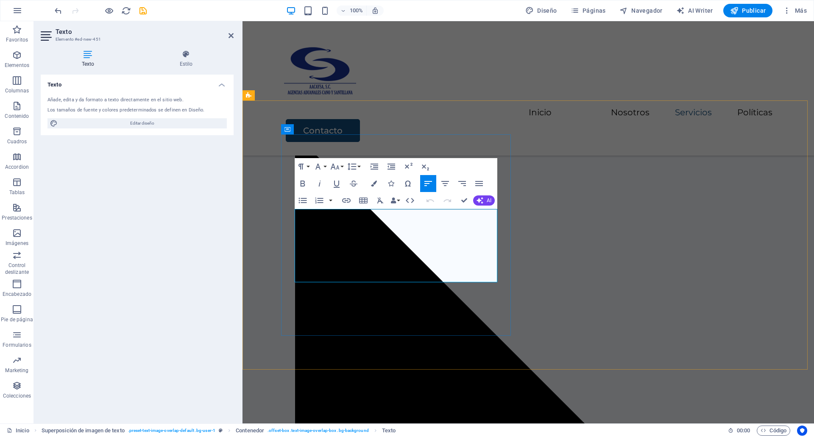
click at [300, 199] on icon "button" at bounding box center [303, 200] width 10 height 10
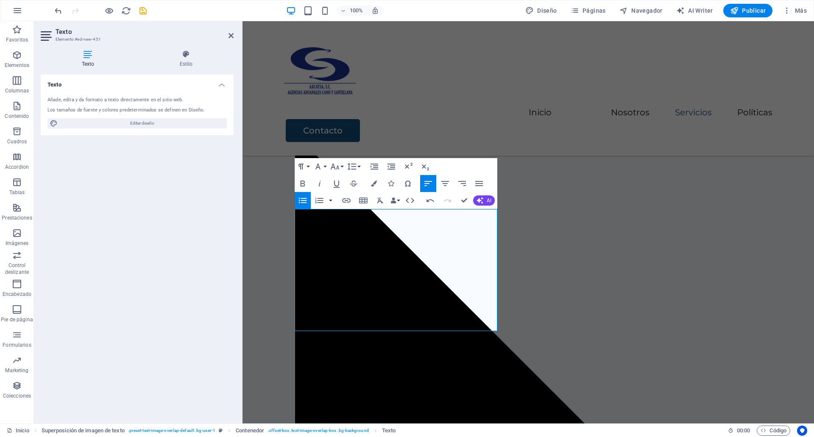
click at [300, 199] on icon "button" at bounding box center [303, 200] width 10 height 10
click at [303, 194] on button "Unordered List" at bounding box center [303, 200] width 16 height 17
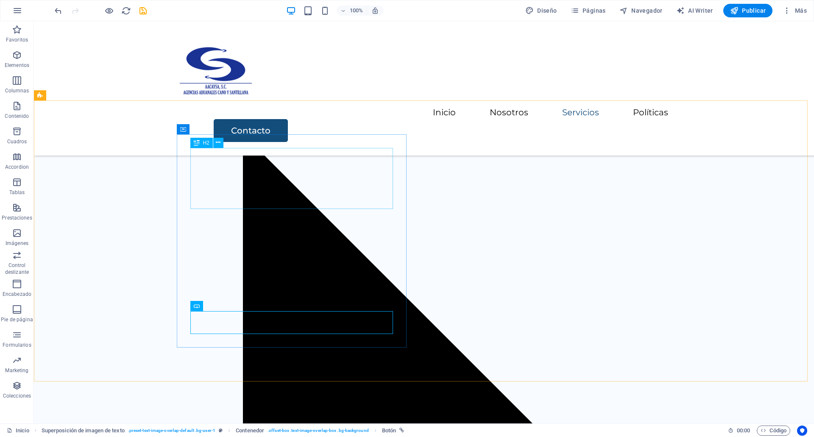
click at [201, 138] on div "H2" at bounding box center [201, 143] width 22 height 10
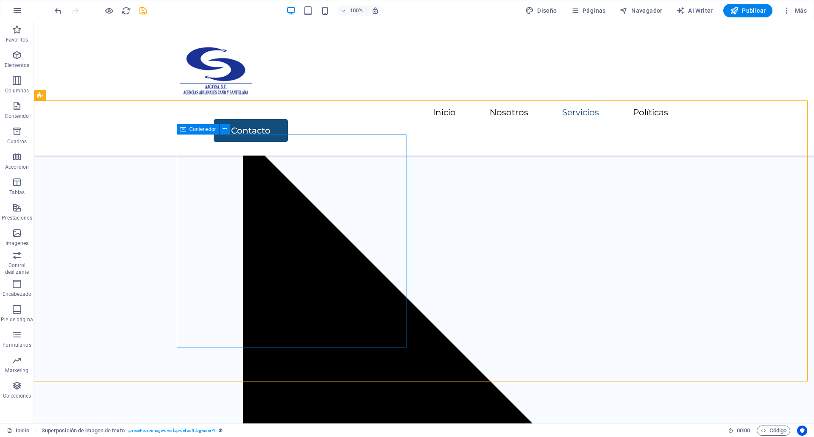
click at [184, 128] on icon at bounding box center [183, 129] width 6 height 10
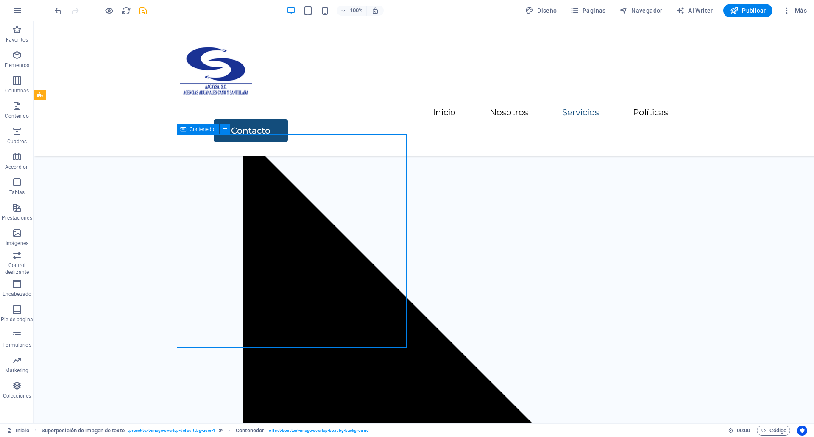
click at [184, 128] on icon at bounding box center [183, 129] width 6 height 10
select select "px"
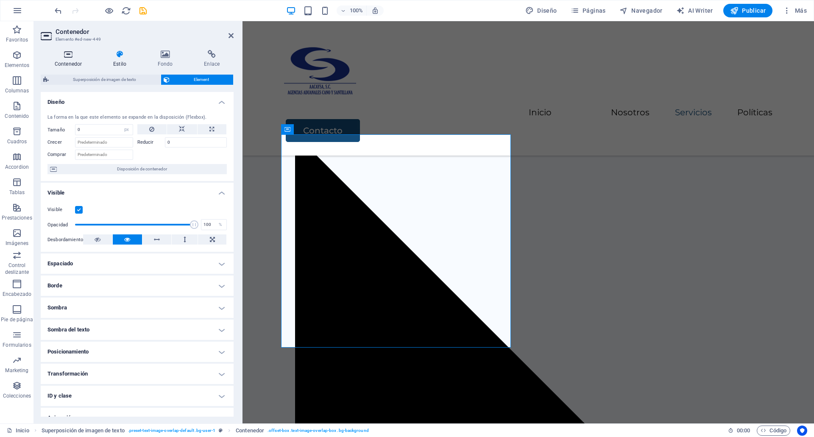
click at [67, 62] on h4 "Contenedor" at bounding box center [70, 59] width 58 height 18
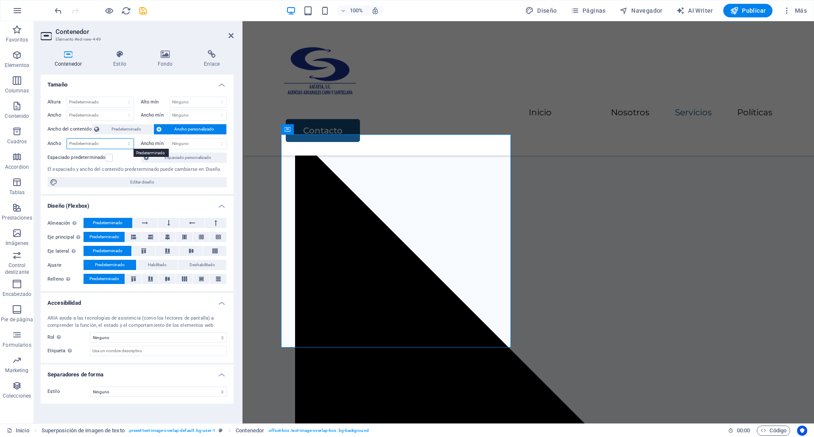
click at [97, 139] on select "Predeterminado px rem % em vh vw" at bounding box center [100, 144] width 67 height 10
select select "%"
click at [121, 139] on select "Predeterminado px rem % em vh vw" at bounding box center [100, 144] width 67 height 10
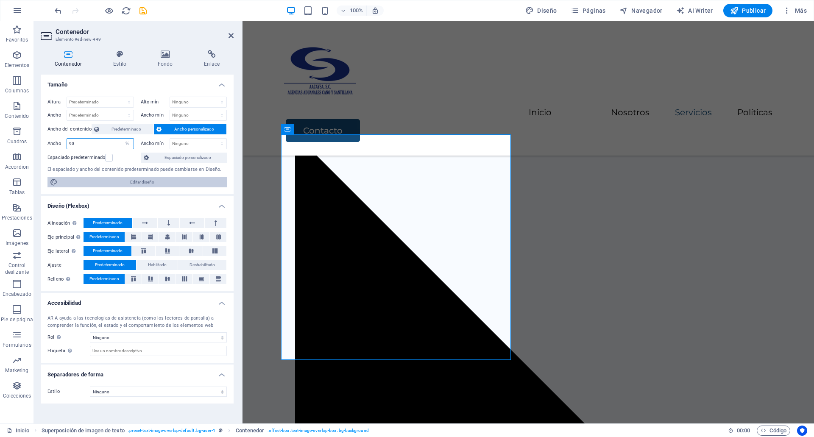
type input "90"
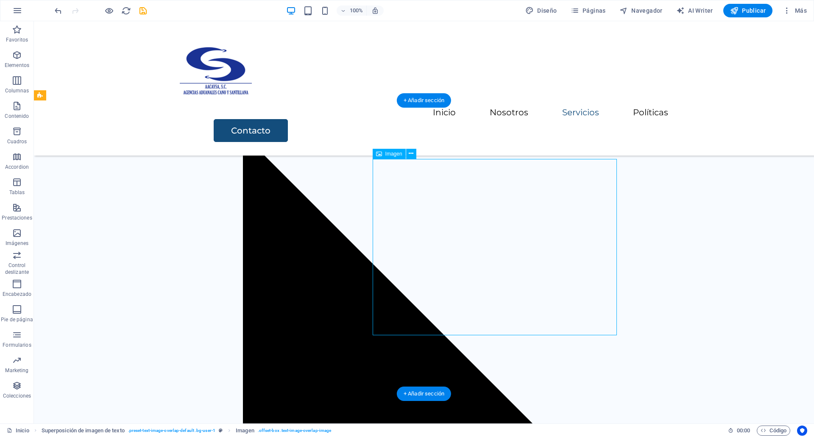
select select "%"
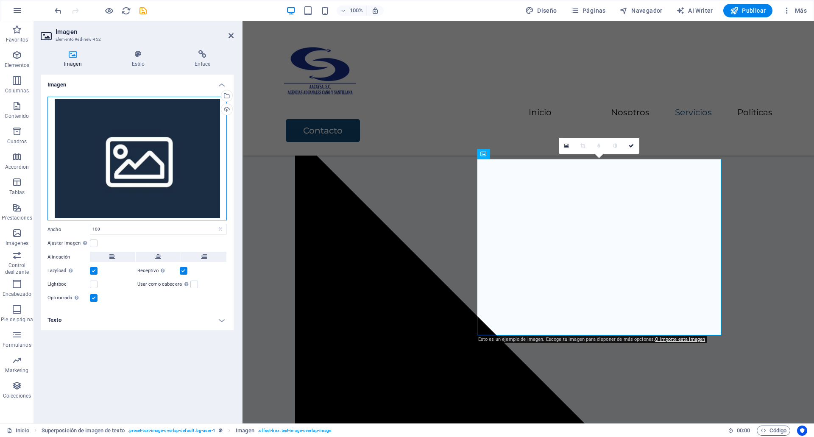
click at [214, 145] on div "Arrastra archivos aquí, haz clic para escoger archivos o selecciona archivos de…" at bounding box center [136, 159] width 179 height 124
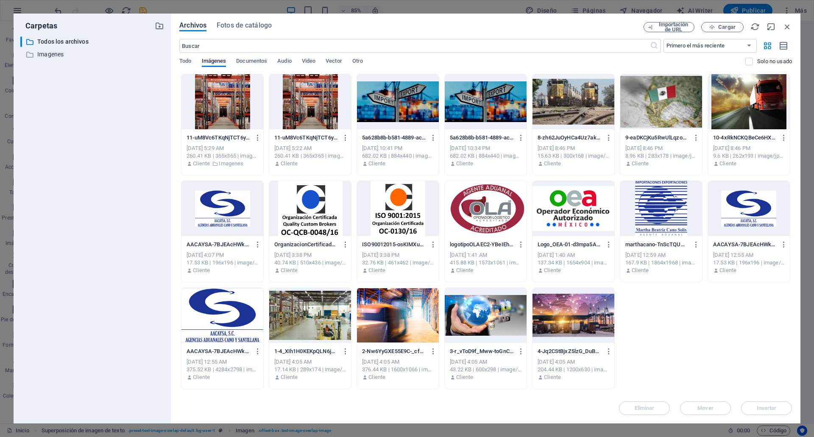
click at [523, 326] on div at bounding box center [486, 315] width 82 height 55
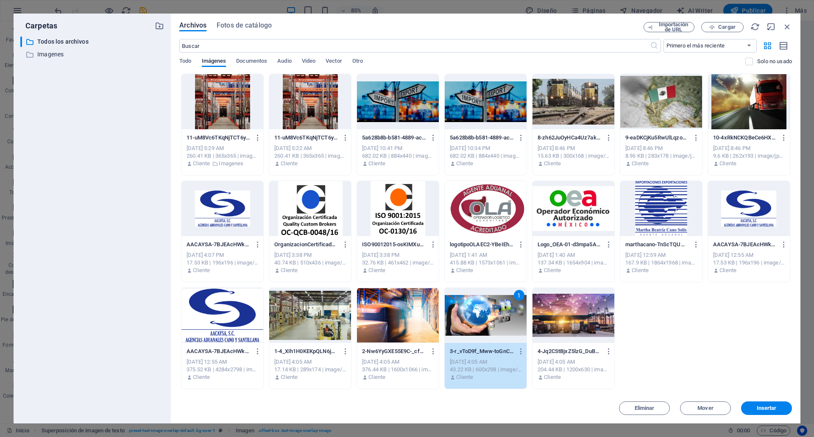
click at [571, 327] on div at bounding box center [573, 315] width 82 height 55
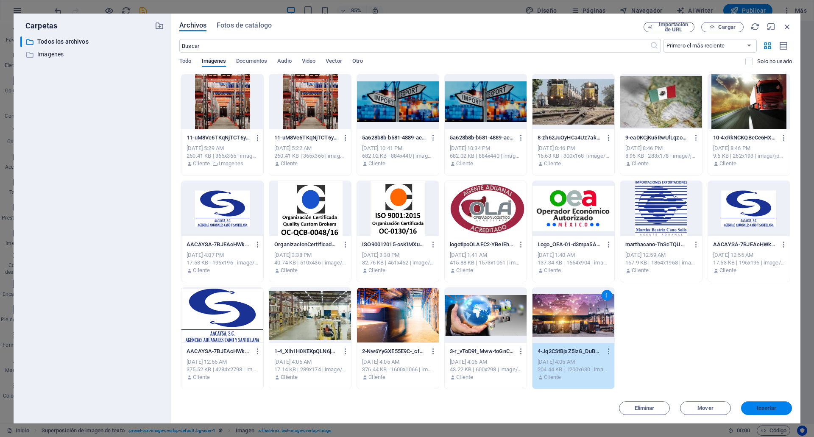
click at [759, 407] on span "Insertar" at bounding box center [766, 408] width 20 height 5
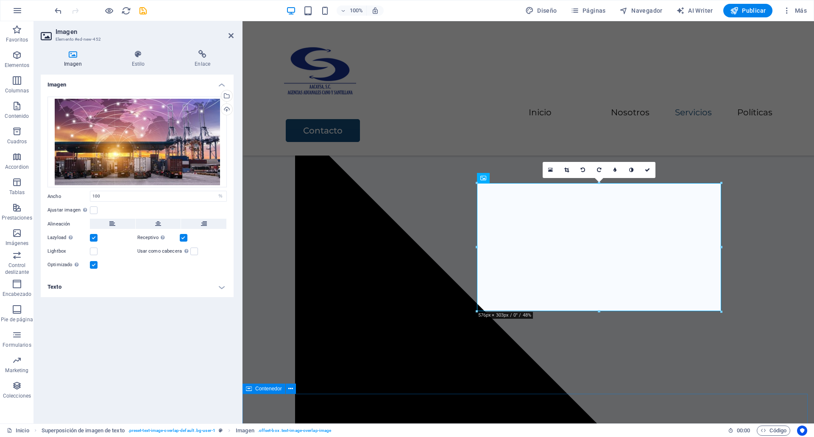
scroll to position [1416, 0]
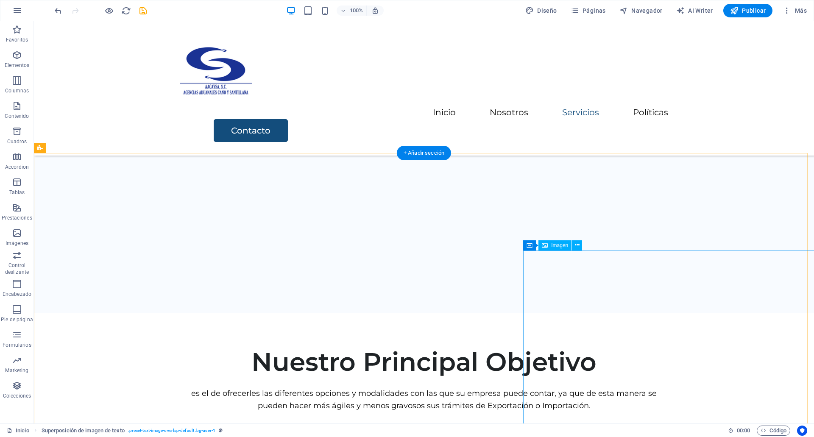
scroll to position [1022, 0]
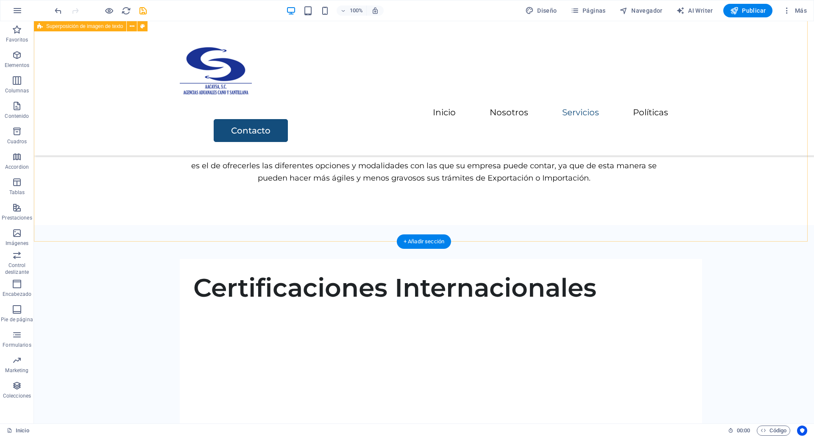
scroll to position [1274, 0]
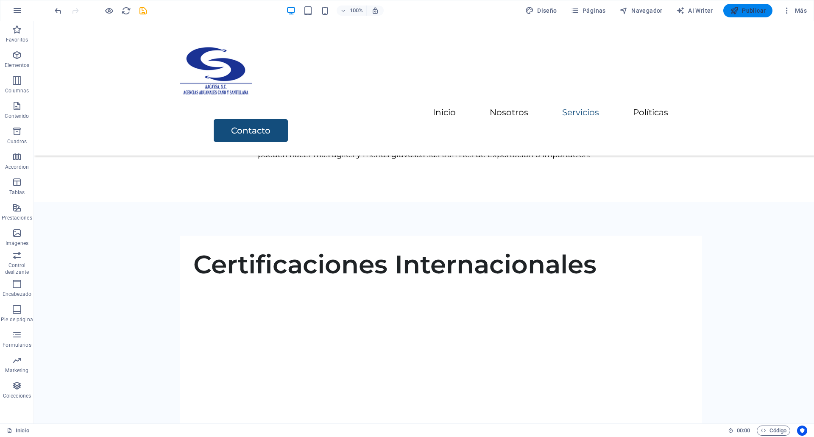
click at [742, 15] on button "Publicar" at bounding box center [748, 11] width 50 height 14
checkbox input "false"
click at [743, 8] on span "Publicar" at bounding box center [748, 10] width 36 height 8
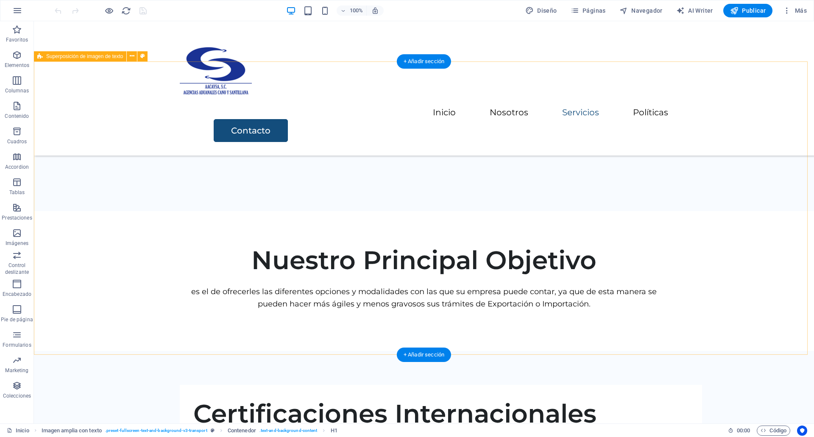
scroll to position [1129, 0]
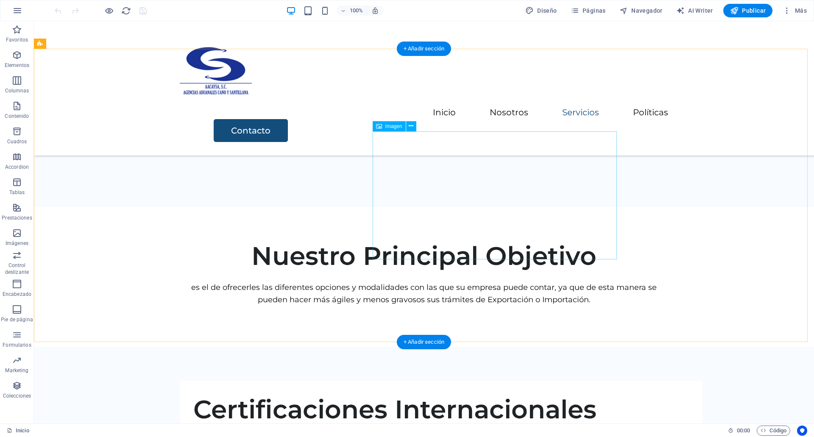
select select "%"
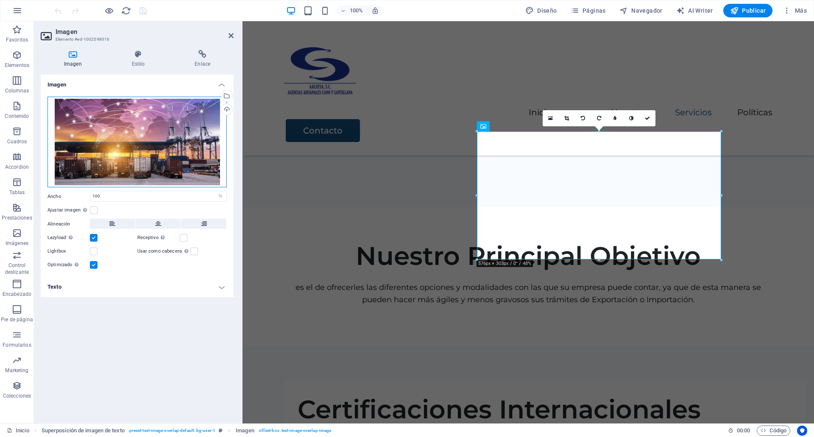
click at [143, 153] on div "Arrastra archivos aquí, haz clic para escoger archivos o selecciona archivos de…" at bounding box center [136, 142] width 179 height 91
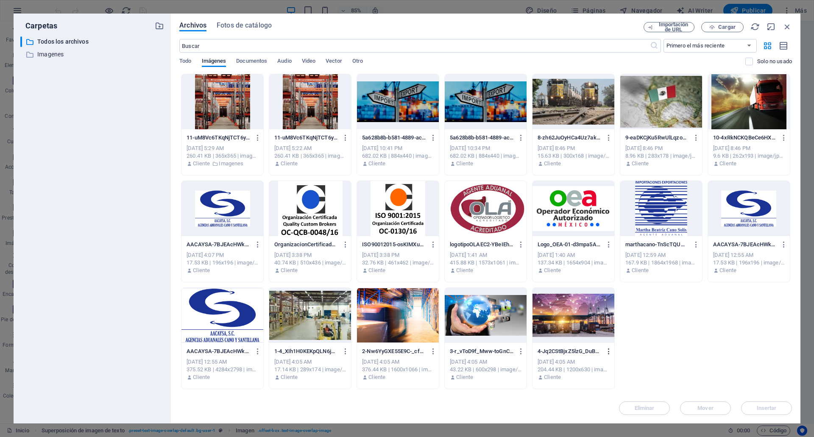
click at [612, 353] on icon "button" at bounding box center [609, 352] width 8 height 8
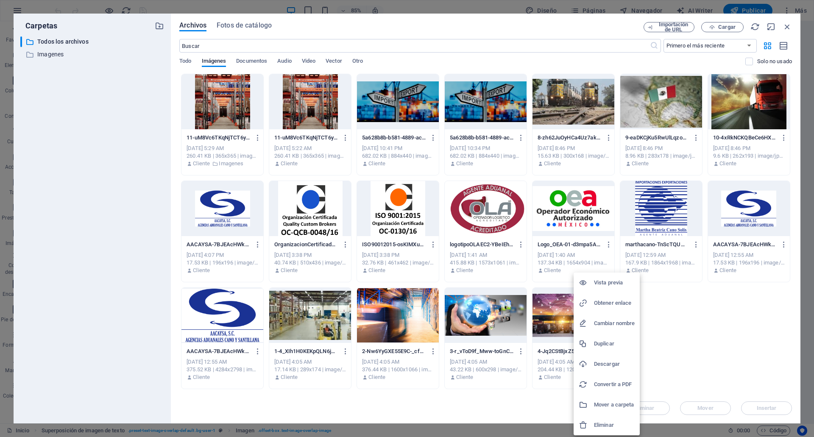
click at [618, 298] on li "Obtener enlace" at bounding box center [606, 303] width 66 height 20
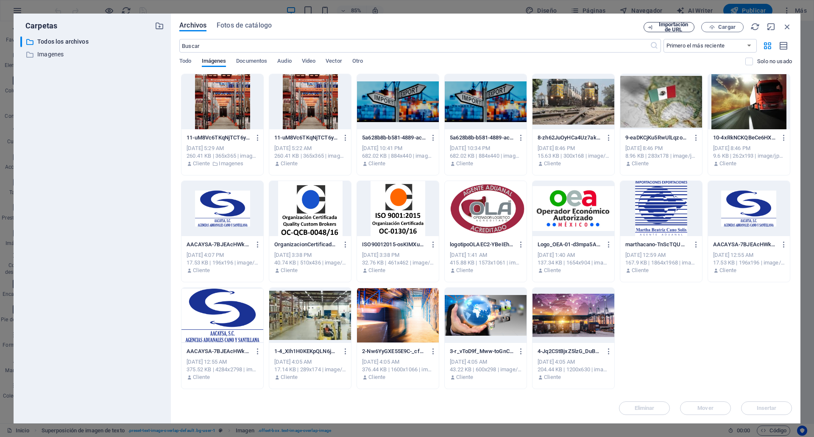
click at [664, 29] on span "Importación de URL" at bounding box center [673, 27] width 34 height 10
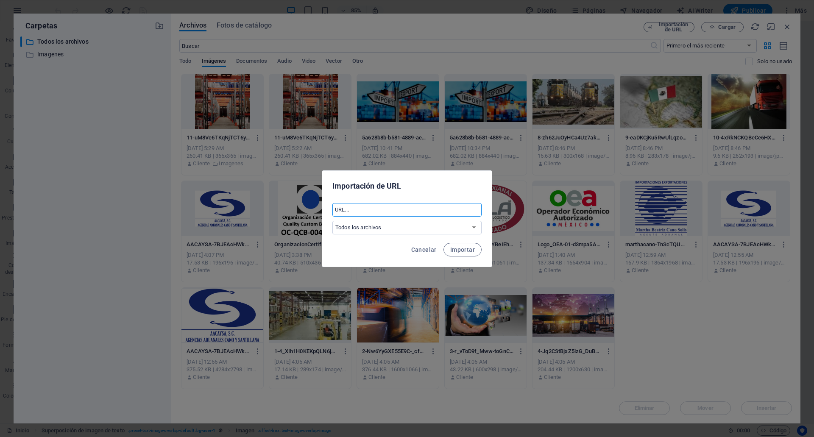
click at [361, 213] on input "text" at bounding box center [406, 210] width 149 height 14
paste input "[URL][DOMAIN_NAME]"
type input "[URL][DOMAIN_NAME]"
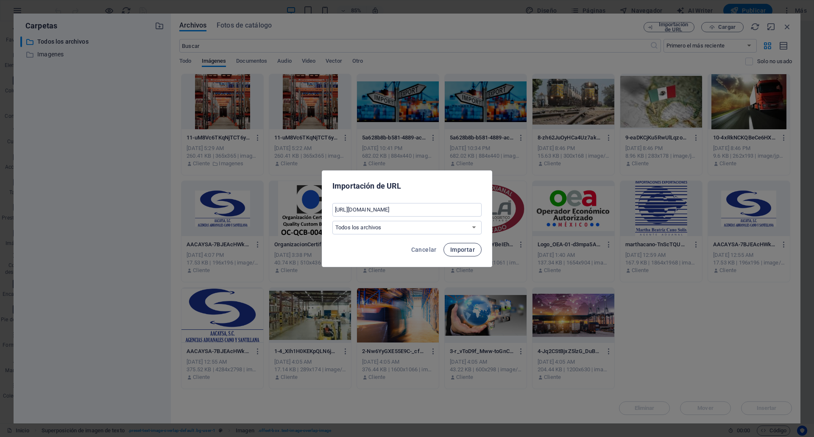
click at [473, 247] on span "Importar" at bounding box center [462, 249] width 25 height 7
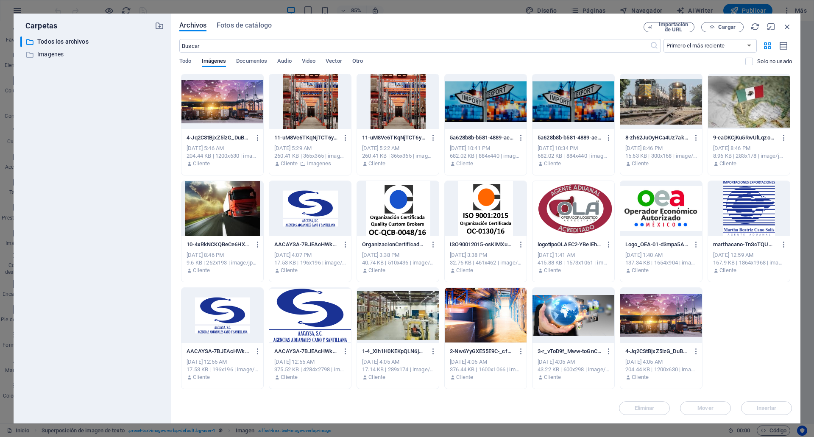
click at [233, 99] on div at bounding box center [222, 101] width 82 height 55
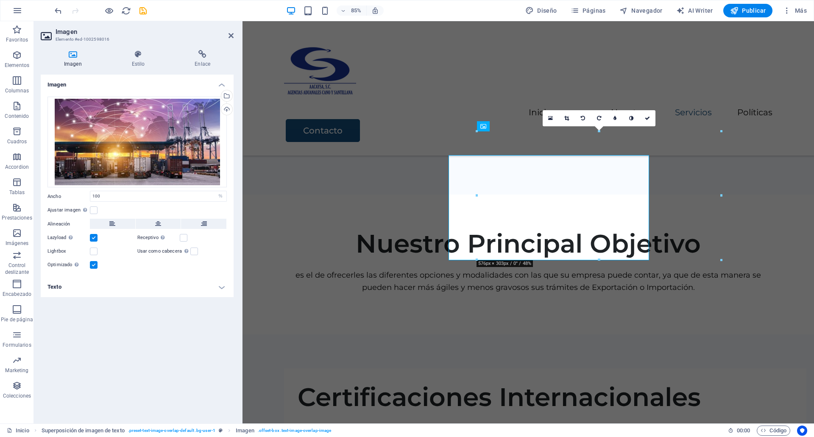
scroll to position [1129, 0]
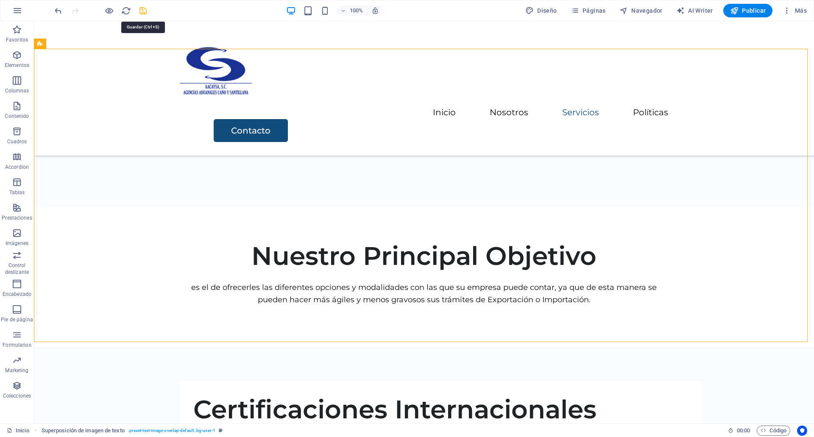
click at [141, 11] on icon "save" at bounding box center [143, 11] width 10 height 10
checkbox input "false"
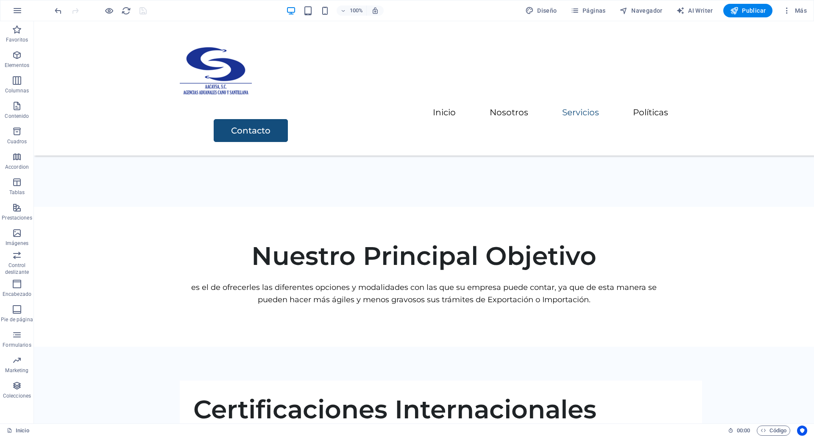
click at [757, 3] on div "100% Diseño Páginas Navegador AI Writer Publicar Más" at bounding box center [406, 10] width 813 height 20
click at [756, 10] on span "Publicar" at bounding box center [748, 10] width 36 height 8
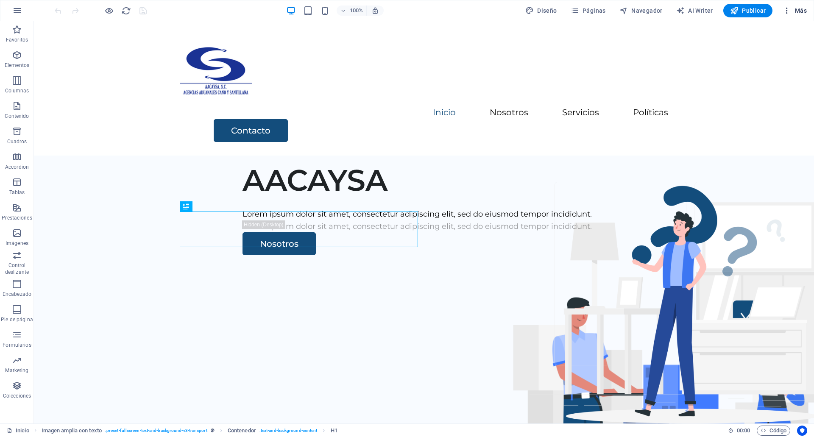
click at [795, 14] on span "Más" at bounding box center [794, 10] width 24 height 8
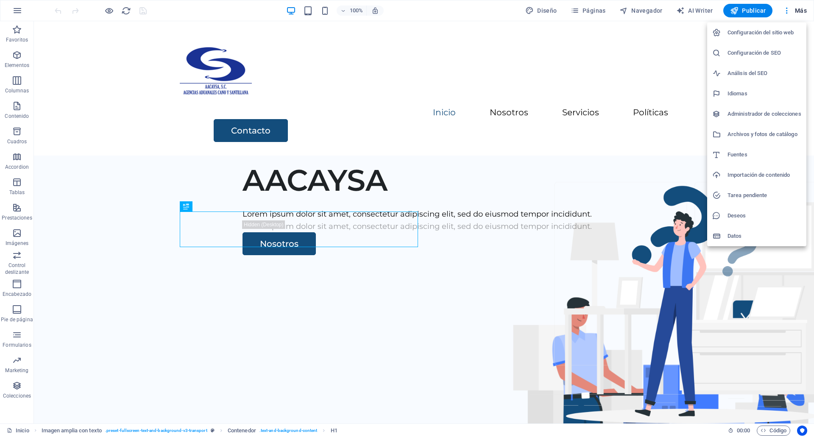
click at [744, 139] on h6 "Archivos y fotos de catálogo" at bounding box center [764, 134] width 74 height 10
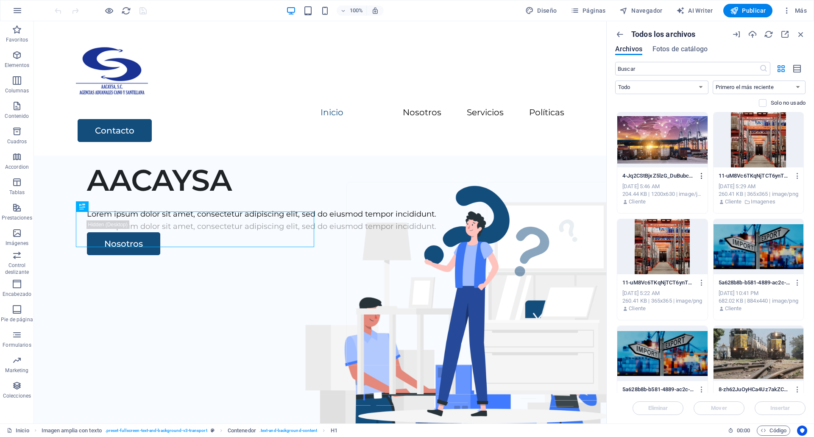
click at [700, 177] on icon "button" at bounding box center [702, 176] width 8 height 8
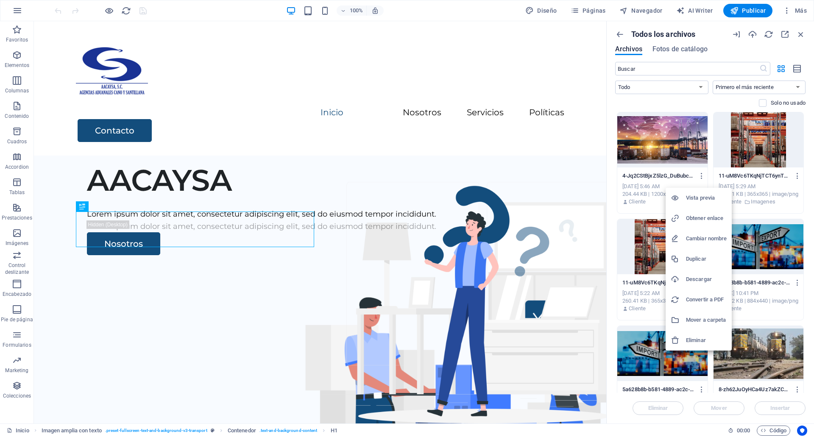
click at [689, 342] on h6 "Eliminar" at bounding box center [706, 340] width 41 height 10
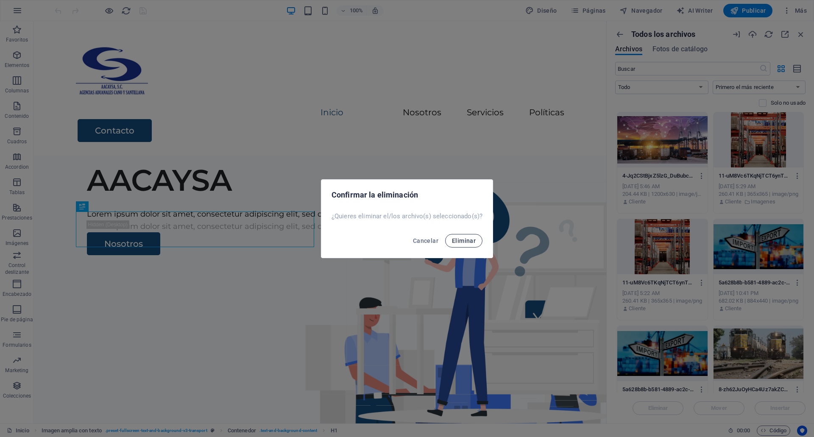
click at [473, 243] on span "Eliminar" at bounding box center [464, 240] width 24 height 7
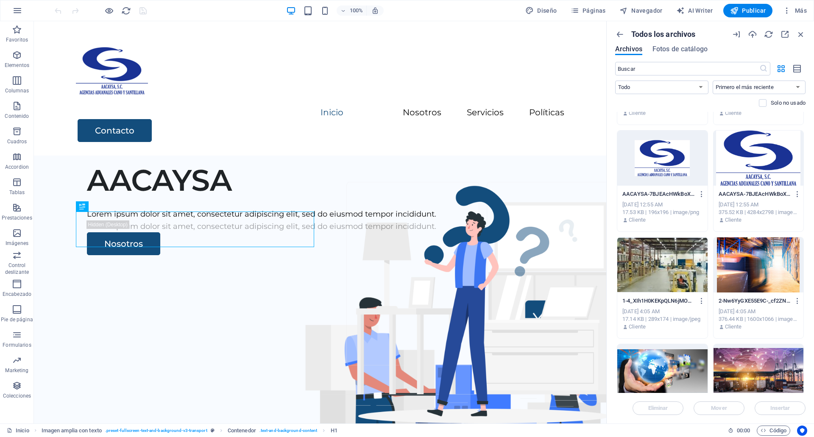
scroll to position [782, 0]
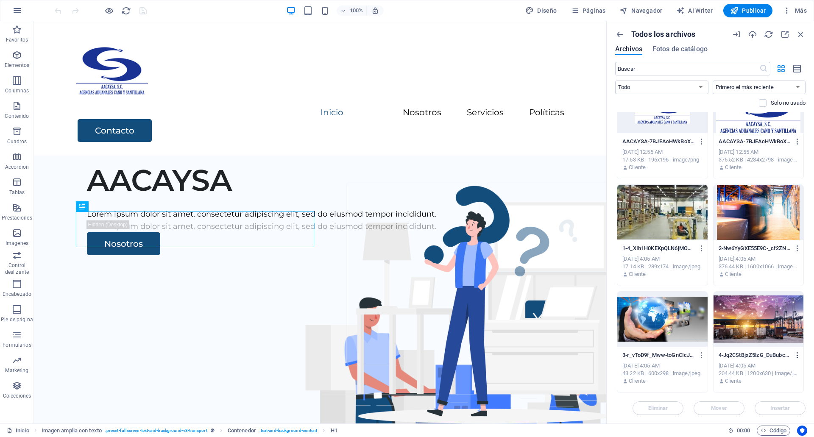
click at [793, 352] on icon "button" at bounding box center [797, 355] width 8 height 8
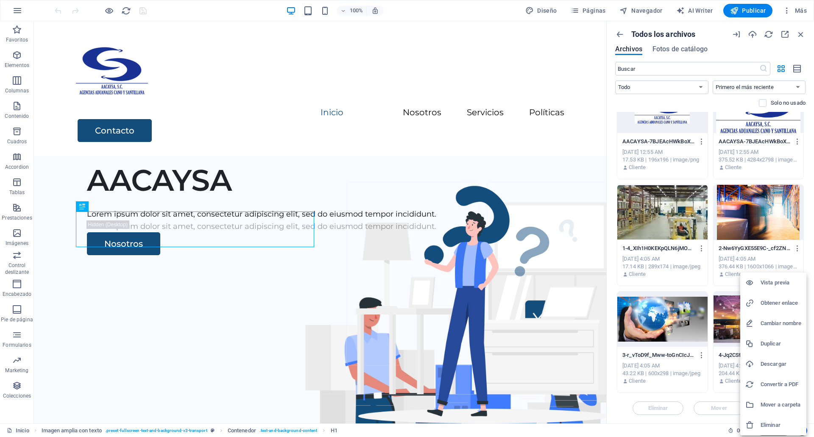
click at [765, 424] on h6 "Eliminar" at bounding box center [780, 425] width 41 height 10
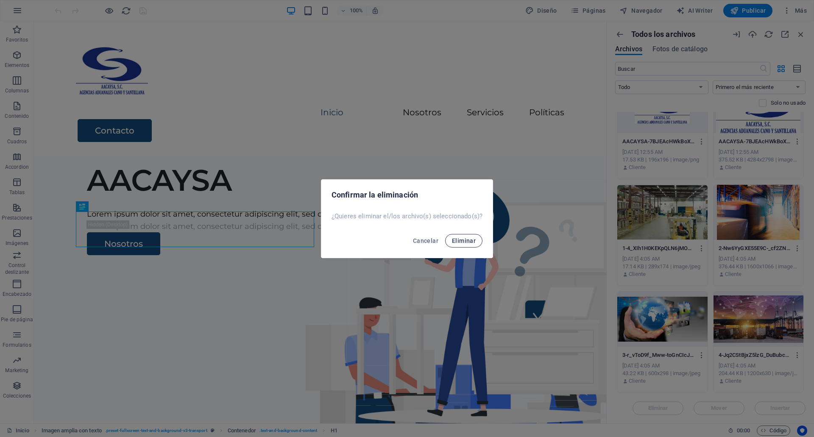
click at [456, 238] on span "Eliminar" at bounding box center [464, 240] width 24 height 7
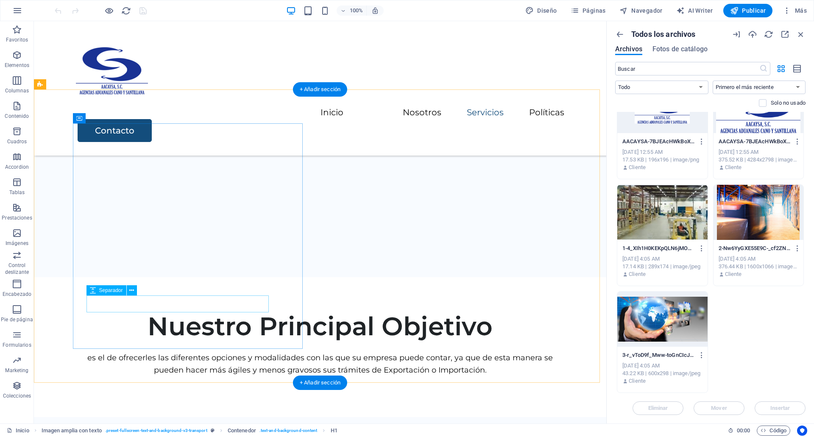
scroll to position [1091, 0]
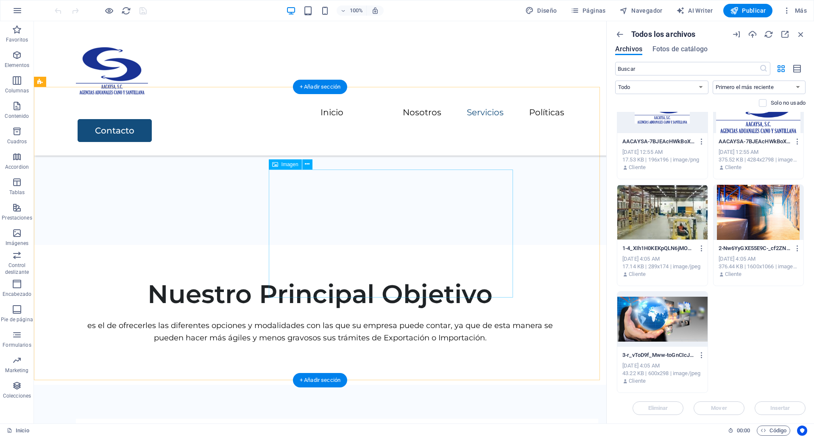
select select "%"
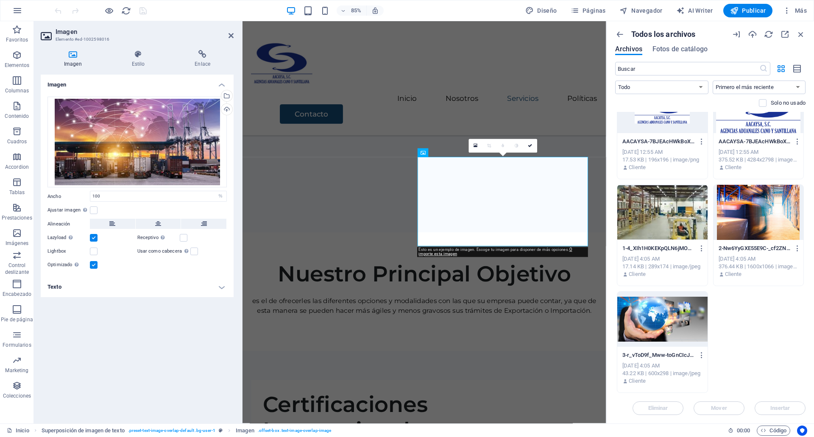
scroll to position [1103, 0]
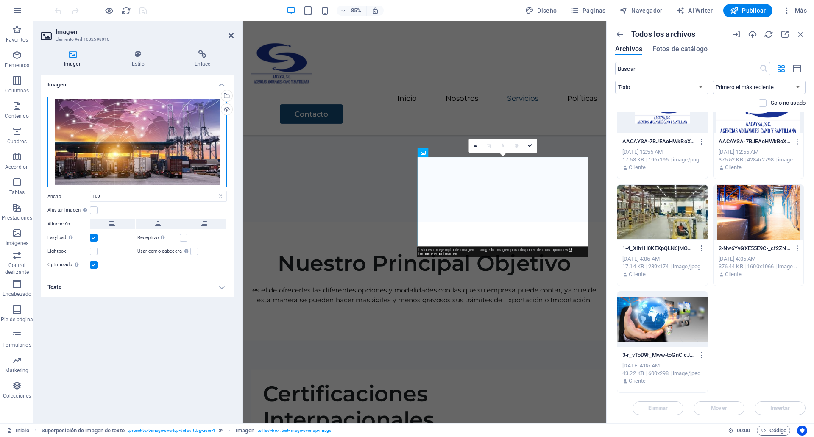
click at [73, 112] on div "Arrastra archivos aquí, haz clic para escoger archivos o selecciona archivos de…" at bounding box center [136, 142] width 179 height 91
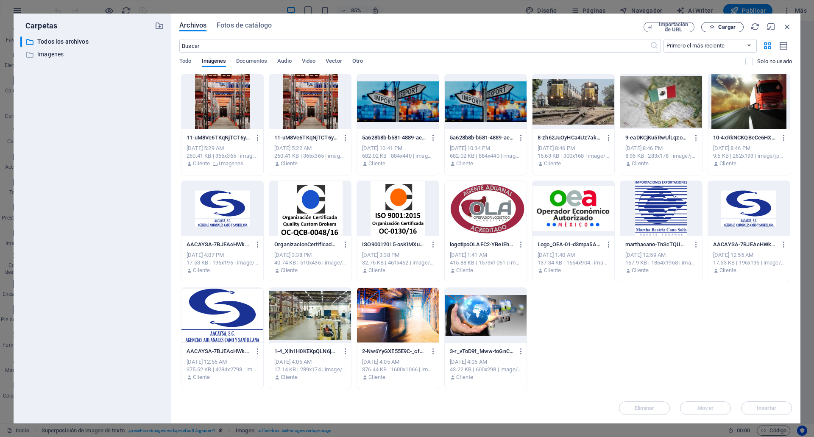
click at [732, 27] on span "Cargar" at bounding box center [726, 27] width 17 height 5
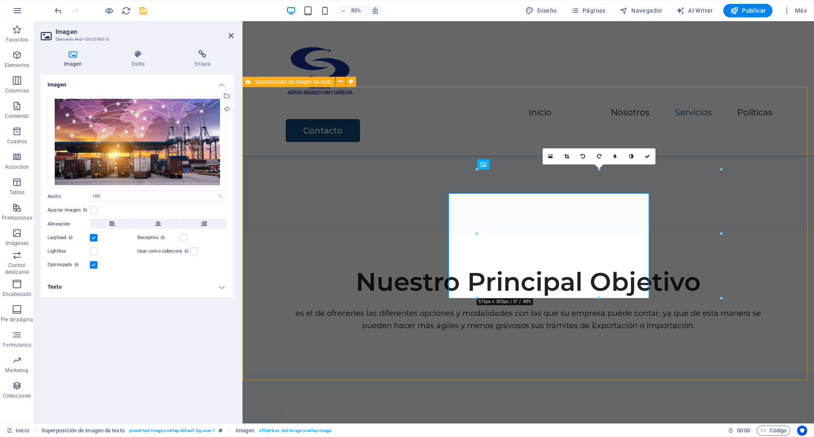
scroll to position [1091, 0]
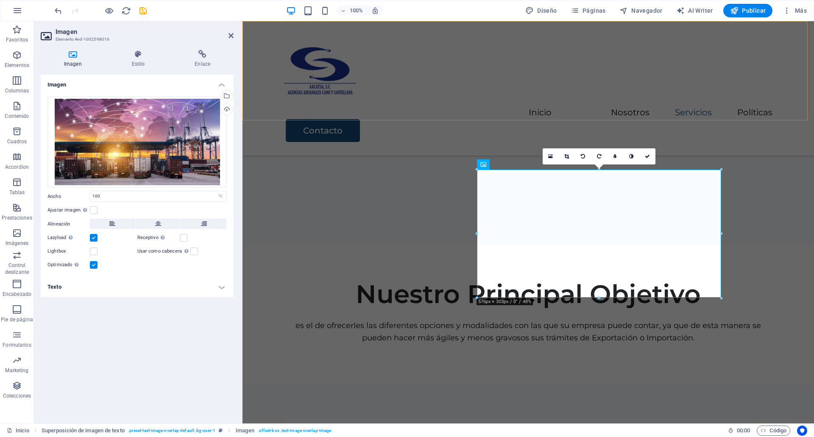
click at [666, 82] on div "Menu Inicio Nosotros Servicios Políticas Contacto" at bounding box center [527, 88] width 571 height 134
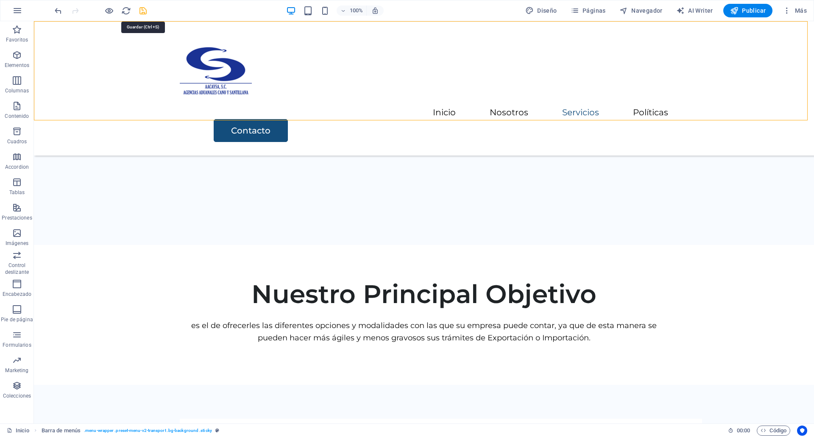
click at [142, 11] on icon "save" at bounding box center [143, 11] width 10 height 10
checkbox input "false"
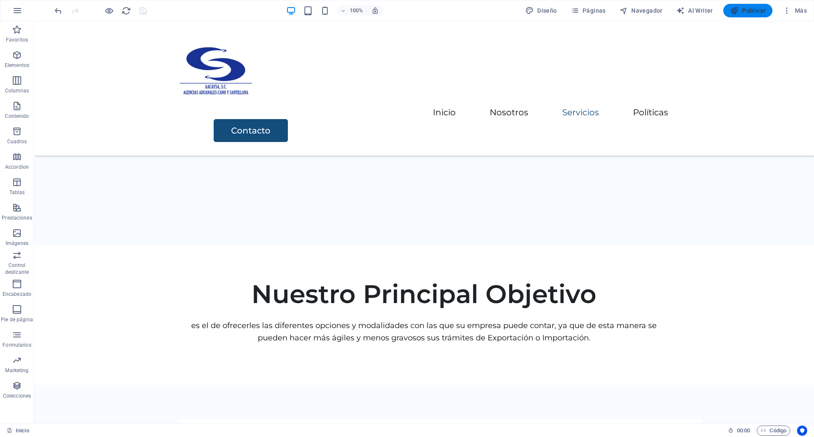
click at [740, 11] on span "Publicar" at bounding box center [748, 10] width 36 height 8
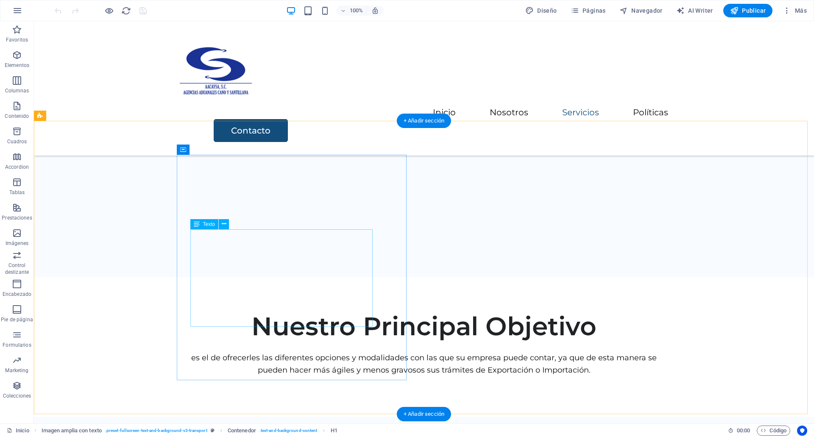
scroll to position [1059, 0]
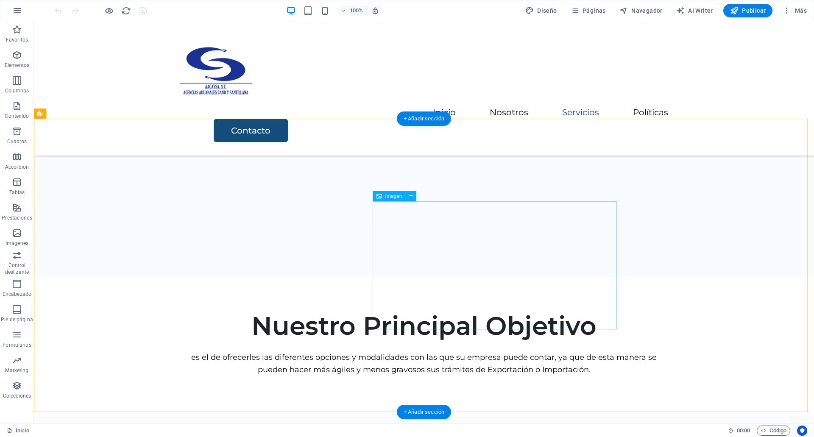
select select "%"
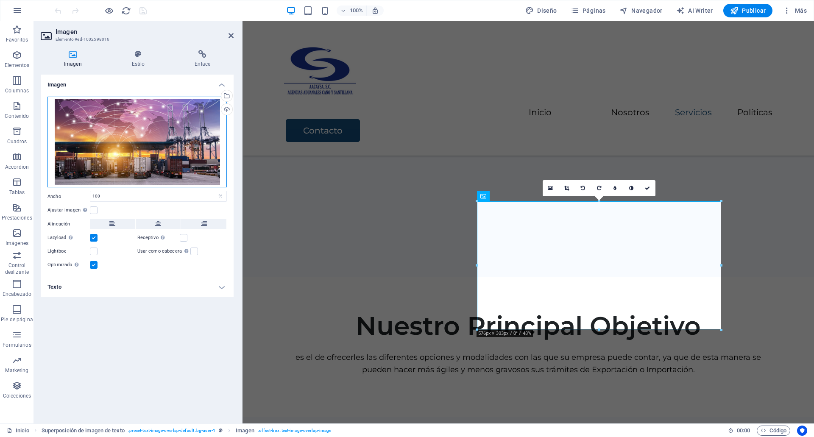
click at [167, 153] on div "Arrastra archivos aquí, haz clic para escoger archivos o selecciona archivos de…" at bounding box center [136, 142] width 179 height 91
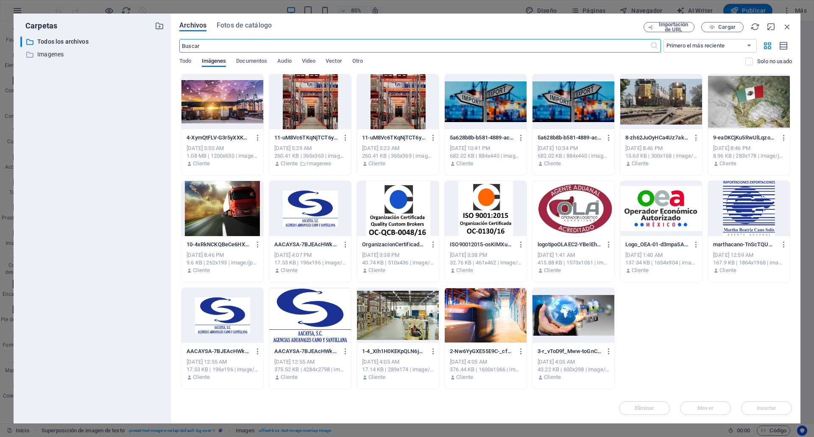
scroll to position [1071, 0]
click at [254, 140] on icon "button" at bounding box center [258, 138] width 8 height 8
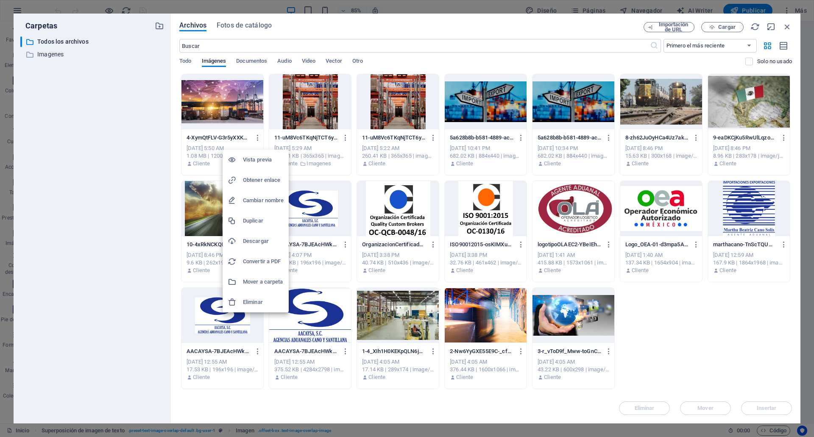
click at [263, 186] on li "Obtener enlace" at bounding box center [255, 180] width 66 height 20
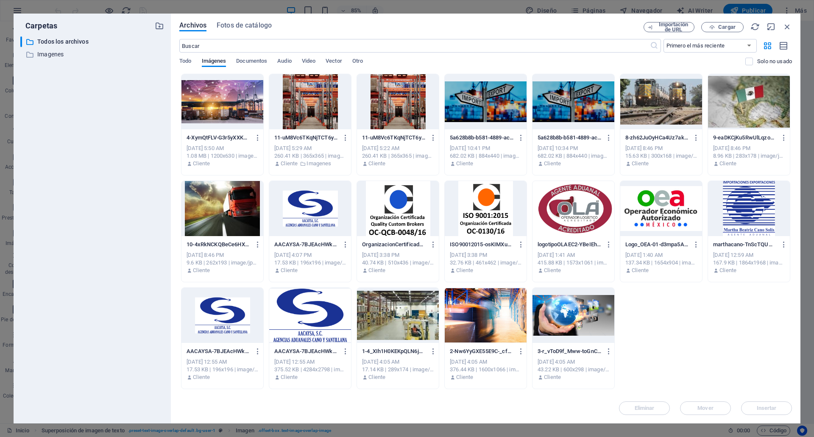
click at [678, 33] on div "Archivos Fotos de catálogo Importación de URL Cargar ​ Primero el más reciente …" at bounding box center [485, 218] width 612 height 393
click at [666, 26] on span "Importación de URL" at bounding box center [673, 27] width 34 height 10
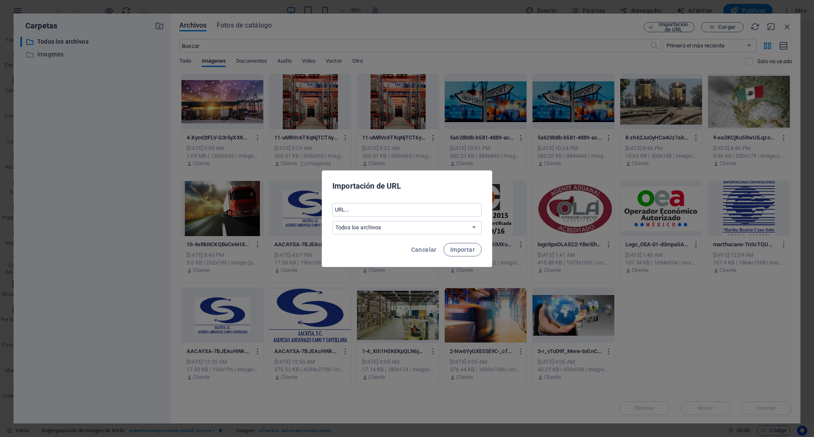
click at [368, 201] on div "​ Todos los archivos Imagenes" at bounding box center [407, 219] width 170 height 38
click at [368, 209] on input "text" at bounding box center [406, 210] width 149 height 14
paste input "[URL][DOMAIN_NAME]"
type input "[URL][DOMAIN_NAME]"
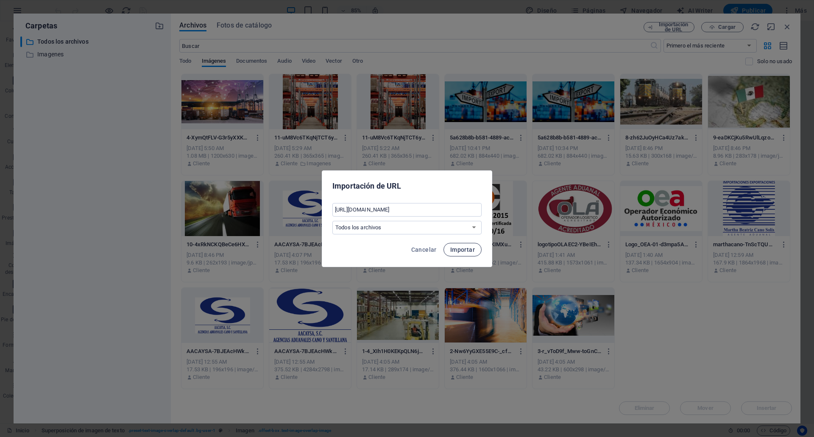
scroll to position [0, 0]
click at [464, 246] on span "Importar" at bounding box center [462, 249] width 25 height 7
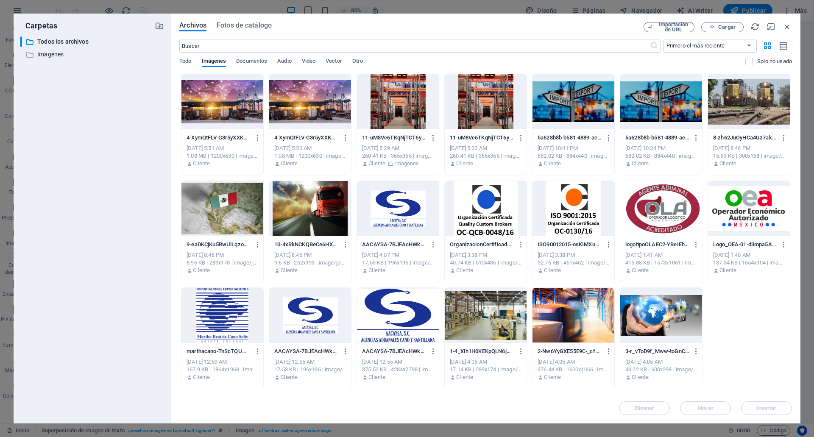
click at [197, 85] on div at bounding box center [222, 101] width 82 height 55
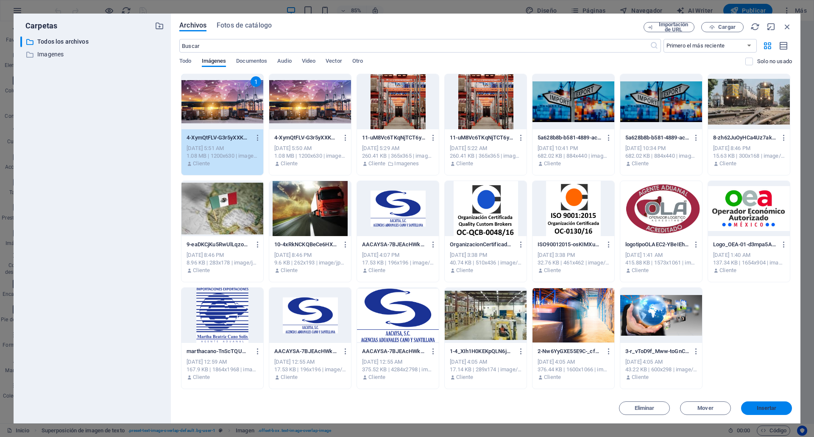
click at [771, 407] on span "Insertar" at bounding box center [766, 408] width 20 height 5
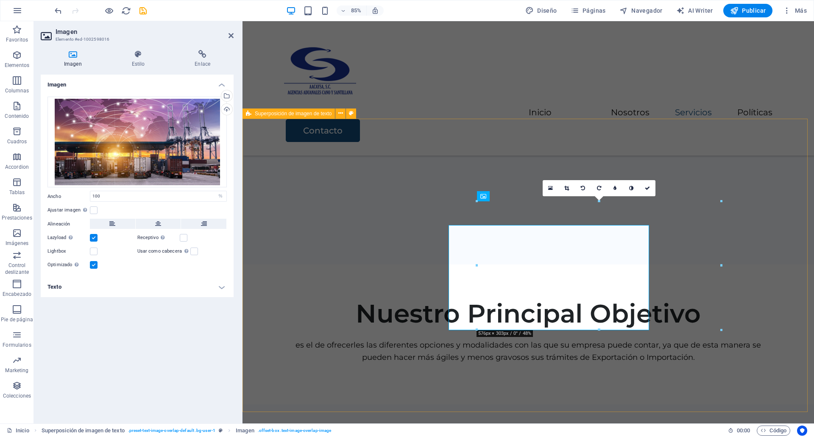
scroll to position [1059, 0]
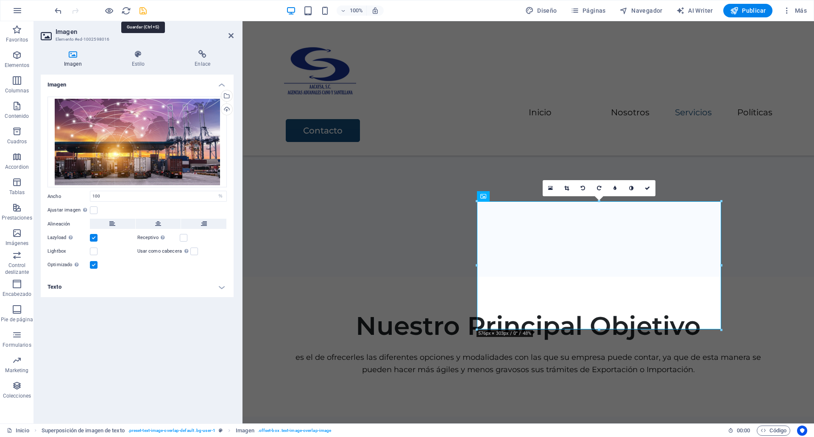
click at [143, 15] on icon "save" at bounding box center [143, 11] width 10 height 10
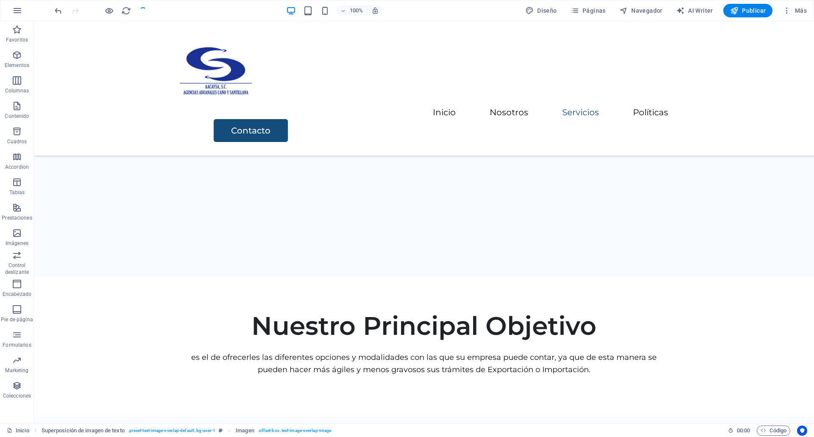
checkbox input "false"
click at [759, 6] on span "Publicar" at bounding box center [748, 10] width 36 height 8
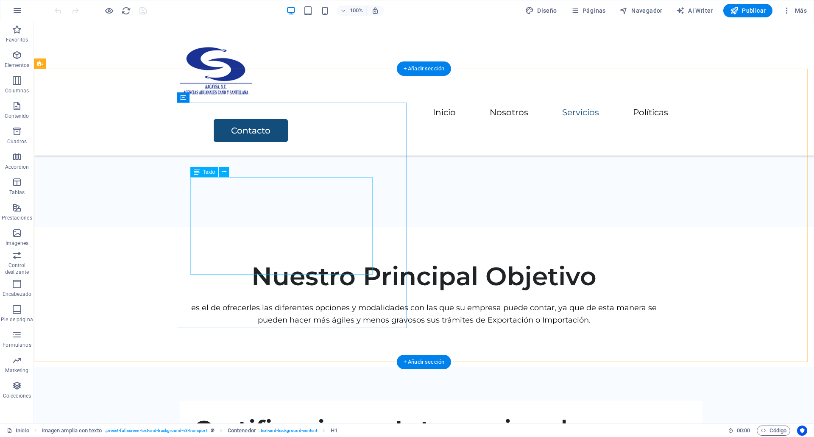
scroll to position [1109, 0]
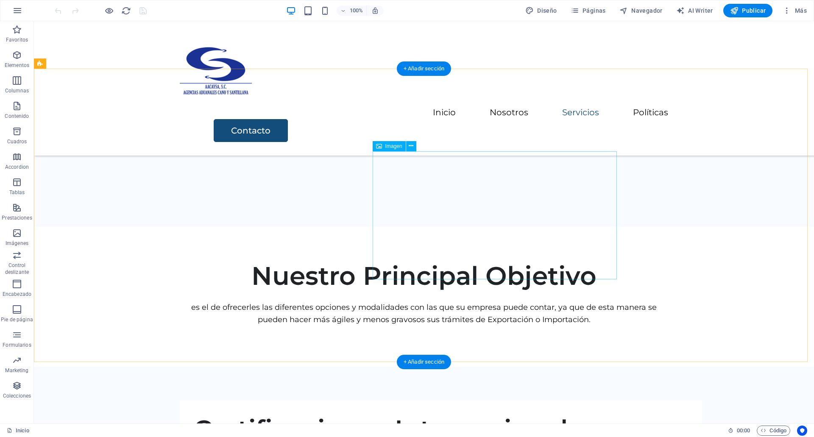
select select "%"
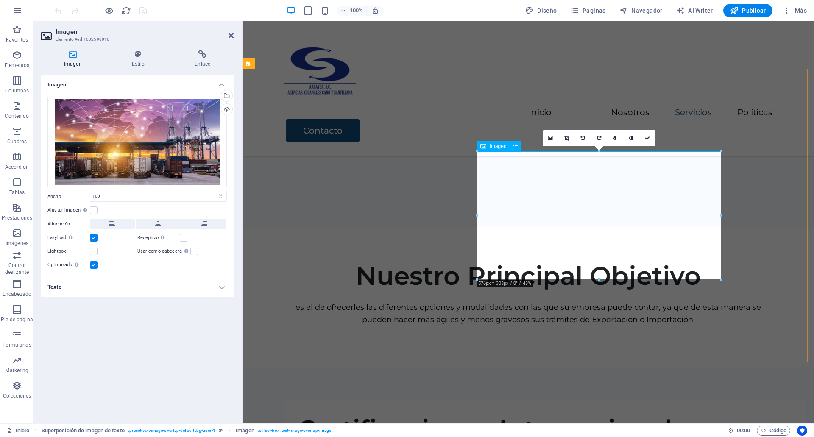
click at [489, 146] on span "Imagen" at bounding box center [497, 146] width 17 height 5
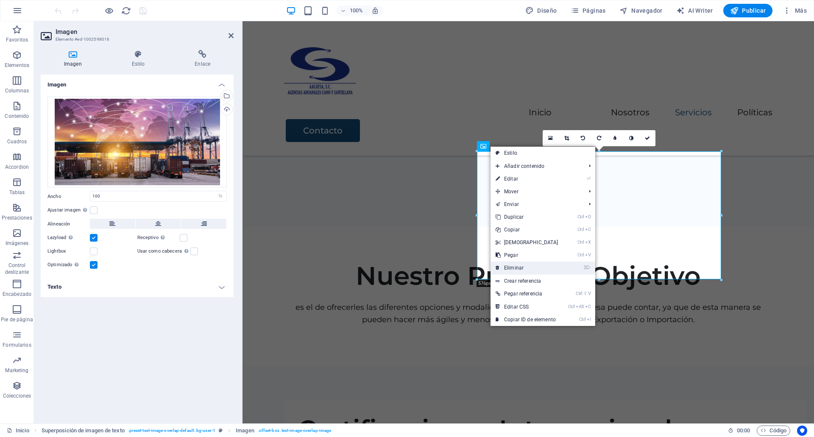
click at [515, 269] on link "⌦ Eliminar" at bounding box center [526, 267] width 73 height 13
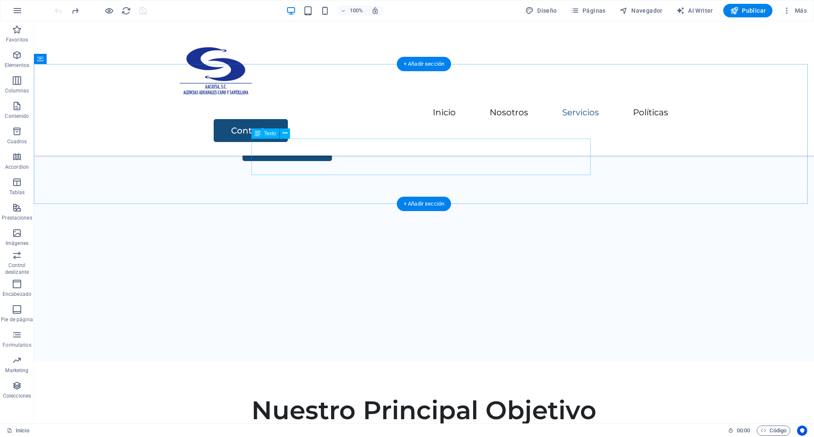
scroll to position [974, 0]
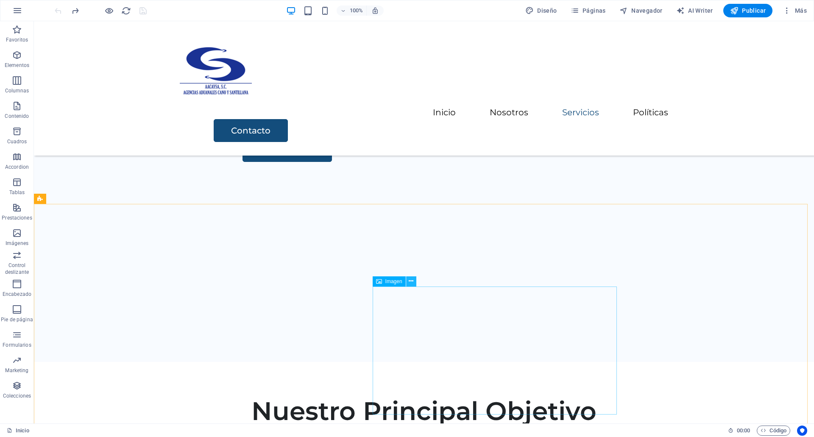
click at [408, 278] on button at bounding box center [411, 281] width 10 height 10
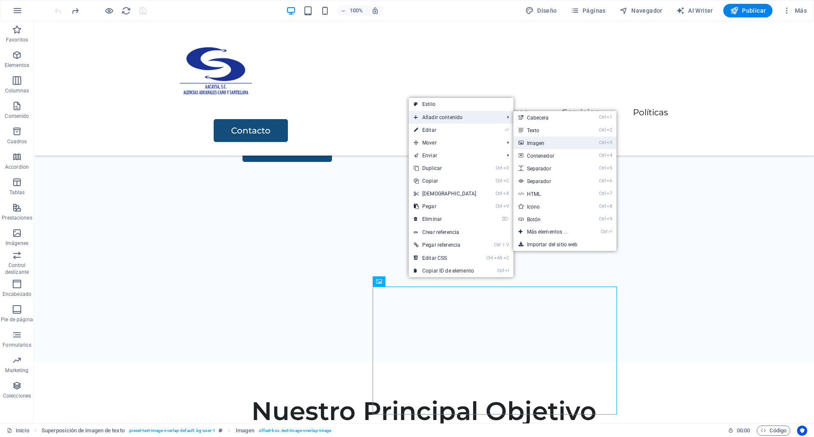
click at [549, 147] on link "Ctrl 3 Imagen" at bounding box center [548, 142] width 71 height 13
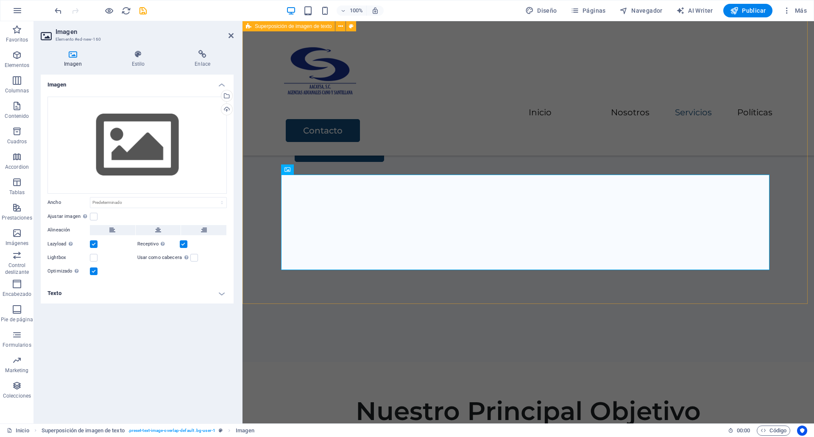
scroll to position [1262, 0]
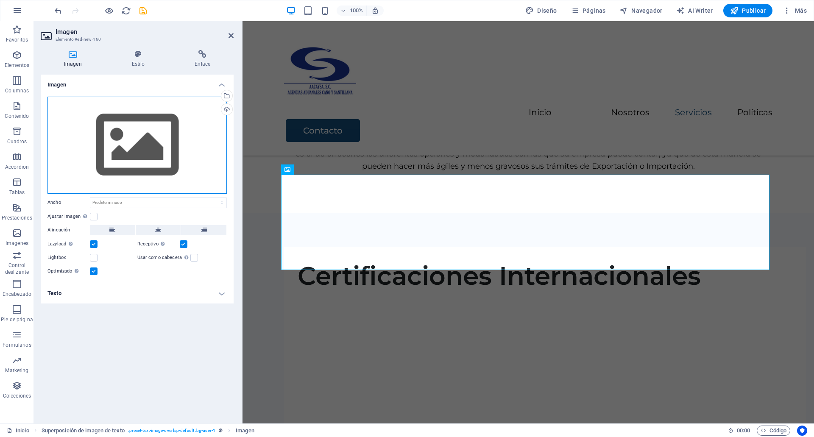
click at [152, 190] on div "Arrastra archivos aquí, haz clic para escoger archivos o selecciona archivos de…" at bounding box center [136, 145] width 179 height 97
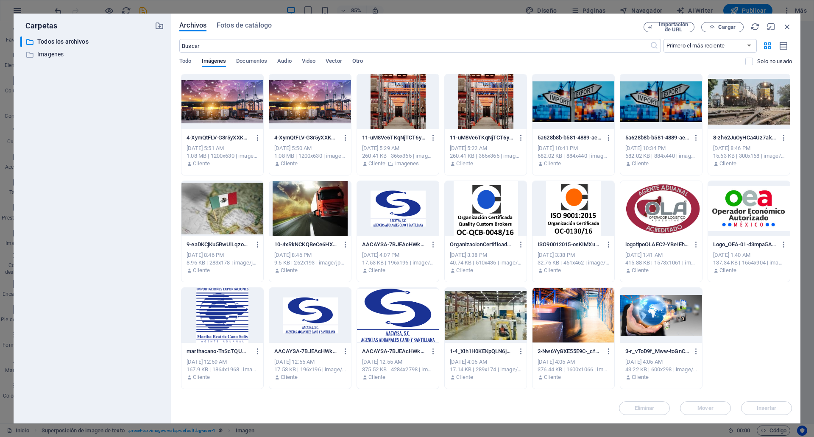
click at [238, 103] on div at bounding box center [222, 101] width 82 height 55
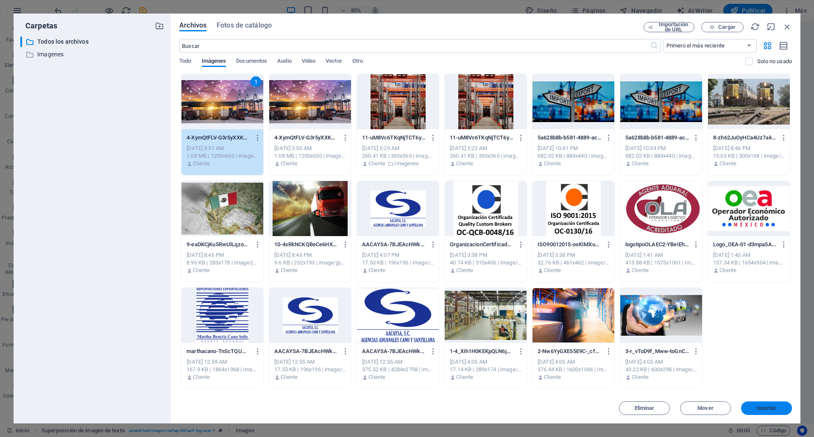
click at [753, 412] on button "Insertar" at bounding box center [766, 408] width 51 height 14
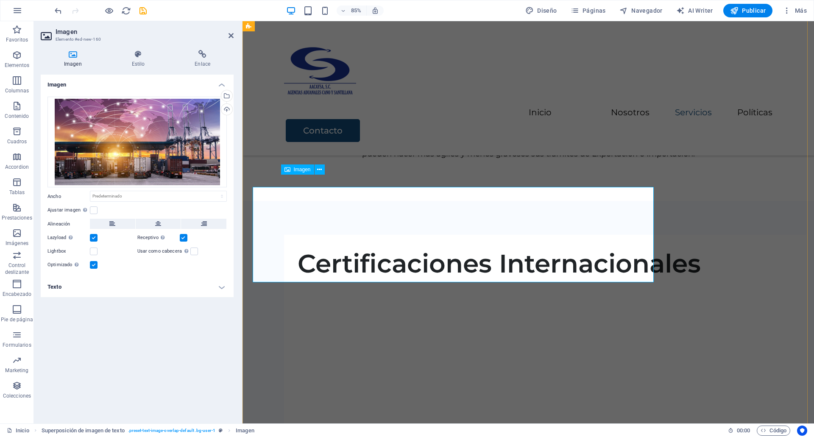
scroll to position [1262, 0]
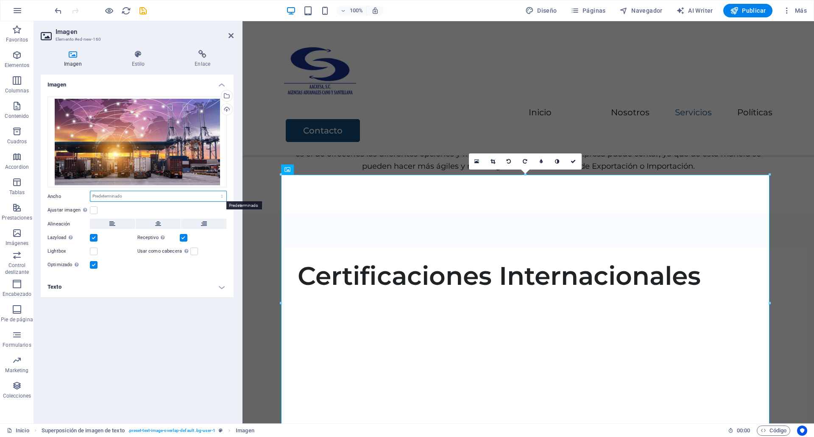
click at [126, 195] on select "Predeterminado automático px rem % em vh vw" at bounding box center [158, 196] width 136 height 10
select select "%"
click at [214, 191] on select "Predeterminado automático px rem % em vh vw" at bounding box center [158, 196] width 136 height 10
type input "50"
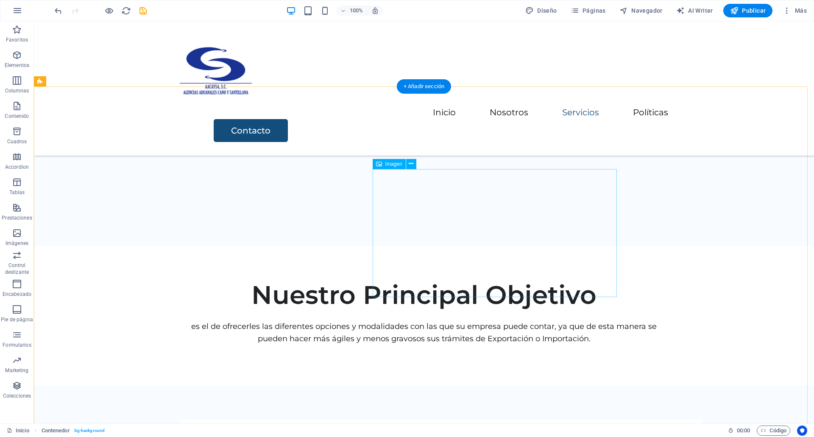
scroll to position [1106, 0]
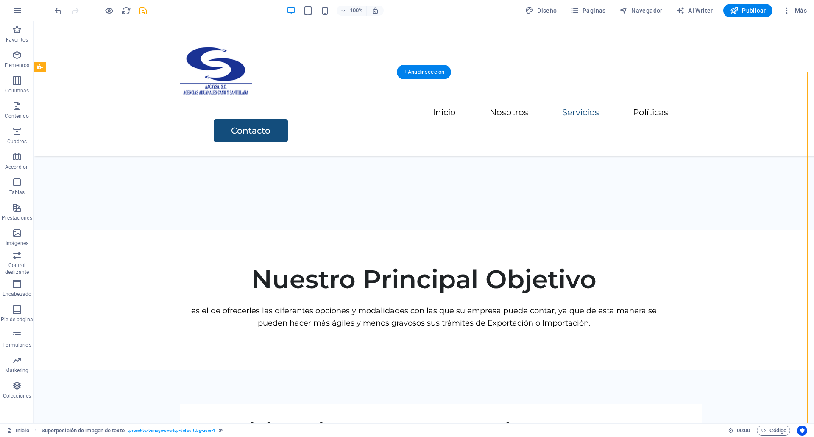
drag, startPoint x: 228, startPoint y: 346, endPoint x: 333, endPoint y: 321, distance: 108.1
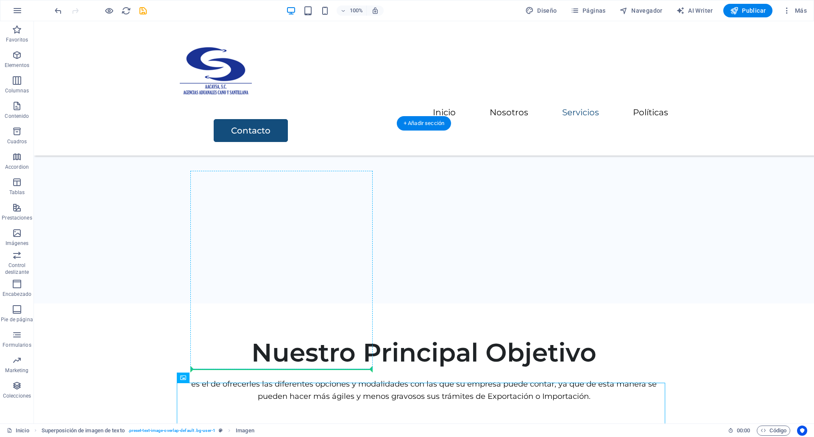
scroll to position [1054, 0]
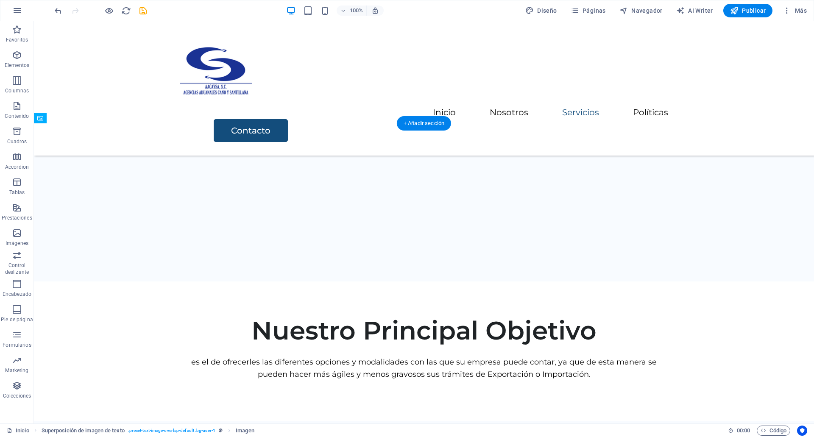
drag, startPoint x: 231, startPoint y: 423, endPoint x: 404, endPoint y: 217, distance: 269.2
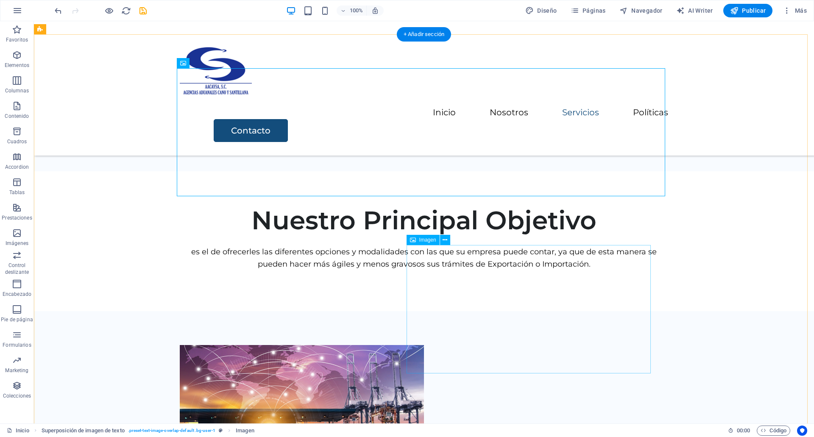
scroll to position [1166, 0]
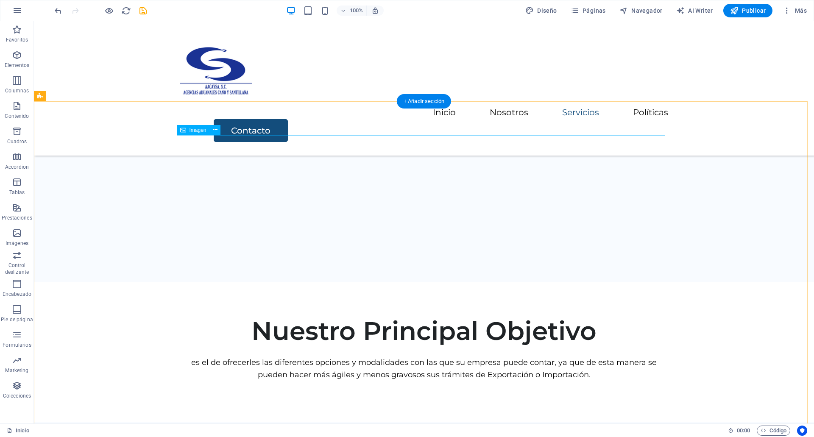
scroll to position [1046, 0]
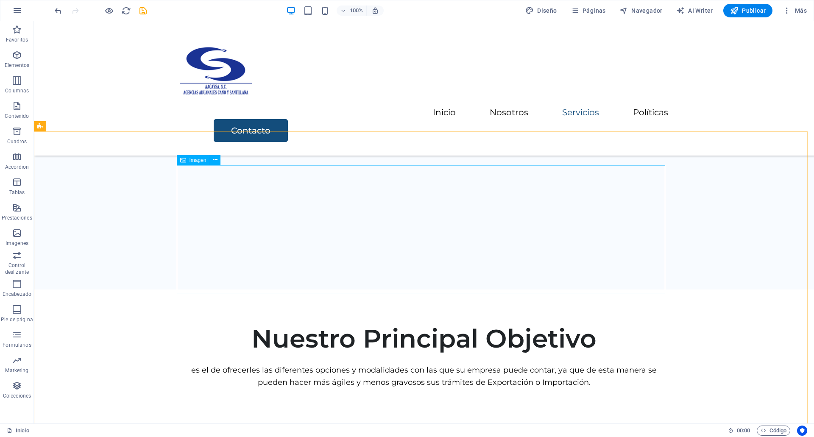
click at [201, 158] on span "Imagen" at bounding box center [197, 160] width 17 height 5
select select "%"
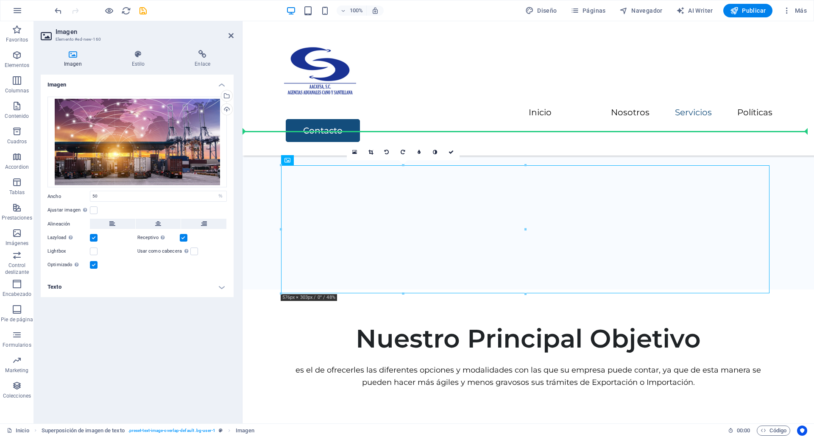
drag, startPoint x: 528, startPoint y: 180, endPoint x: 517, endPoint y: 329, distance: 150.0
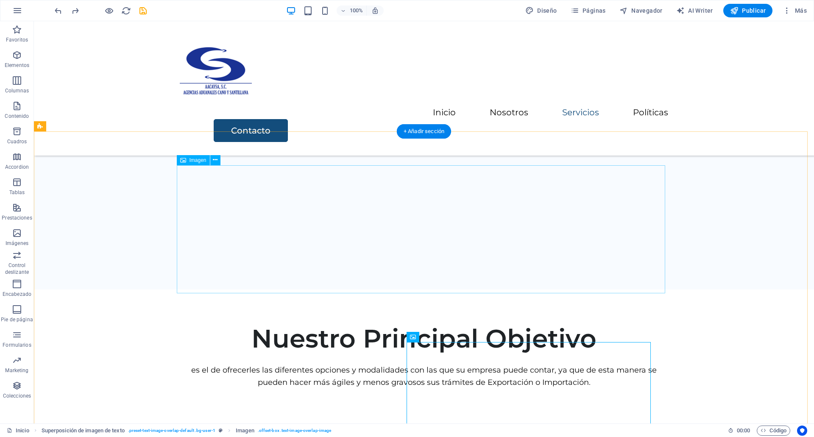
click at [203, 160] on span "Imagen" at bounding box center [197, 160] width 17 height 5
select select "%"
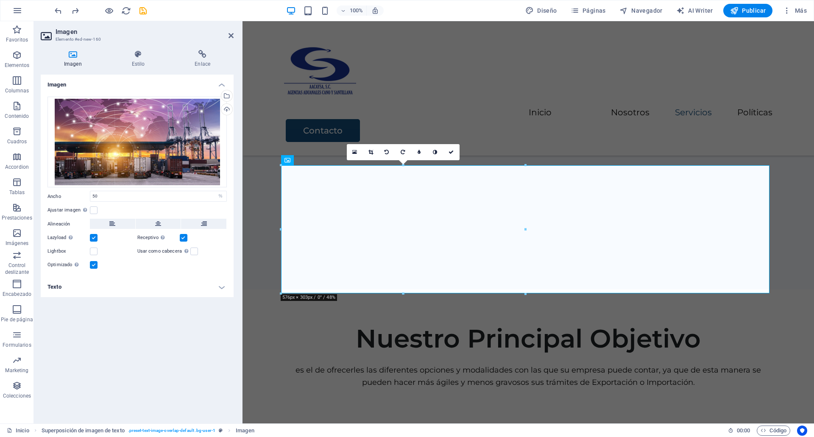
click at [132, 48] on div "Imagen Estilo Enlace Imagen Arrastra archivos aquí, haz clic para escoger archi…" at bounding box center [137, 233] width 206 height 380
click at [137, 66] on h4 "Estilo" at bounding box center [139, 59] width 63 height 18
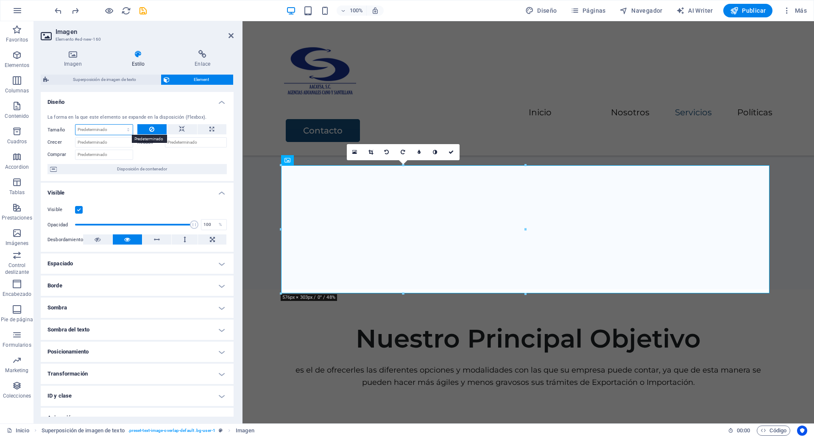
click at [99, 126] on select "Predeterminado automático px % 1/1 1/2 1/3 1/4 1/5 1/6 1/7 1/8 1/9 1/10" at bounding box center [103, 130] width 57 height 10
select select "%"
click at [120, 125] on select "Predeterminado automático px % 1/1 1/2 1/3 1/4 1/5 1/6 1/7 1/8 1/9 1/10" at bounding box center [103, 130] width 57 height 10
type input "50"
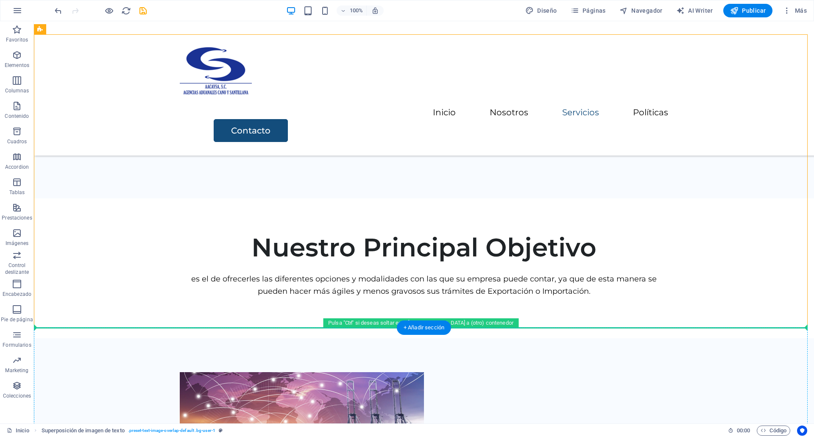
scroll to position [1150, 0]
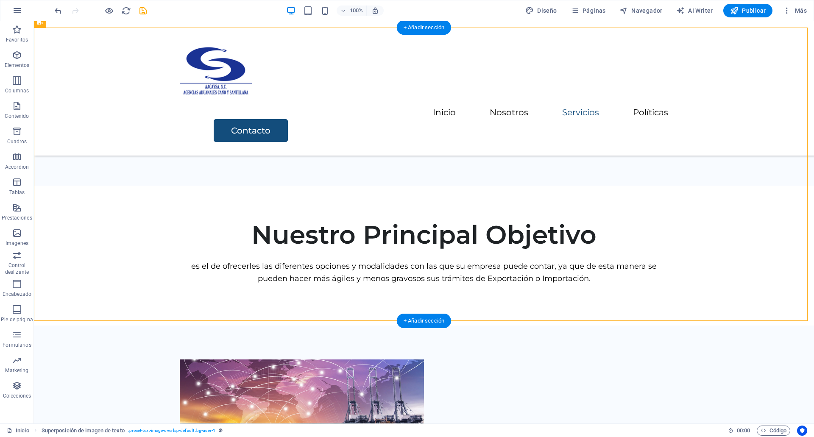
drag, startPoint x: 259, startPoint y: 268, endPoint x: 580, endPoint y: 254, distance: 321.5
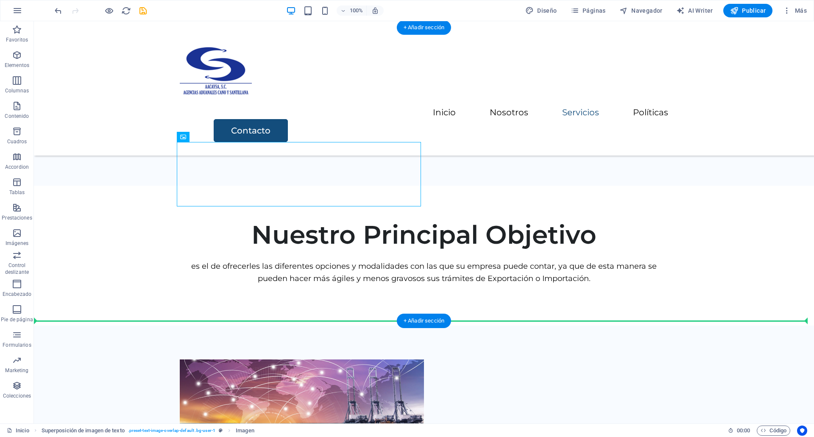
drag, startPoint x: 256, startPoint y: 179, endPoint x: 348, endPoint y: 313, distance: 162.6
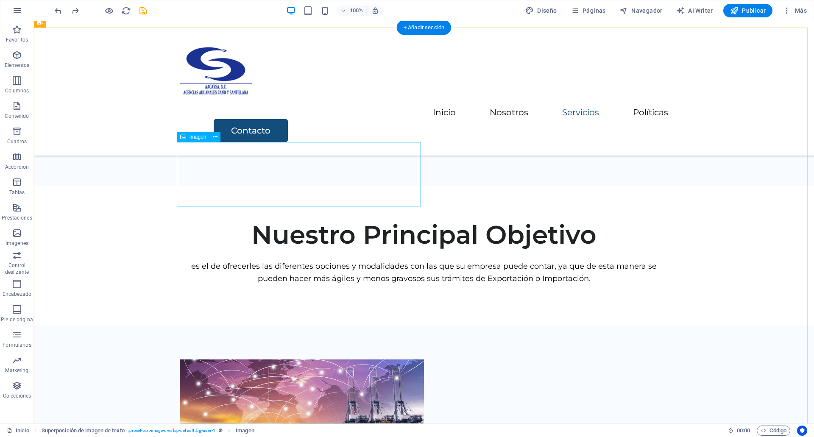
click at [234, 359] on figure at bounding box center [424, 423] width 488 height 128
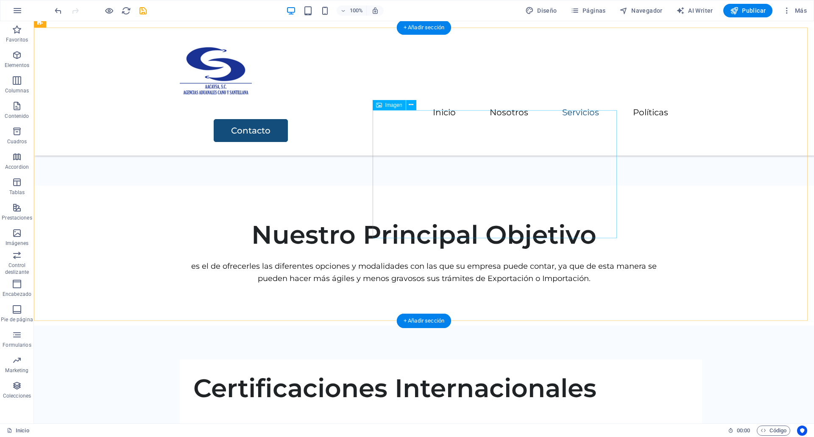
select select "%"
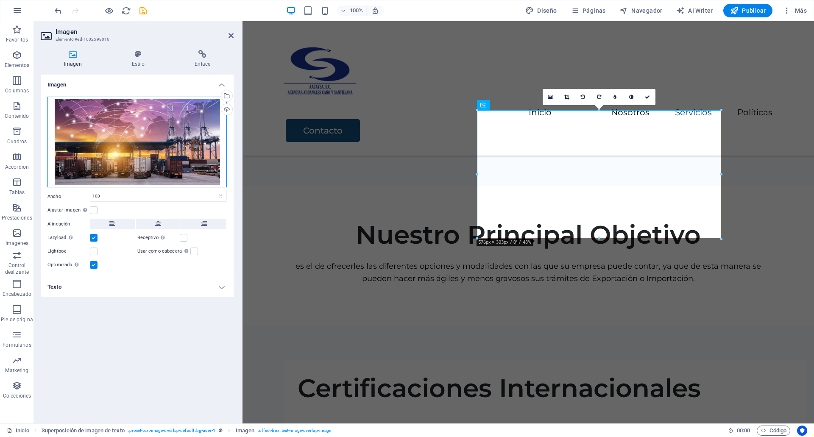
click at [170, 164] on div "Arrastra archivos aquí, haz clic para escoger archivos o selecciona archivos de…" at bounding box center [136, 142] width 179 height 91
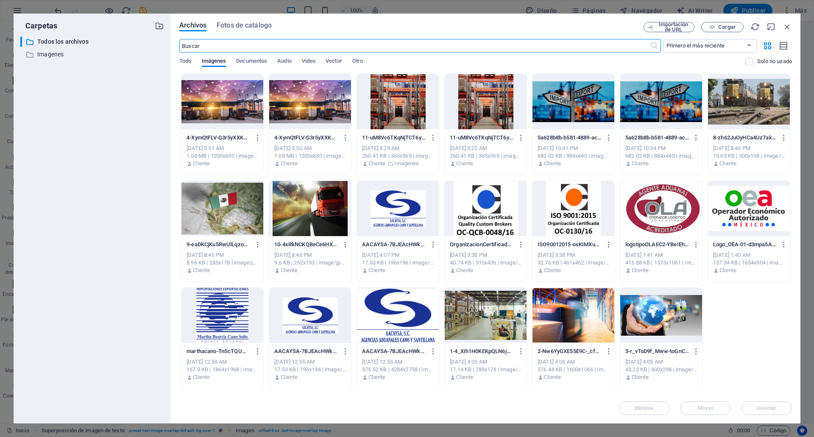
scroll to position [1162, 0]
click at [255, 140] on icon "button" at bounding box center [258, 138] width 8 height 8
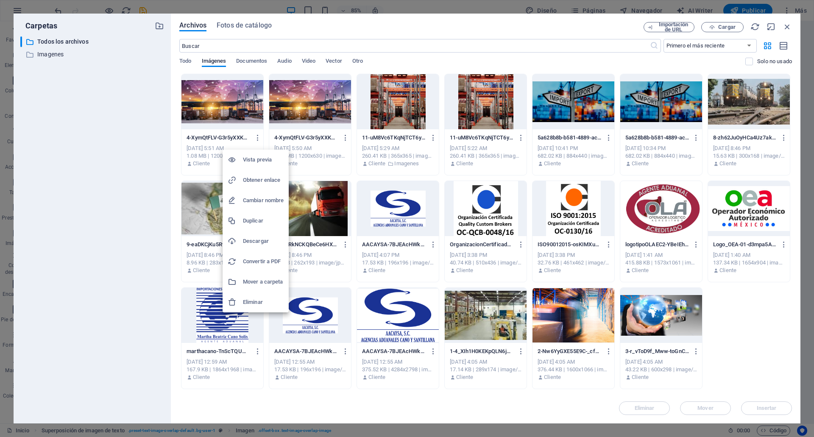
click at [253, 297] on h6 "Eliminar" at bounding box center [263, 302] width 41 height 10
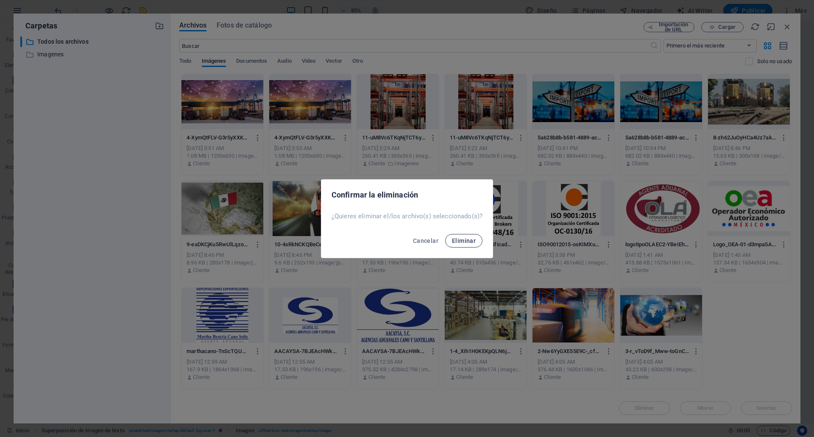
click at [473, 241] on span "Eliminar" at bounding box center [464, 240] width 24 height 7
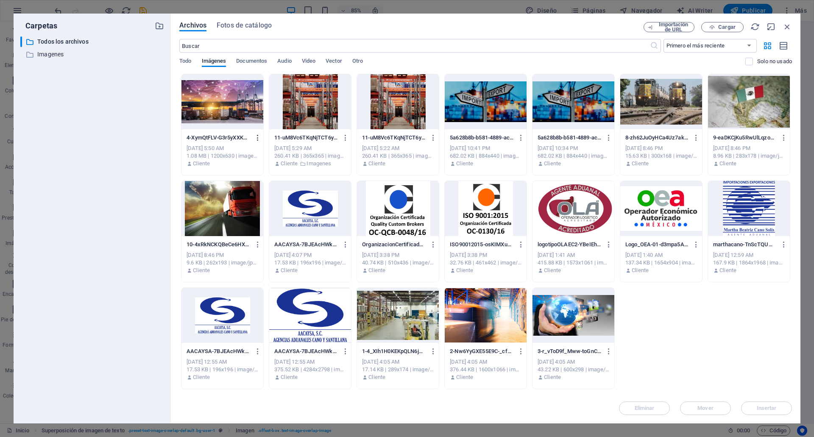
click at [259, 132] on button "button" at bounding box center [255, 138] width 11 height 14
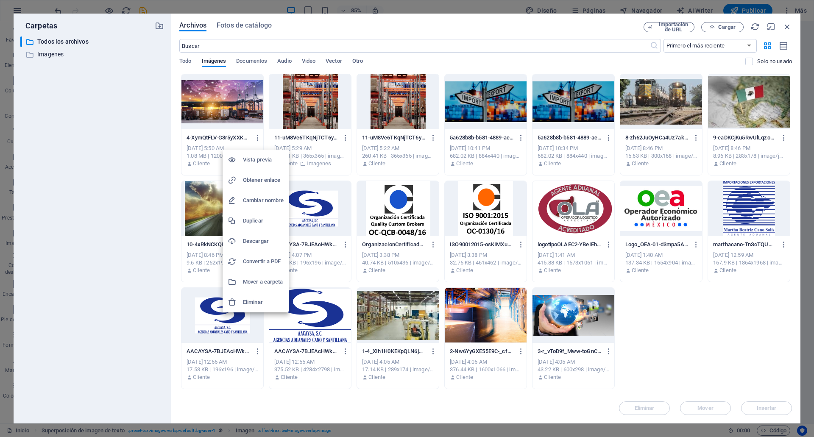
click at [256, 299] on h6 "Eliminar" at bounding box center [263, 302] width 41 height 10
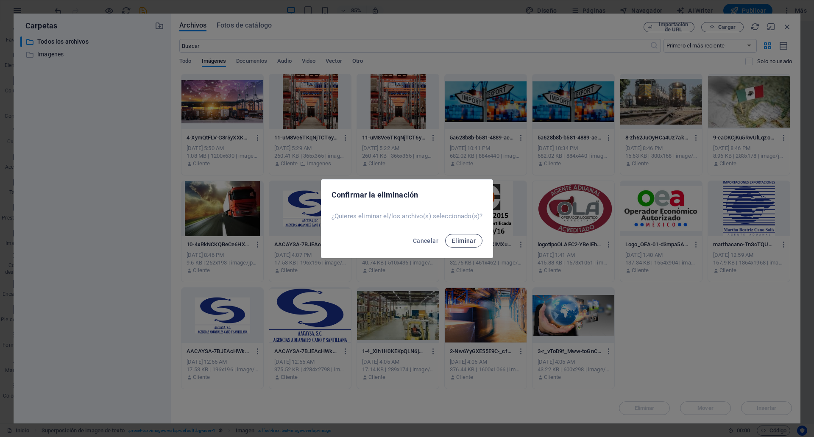
click at [462, 246] on button "Eliminar" at bounding box center [463, 241] width 37 height 14
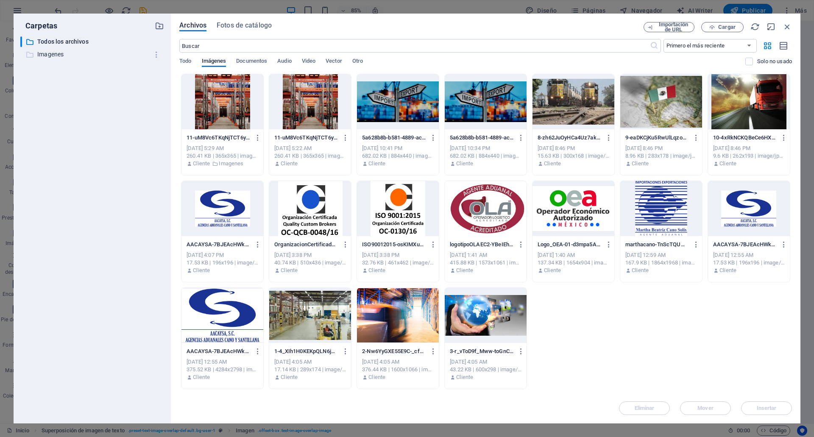
click at [57, 53] on p "Imagenes" at bounding box center [92, 55] width 111 height 10
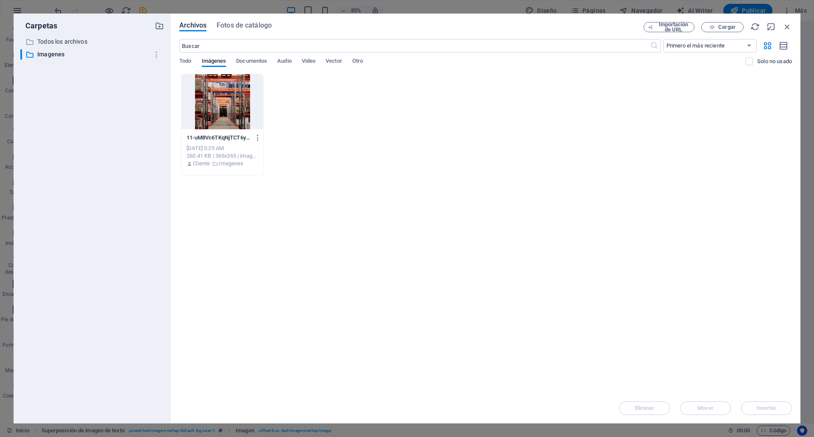
click at [54, 47] on div "​ Todos los archivos Todos los archivos ​ Imagenes Imagenes" at bounding box center [92, 226] width 144 height 380
click at [75, 44] on p "Todos los archivos" at bounding box center [92, 42] width 111 height 10
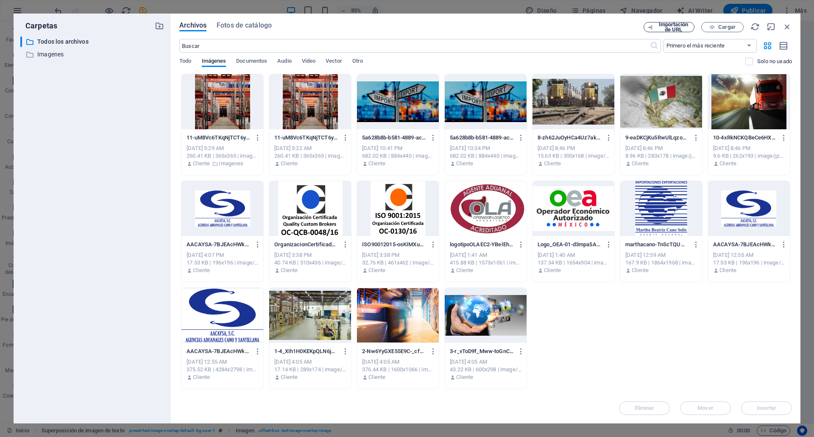
click at [667, 28] on span "Importación de URL" at bounding box center [673, 27] width 34 height 10
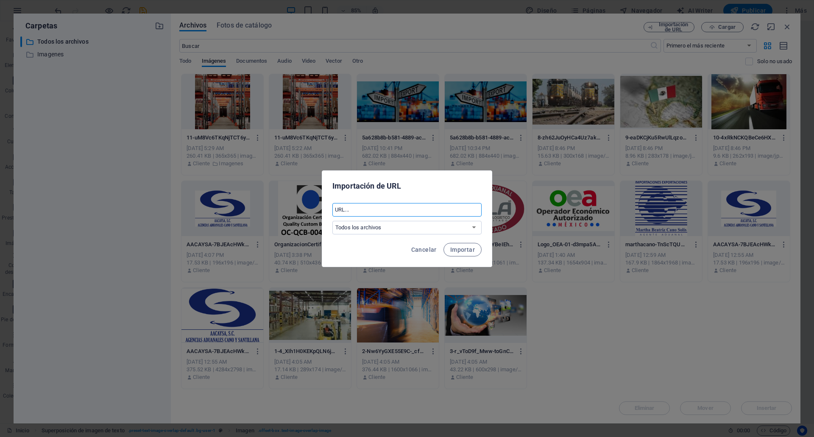
click at [431, 214] on input "text" at bounding box center [406, 210] width 149 height 14
click at [463, 247] on span "Importar" at bounding box center [462, 249] width 25 height 7
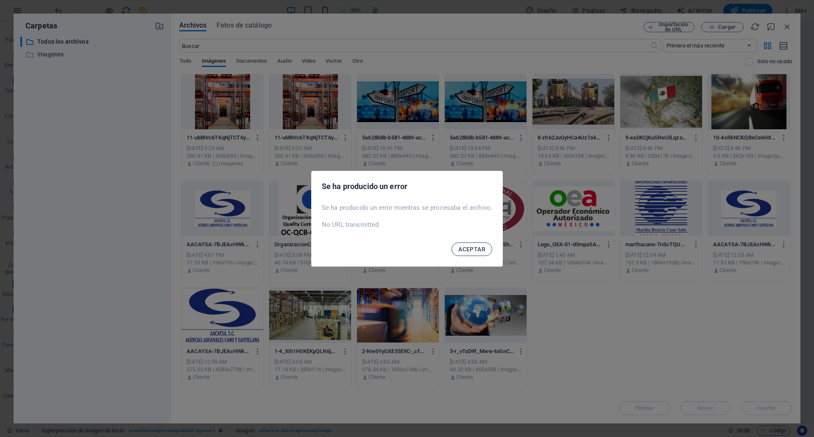
click at [460, 251] on span "ACEPTAR" at bounding box center [471, 249] width 27 height 7
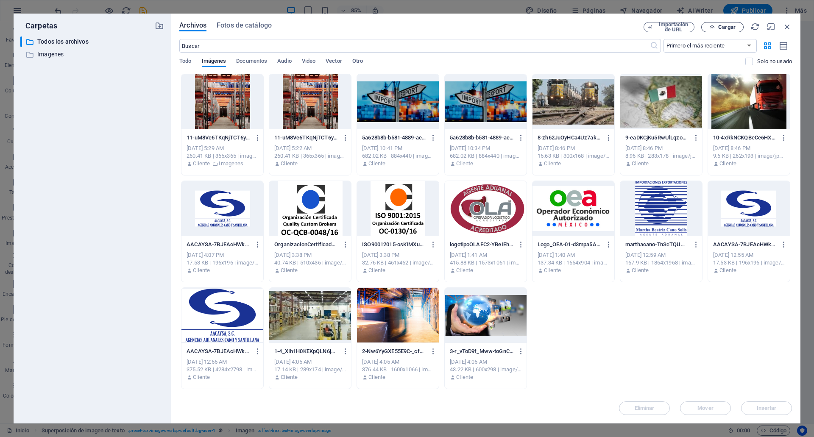
click at [715, 30] on span "Cargar" at bounding box center [722, 28] width 35 height 6
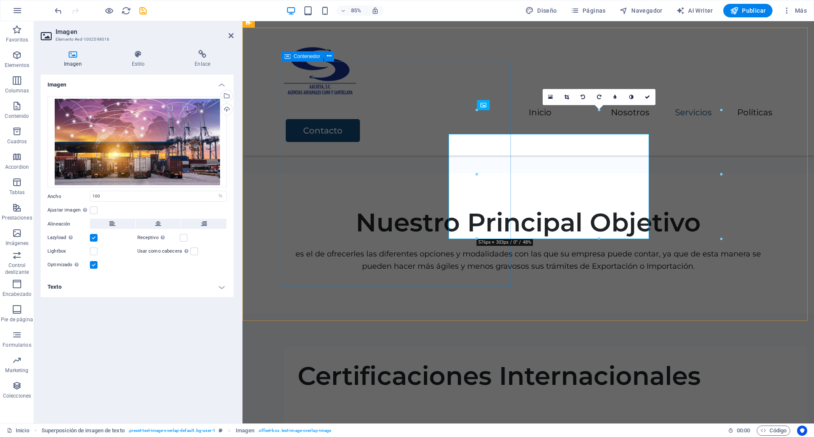
scroll to position [1150, 0]
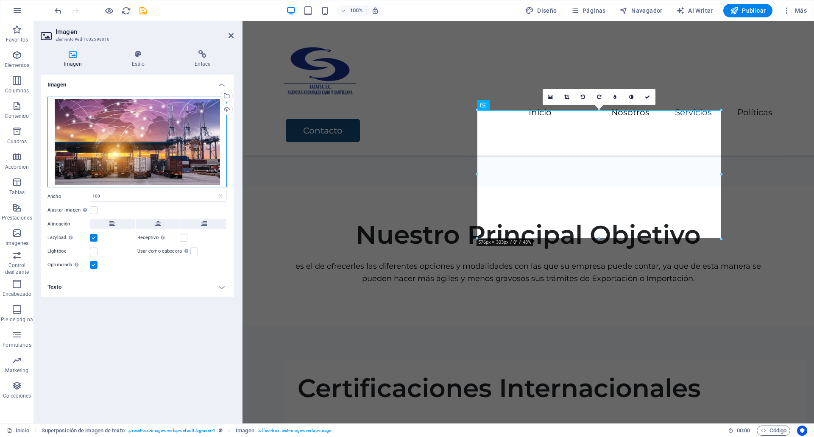
click at [196, 130] on div "Arrastra archivos aquí, haz clic para escoger archivos o selecciona archivos de…" at bounding box center [136, 142] width 179 height 91
click at [201, 159] on div "Arrastra archivos aquí, haz clic para escoger archivos o selecciona archivos de…" at bounding box center [136, 142] width 179 height 91
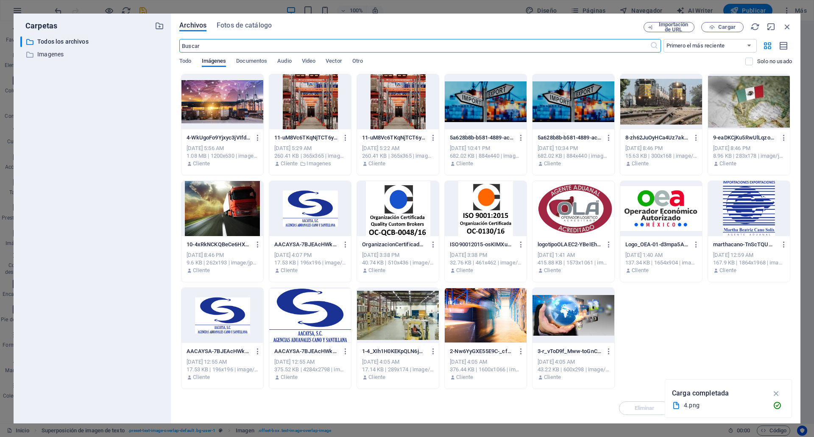
scroll to position [1162, 0]
click at [253, 136] on button "button" at bounding box center [255, 138] width 11 height 14
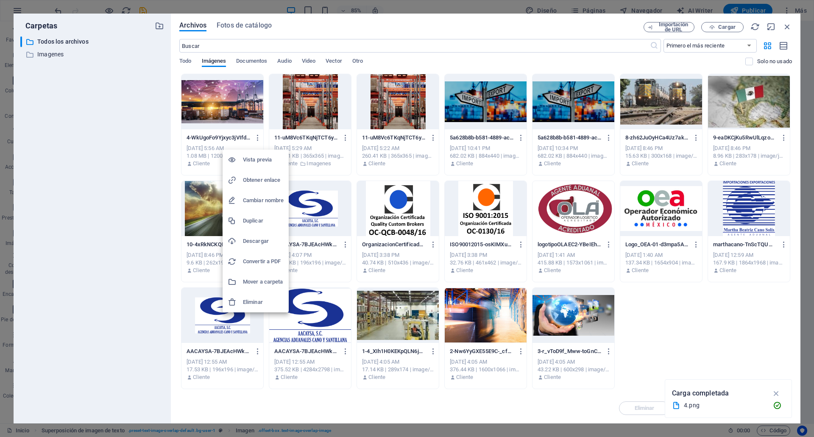
click at [264, 288] on li "Mover a carpeta" at bounding box center [255, 282] width 66 height 20
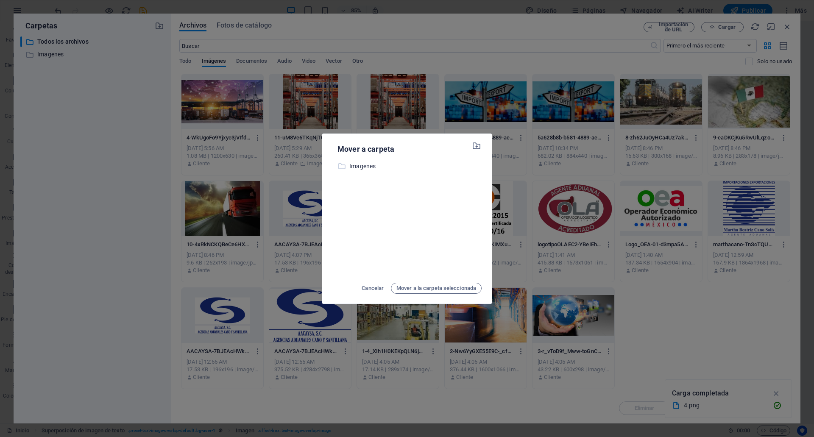
click at [378, 166] on p "Imagenes" at bounding box center [415, 166] width 132 height 10
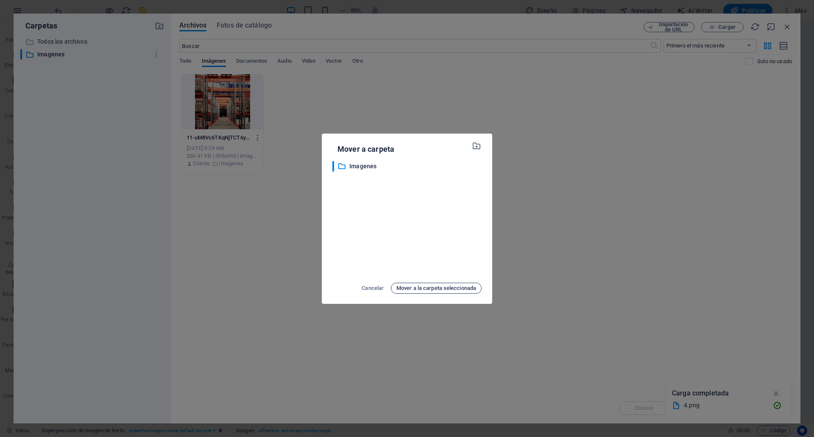
click at [430, 289] on span "Mover a la carpeta seleccionada" at bounding box center [436, 288] width 80 height 10
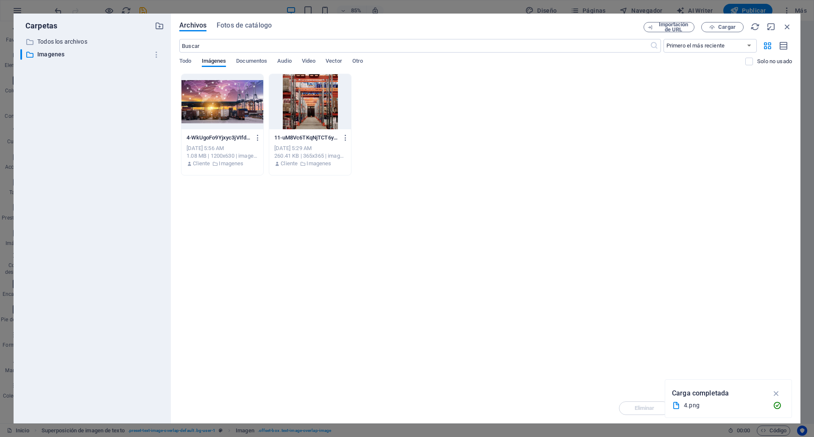
click at [234, 90] on div at bounding box center [222, 101] width 82 height 55
click at [778, 393] on icon "button" at bounding box center [776, 393] width 10 height 9
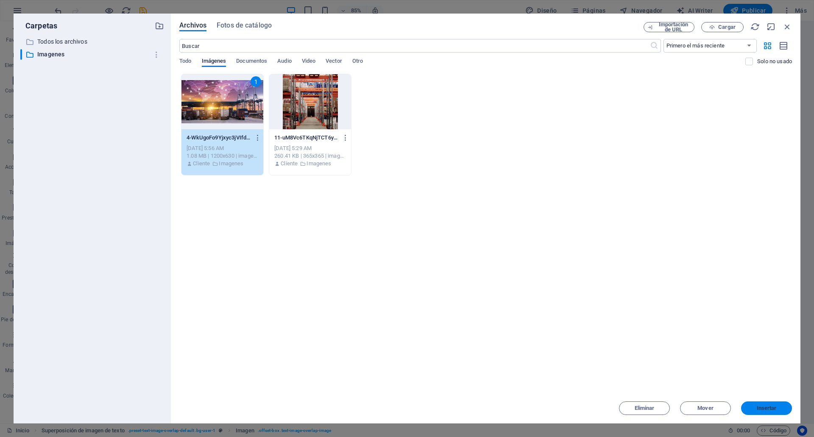
click at [778, 406] on span "Insertar" at bounding box center [766, 408] width 44 height 5
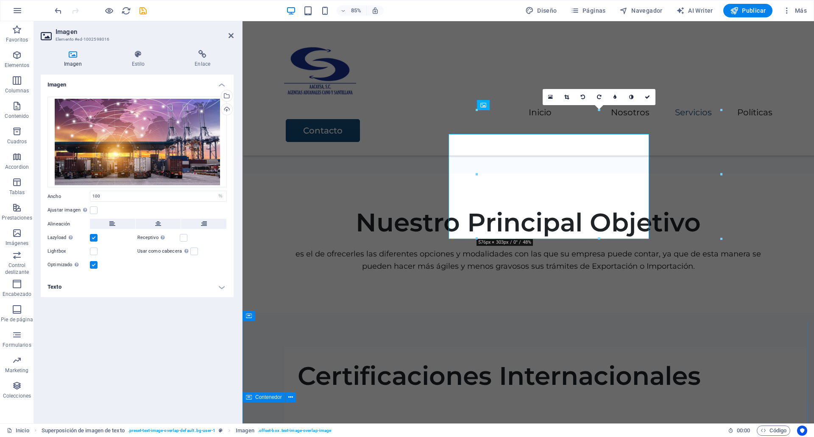
scroll to position [1150, 0]
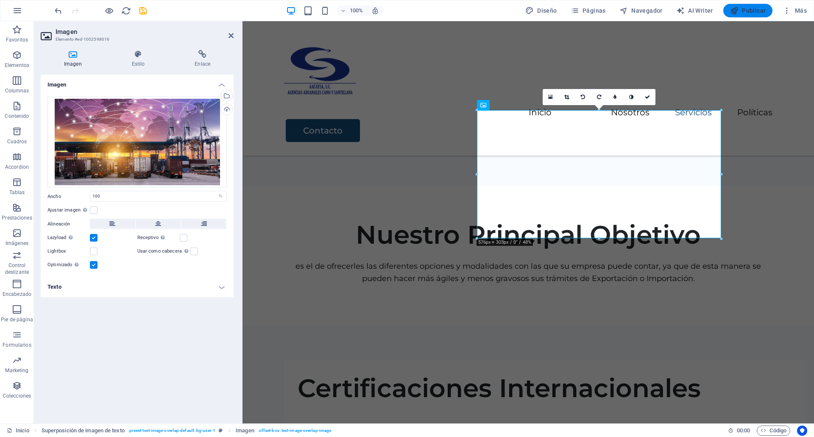
click at [749, 7] on span "Publicar" at bounding box center [748, 10] width 36 height 8
checkbox input "false"
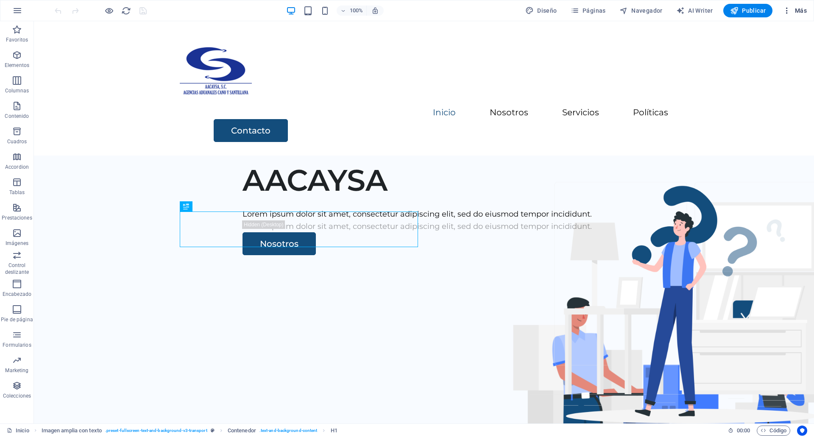
click at [801, 7] on span "Más" at bounding box center [794, 10] width 24 height 8
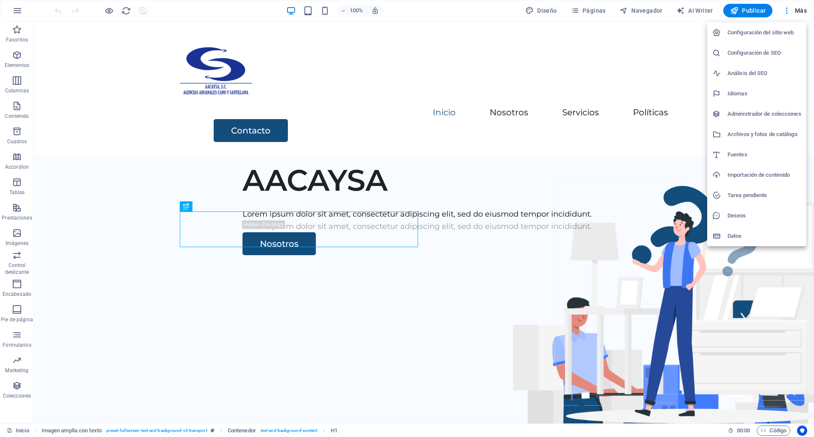
click at [760, 131] on h6 "Archivos y fotos de catálogo" at bounding box center [764, 134] width 74 height 10
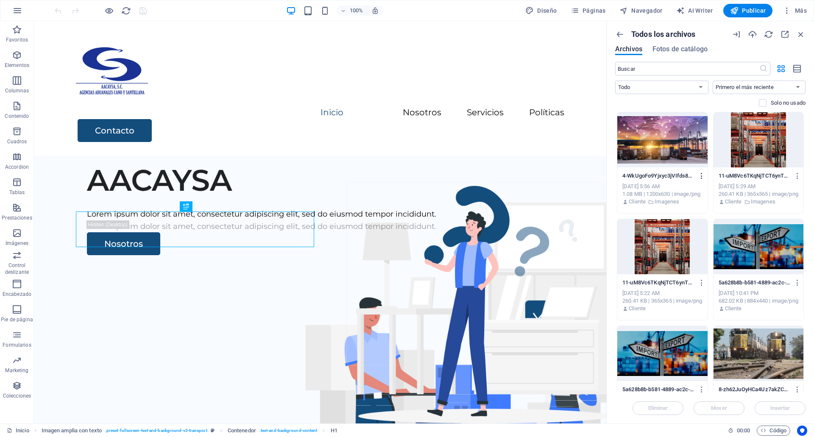
click at [700, 176] on icon "button" at bounding box center [702, 176] width 8 height 8
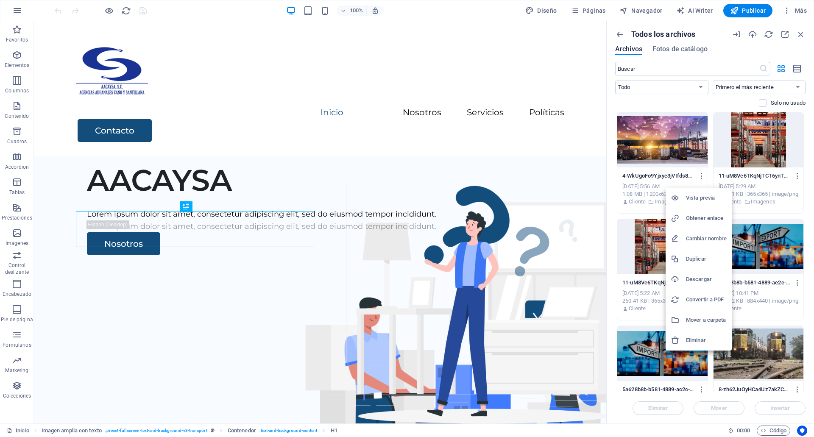
click at [686, 337] on h6 "Eliminar" at bounding box center [706, 340] width 41 height 10
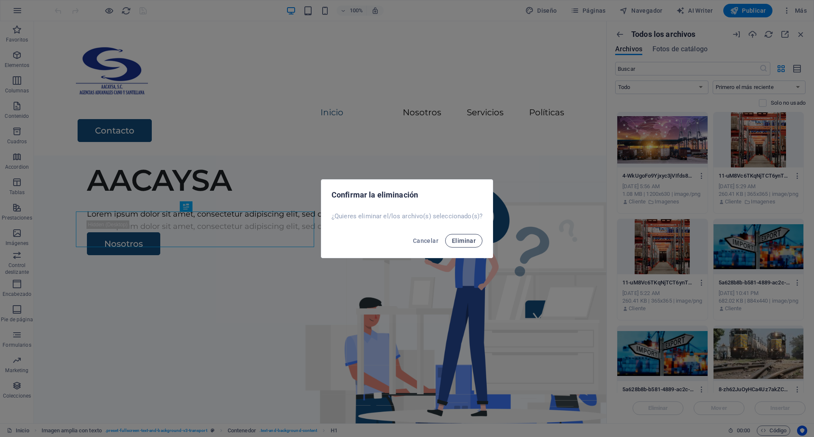
click at [468, 239] on span "Eliminar" at bounding box center [464, 240] width 24 height 7
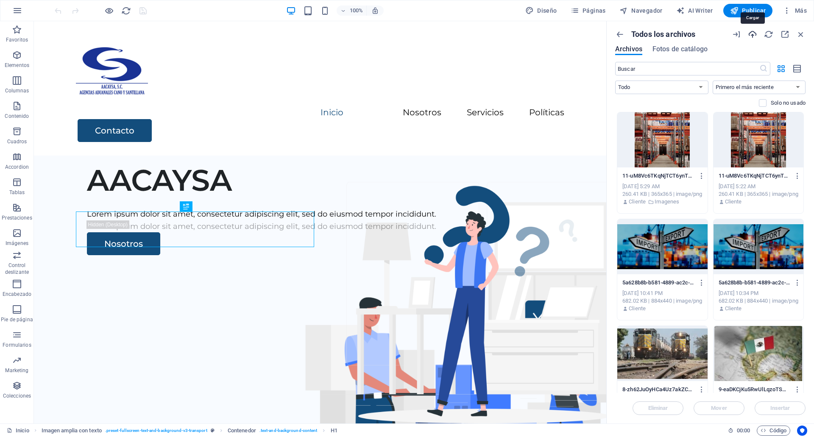
click at [753, 34] on icon "button" at bounding box center [752, 34] width 9 height 9
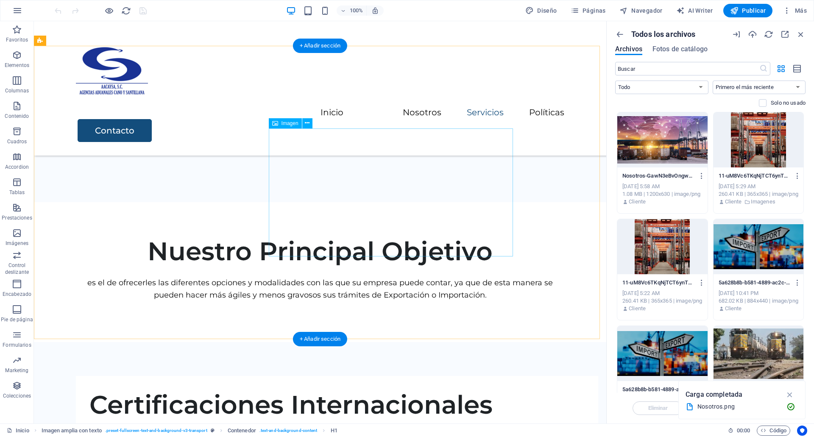
scroll to position [1139, 0]
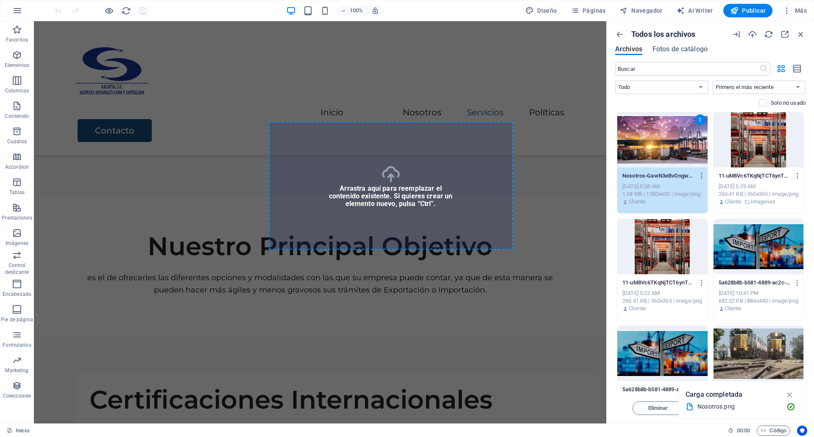
select select "%"
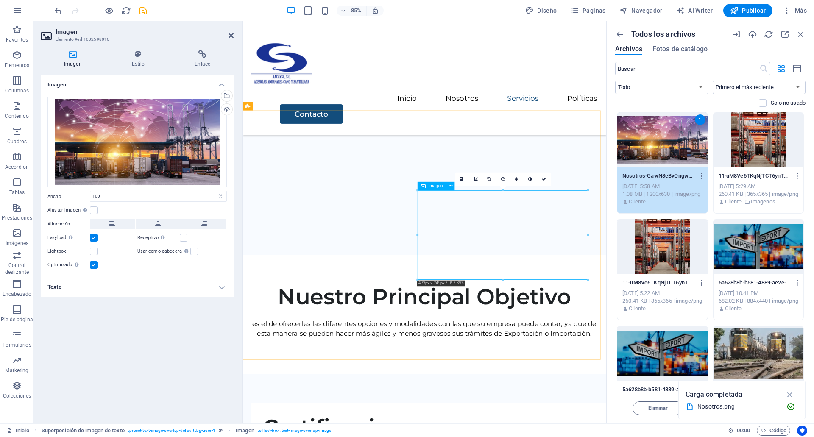
scroll to position [1063, 0]
click at [754, 3] on div "85% Diseño Páginas Navegador AI Writer Publicar Más" at bounding box center [406, 10] width 813 height 20
click at [753, 6] on span "Publicar" at bounding box center [748, 10] width 36 height 8
checkbox input "false"
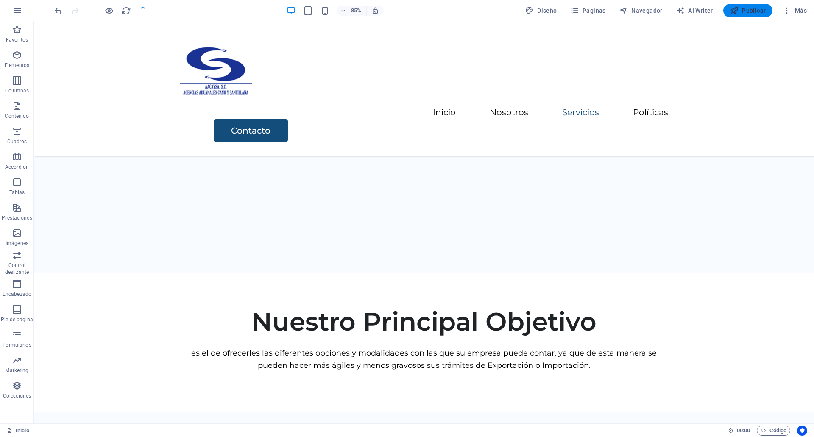
scroll to position [1051, 0]
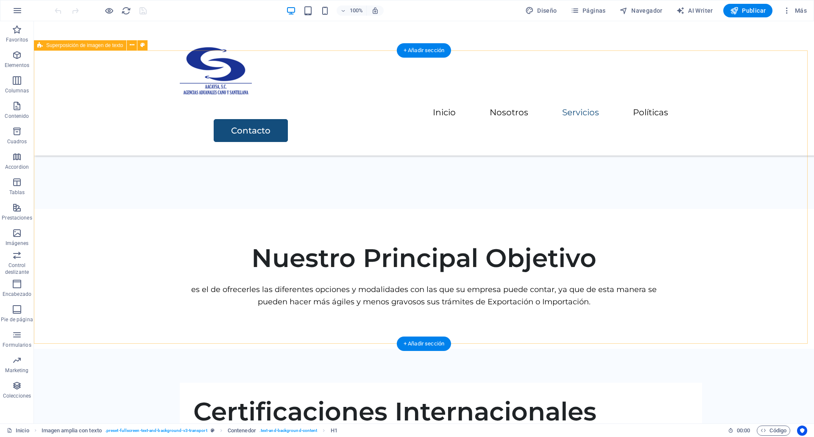
scroll to position [1127, 0]
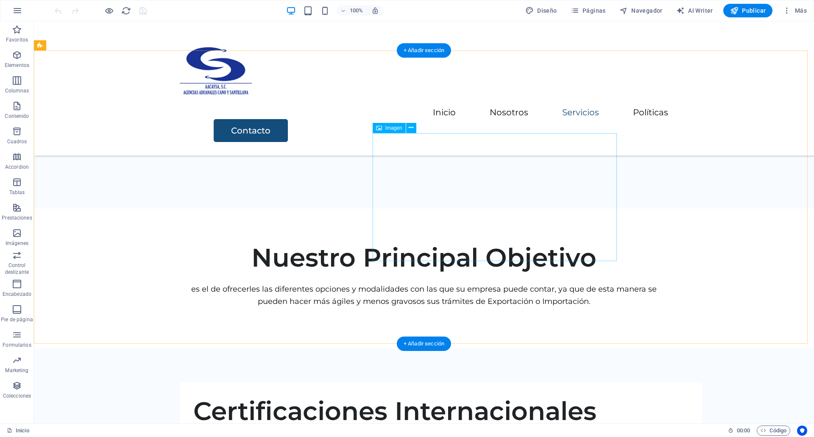
select select "%"
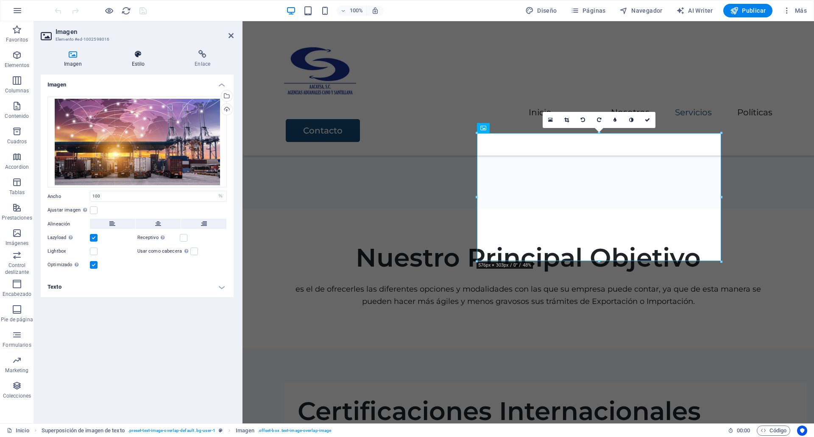
click at [138, 59] on h4 "Estilo" at bounding box center [139, 59] width 63 height 18
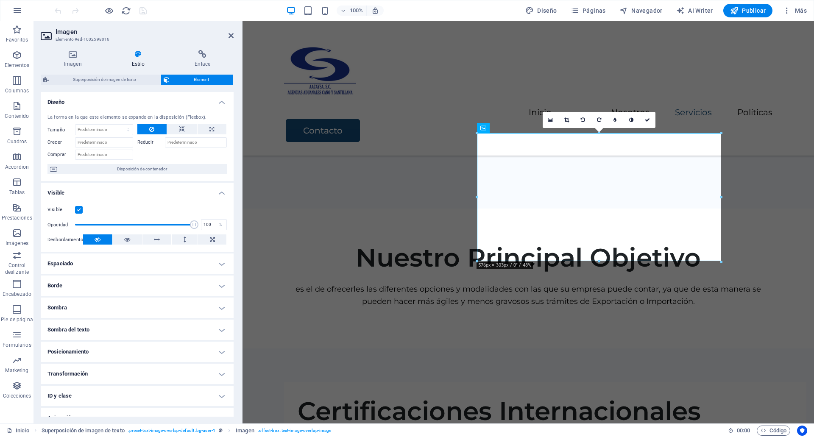
click at [80, 210] on label at bounding box center [79, 210] width 8 height 8
click at [0, 0] on input "Visible" at bounding box center [0, 0] width 0 height 0
click at [80, 210] on label at bounding box center [79, 210] width 8 height 8
click at [0, 0] on input "Visible" at bounding box center [0, 0] width 0 height 0
click at [137, 239] on button at bounding box center [127, 239] width 29 height 10
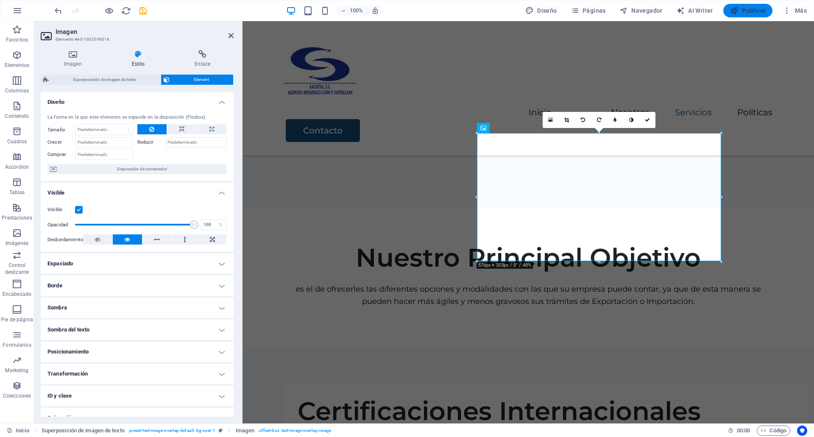
click at [748, 5] on button "Publicar" at bounding box center [748, 11] width 50 height 14
checkbox input "false"
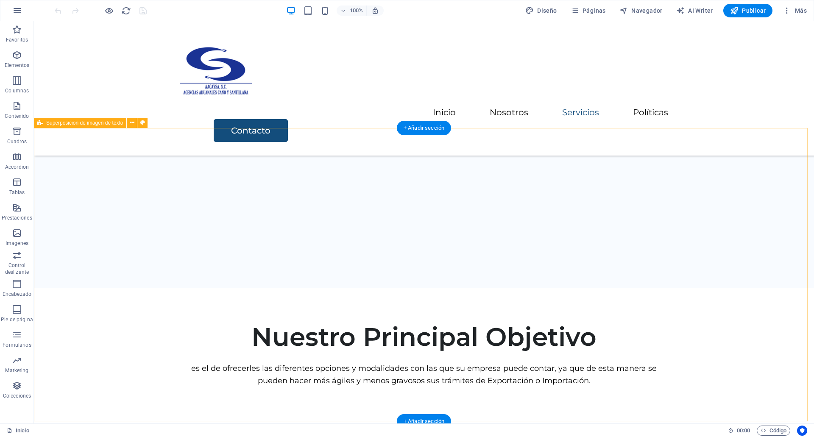
scroll to position [1047, 0]
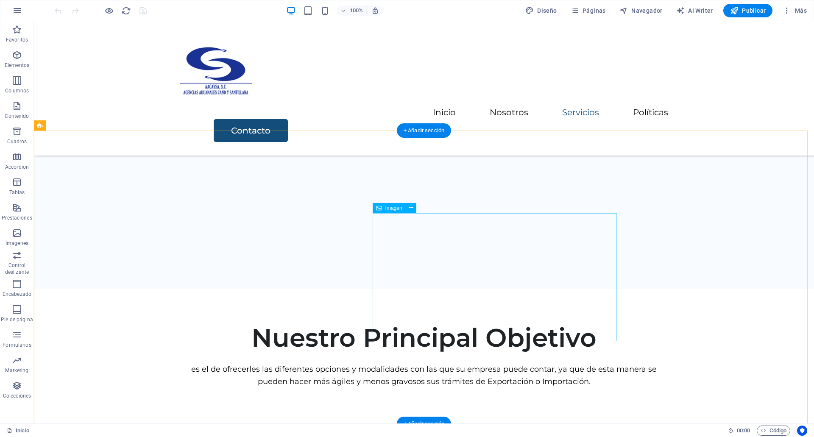
select select "%"
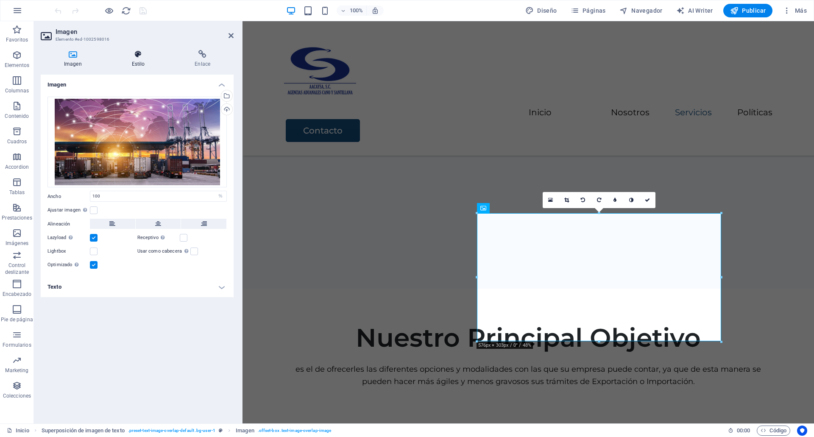
click at [139, 54] on icon at bounding box center [138, 54] width 60 height 8
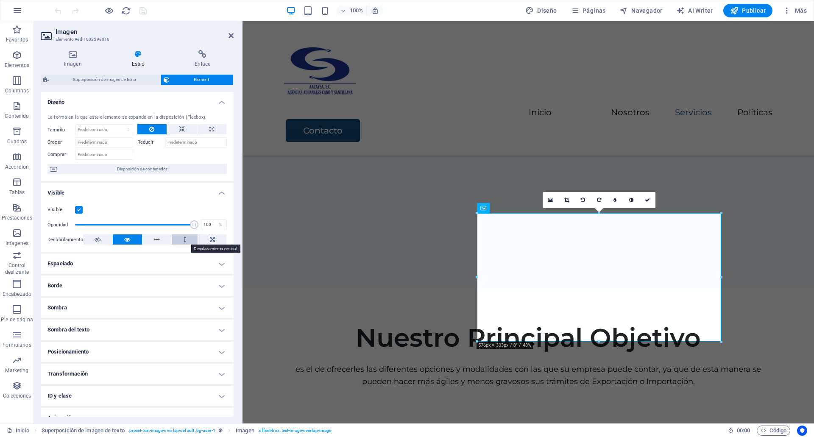
click at [172, 239] on button at bounding box center [185, 239] width 26 height 10
click at [155, 238] on icon at bounding box center [157, 239] width 6 height 10
click at [211, 241] on icon at bounding box center [212, 239] width 5 height 10
click at [133, 240] on button at bounding box center [127, 239] width 29 height 10
click at [125, 272] on h4 "Espaciado" at bounding box center [137, 263] width 193 height 20
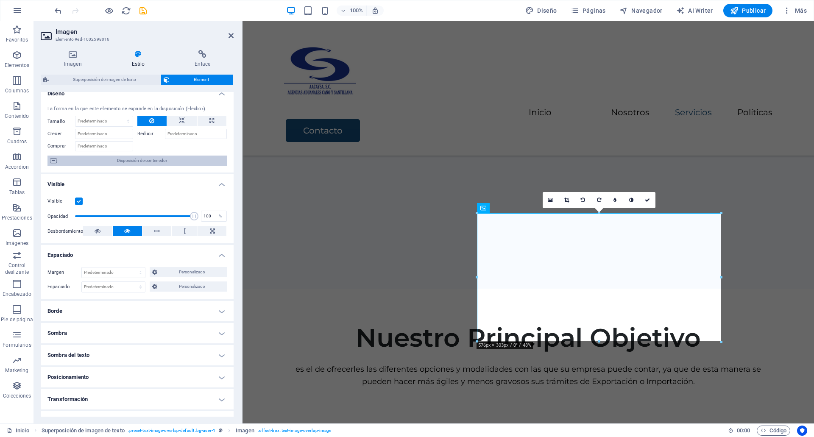
scroll to position [3, 0]
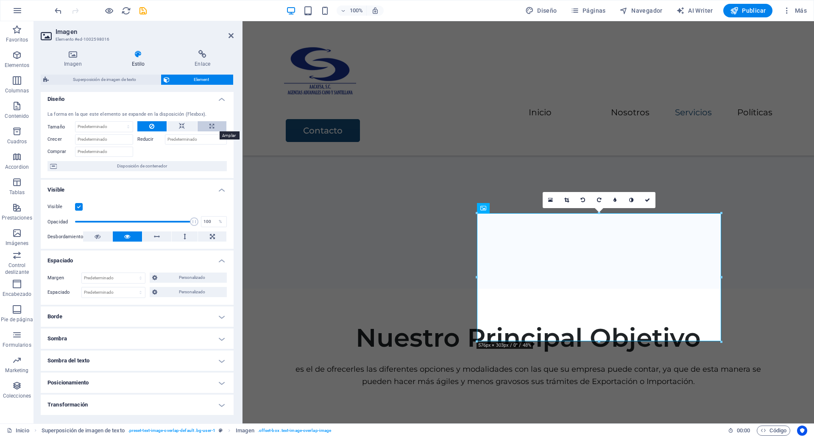
click at [210, 124] on icon at bounding box center [211, 126] width 5 height 10
type input "100"
select select "%"
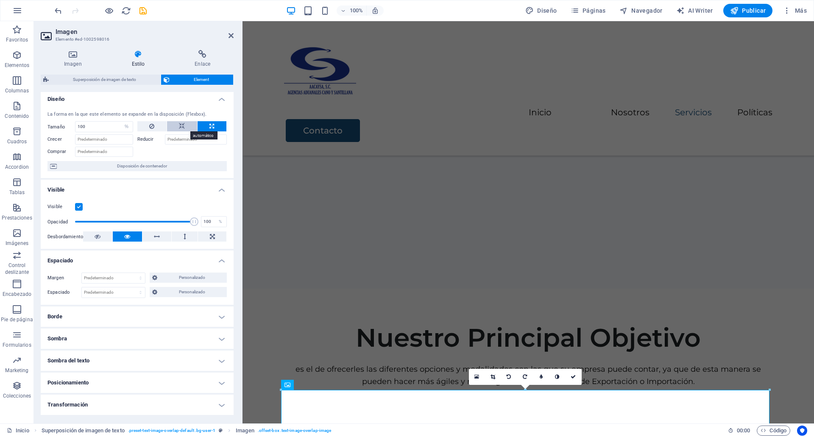
click at [188, 131] on button at bounding box center [182, 126] width 30 height 10
select select "DISABLED_OPTION_VALUE"
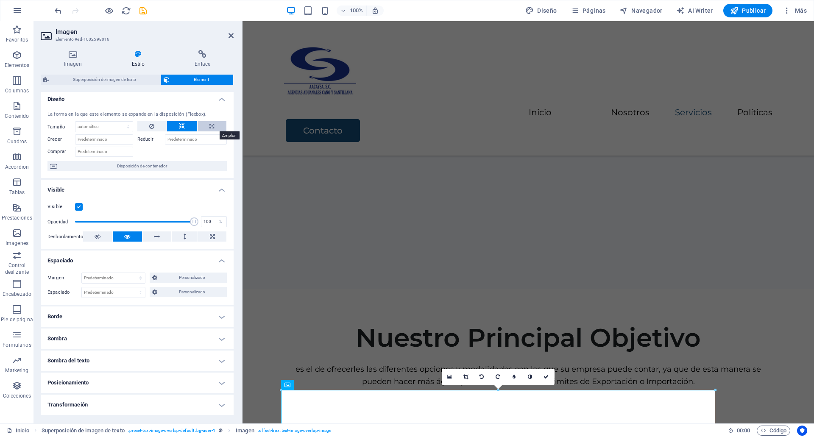
click at [209, 125] on icon at bounding box center [211, 126] width 5 height 10
type input "100"
select select "%"
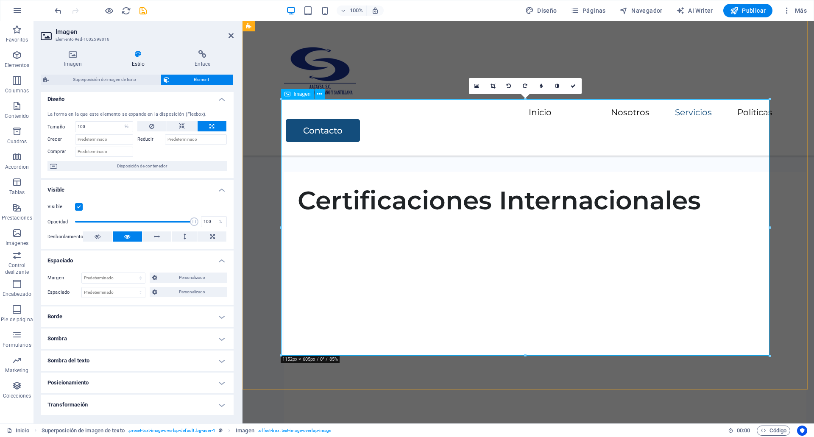
scroll to position [1339, 0]
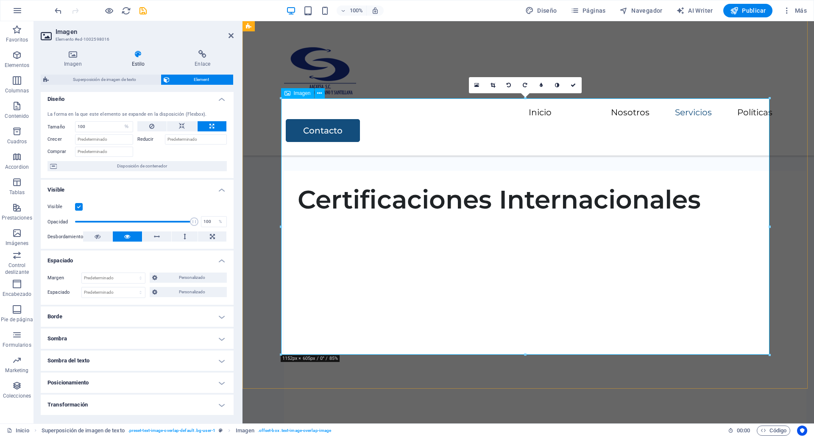
drag, startPoint x: 1014, startPoint y: 375, endPoint x: 628, endPoint y: 280, distance: 398.1
drag, startPoint x: 1012, startPoint y: 374, endPoint x: 727, endPoint y: 328, distance: 288.4
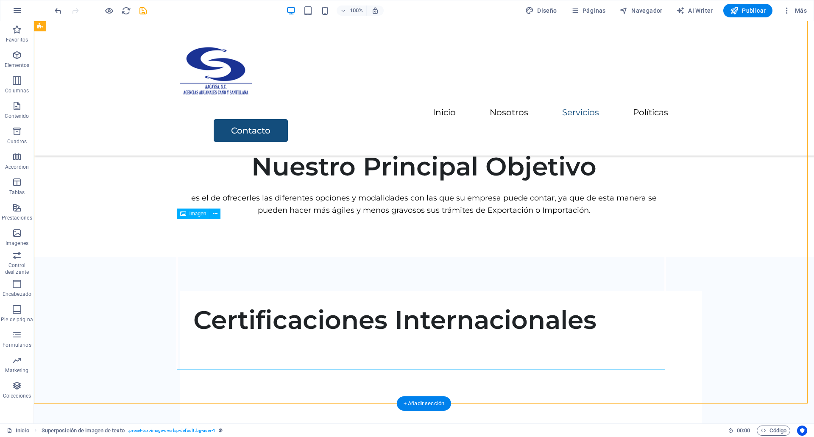
scroll to position [1219, 0]
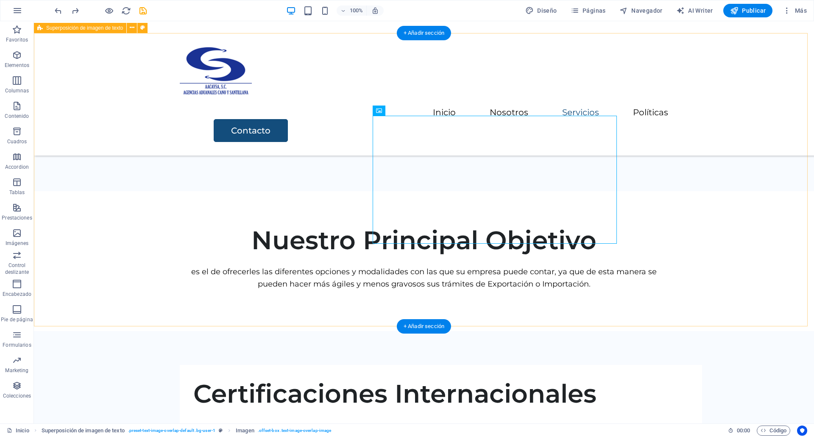
scroll to position [1143, 0]
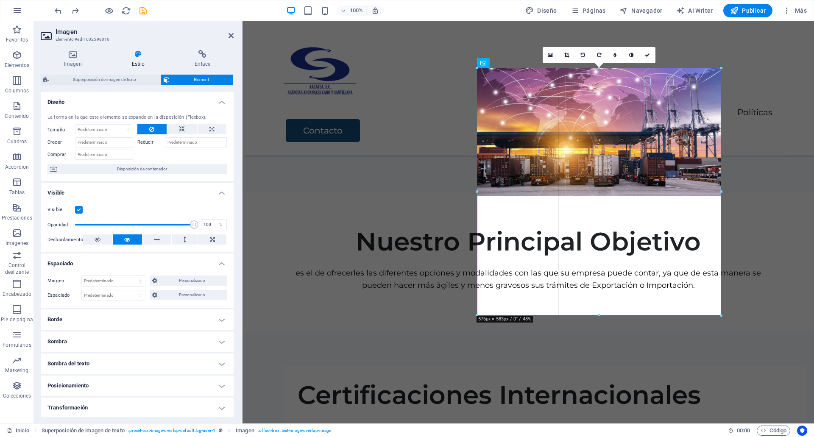
drag, startPoint x: 722, startPoint y: 246, endPoint x: 733, endPoint y: 258, distance: 16.5
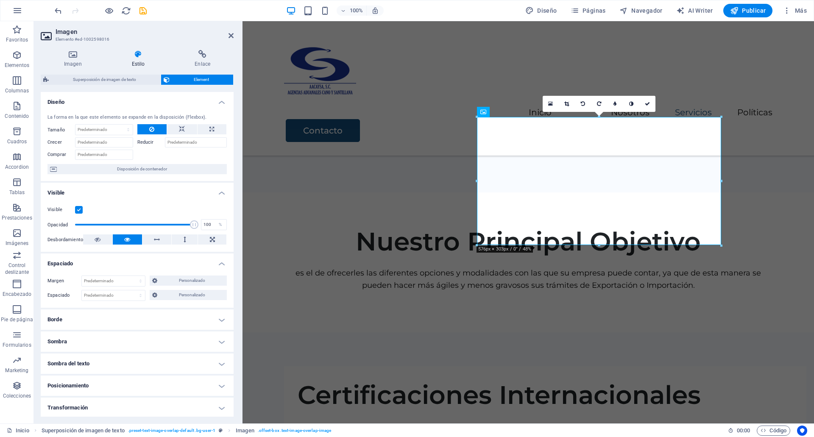
click at [170, 264] on h4 "Espaciado" at bounding box center [137, 260] width 193 height 15
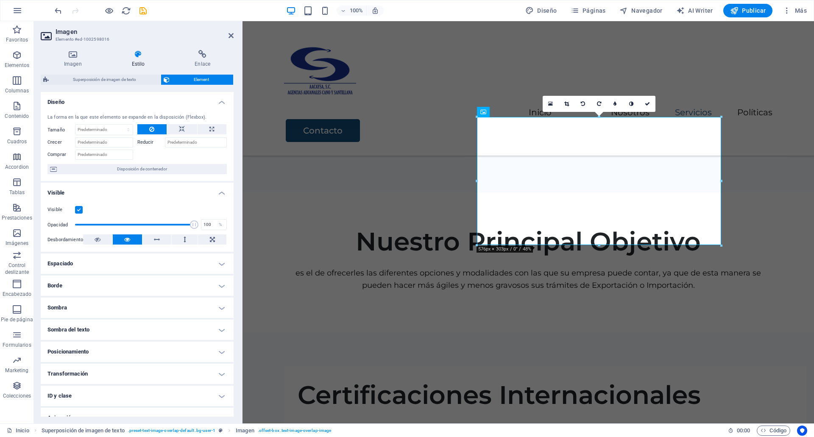
click at [170, 264] on h4 "Espaciado" at bounding box center [137, 263] width 193 height 20
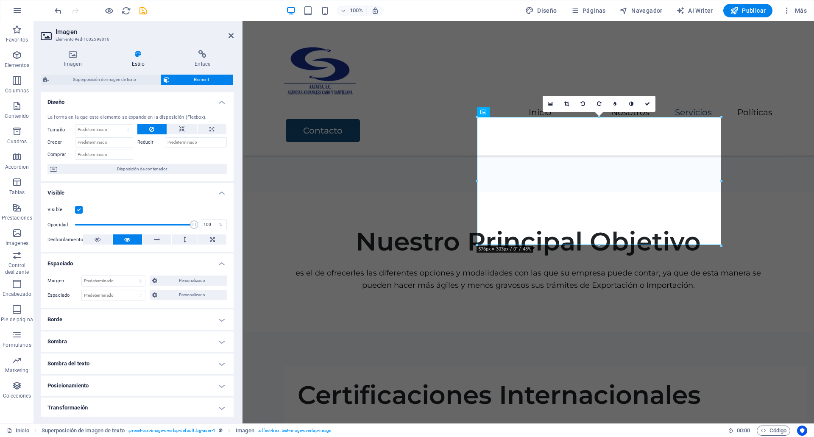
click at [170, 264] on h4 "Espaciado" at bounding box center [137, 260] width 193 height 15
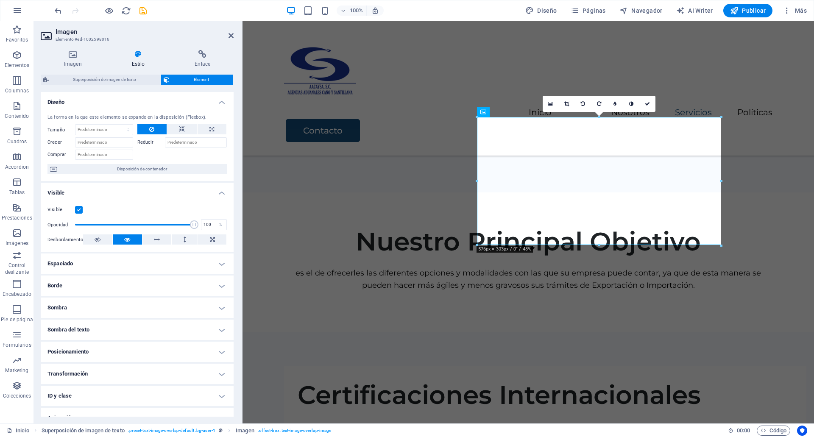
scroll to position [33, 0]
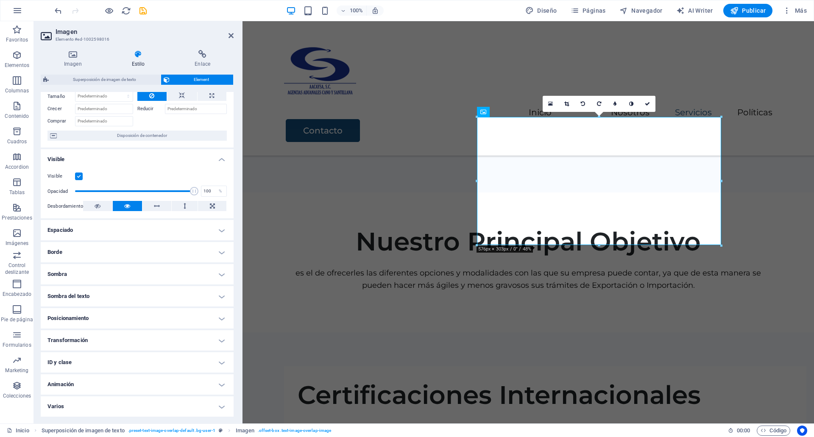
click at [123, 348] on h4 "Transformación" at bounding box center [137, 340] width 193 height 20
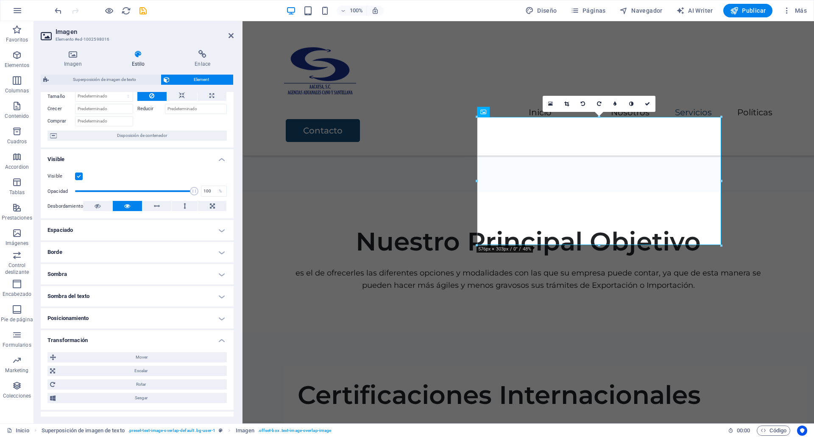
click at [123, 348] on div "Mover X offset 0 px rem % em vh vw Y offset 0 px rem % em vh vw Escalar Zoom 10…" at bounding box center [137, 377] width 193 height 64
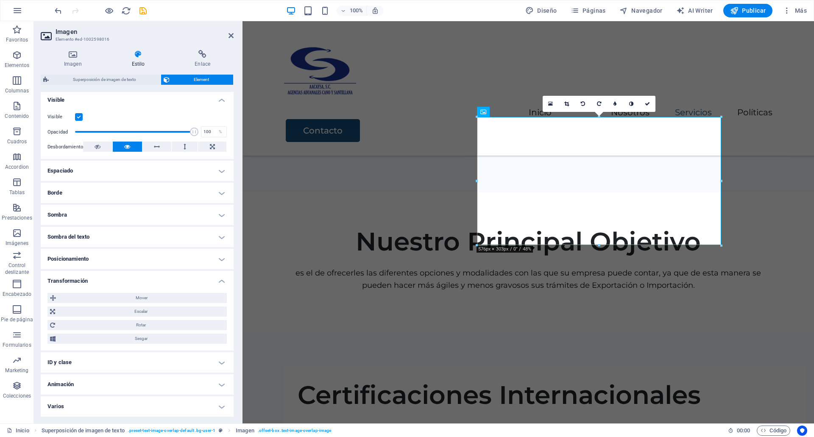
click at [102, 363] on h4 "ID y clase" at bounding box center [137, 362] width 193 height 20
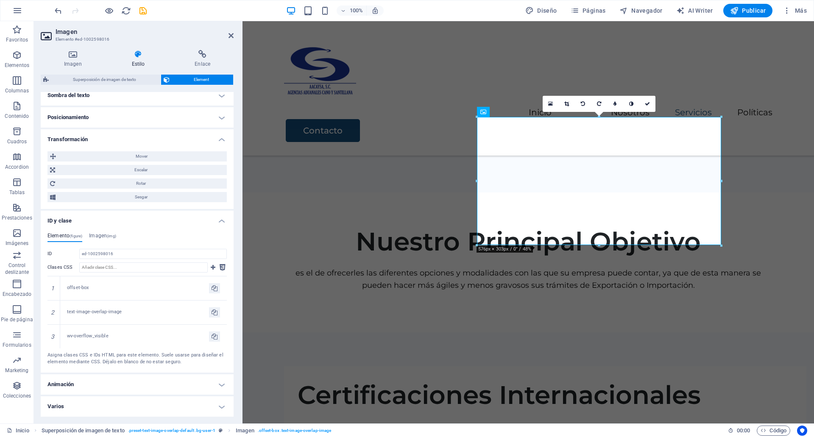
click at [97, 376] on h4 "Animación" at bounding box center [137, 384] width 193 height 20
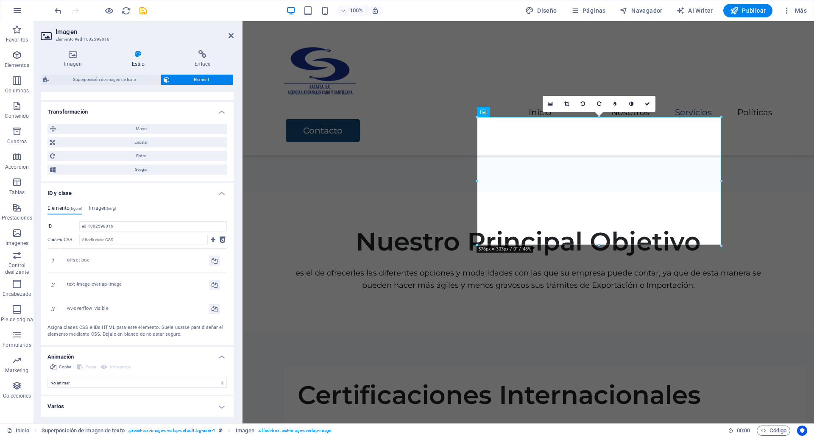
click at [103, 410] on h4 "Varios" at bounding box center [137, 406] width 193 height 20
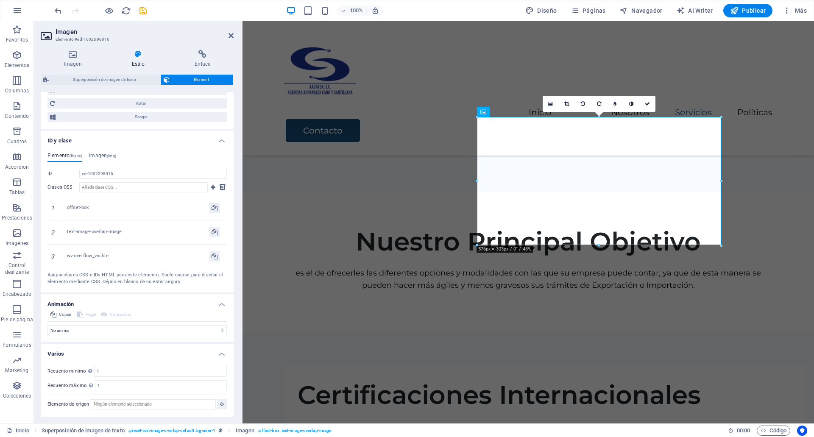
click at [128, 350] on h4 "Varios" at bounding box center [137, 351] width 193 height 15
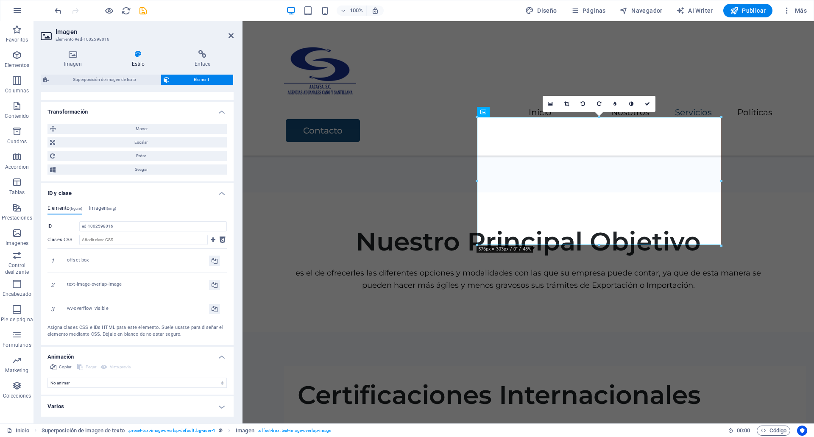
click at [132, 353] on h4 "Animación" at bounding box center [137, 354] width 193 height 15
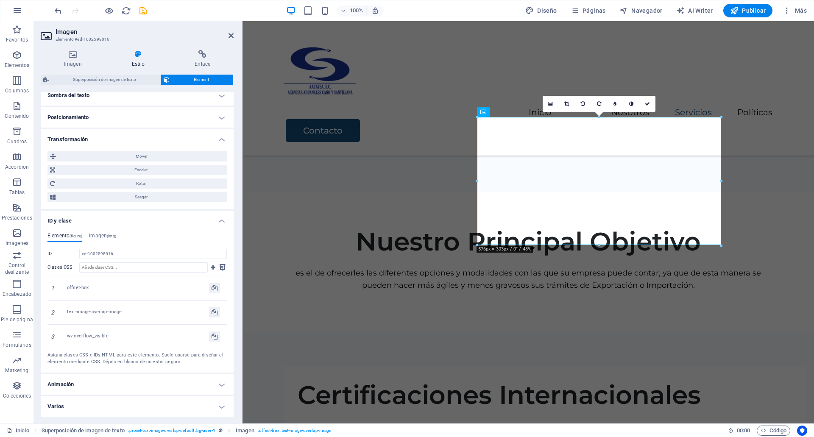
click at [132, 218] on h4 "ID y clase" at bounding box center [137, 218] width 193 height 15
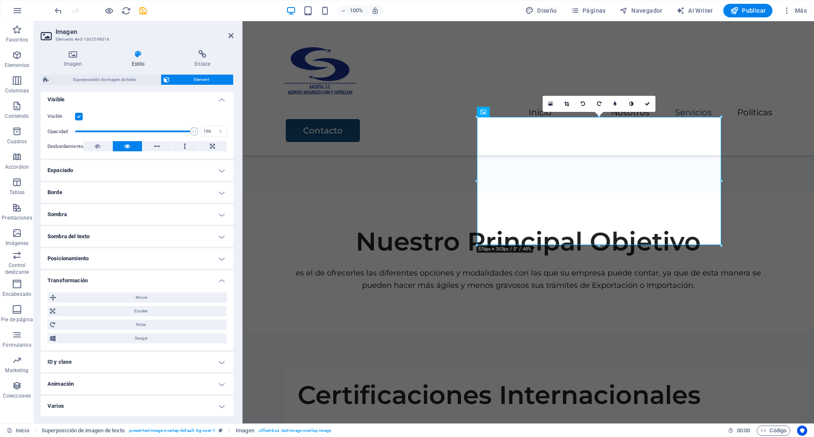
scroll to position [93, 0]
click at [128, 275] on h4 "Transformación" at bounding box center [137, 277] width 193 height 15
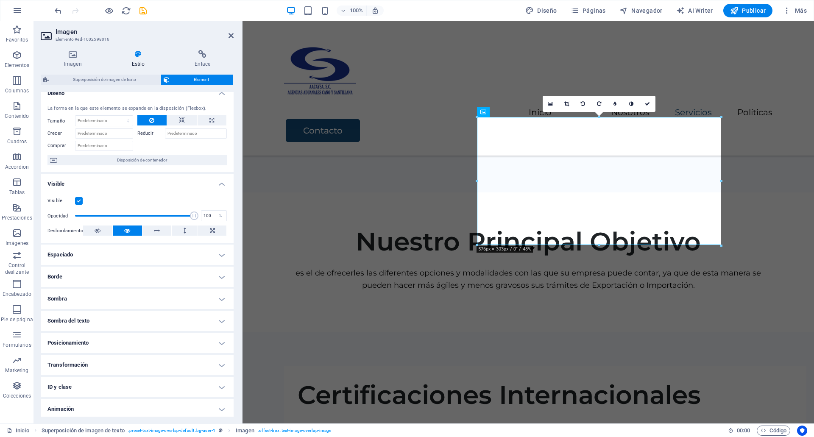
scroll to position [0, 0]
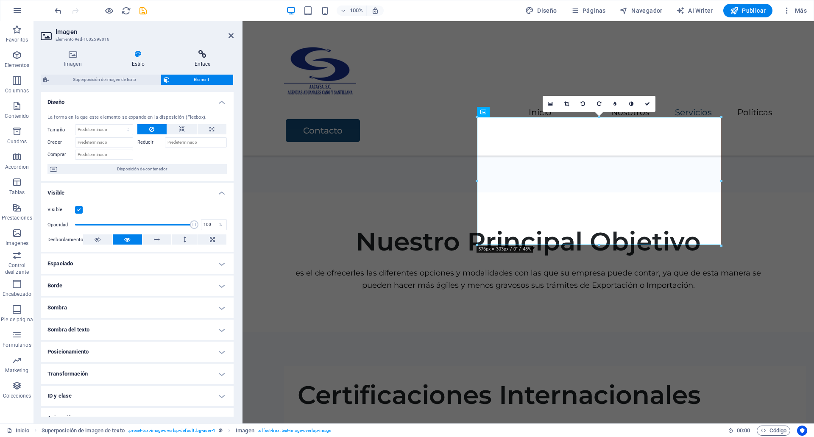
click at [201, 67] on h4 "Enlace" at bounding box center [202, 59] width 62 height 18
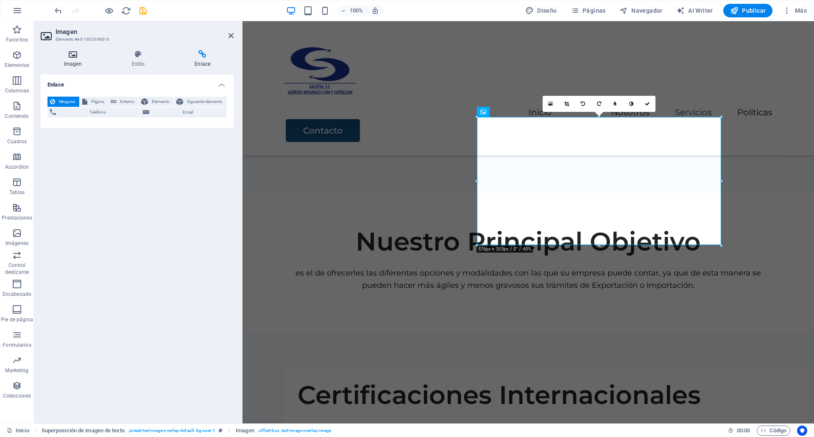
click at [60, 57] on icon at bounding box center [73, 54] width 64 height 8
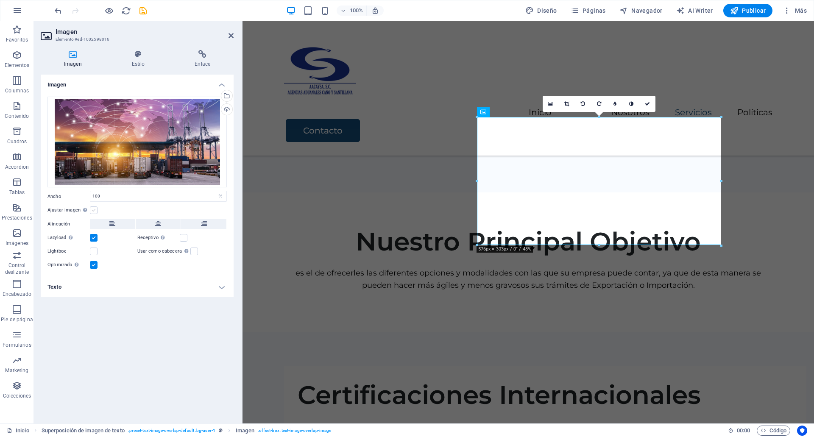
click at [92, 208] on label at bounding box center [94, 210] width 8 height 8
click at [0, 0] on input "Ajustar imagen Ajustar imagen automáticamente a un ancho y alto fijo" at bounding box center [0, 0] width 0 height 0
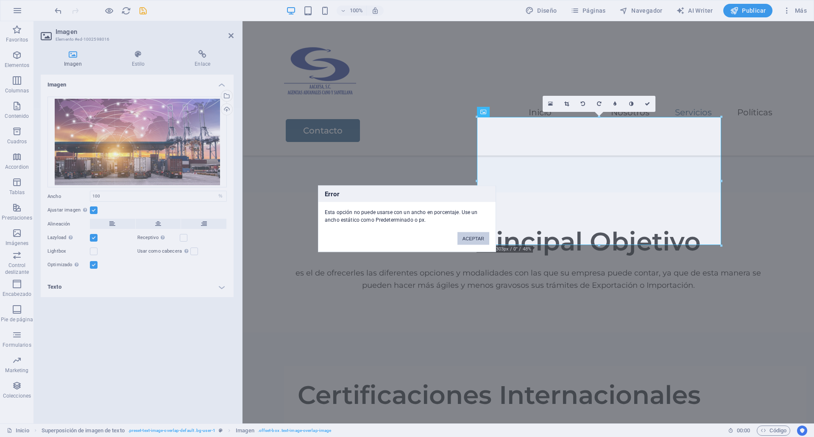
click at [466, 243] on button "ACEPTAR" at bounding box center [473, 238] width 32 height 13
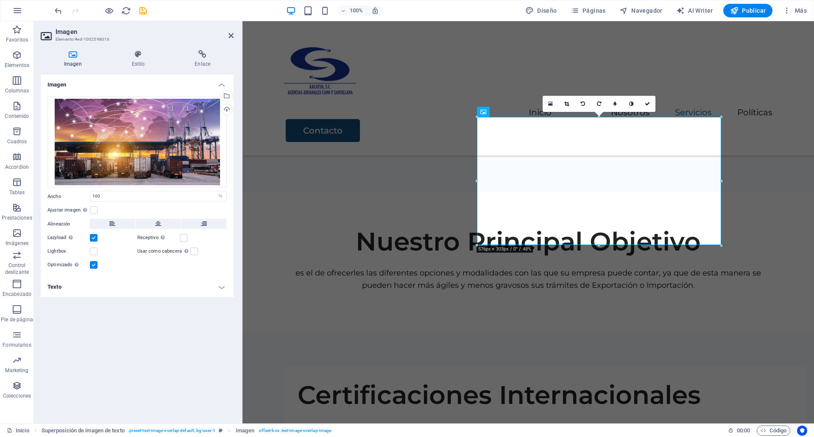
click at [89, 295] on h4 "Texto" at bounding box center [137, 287] width 193 height 20
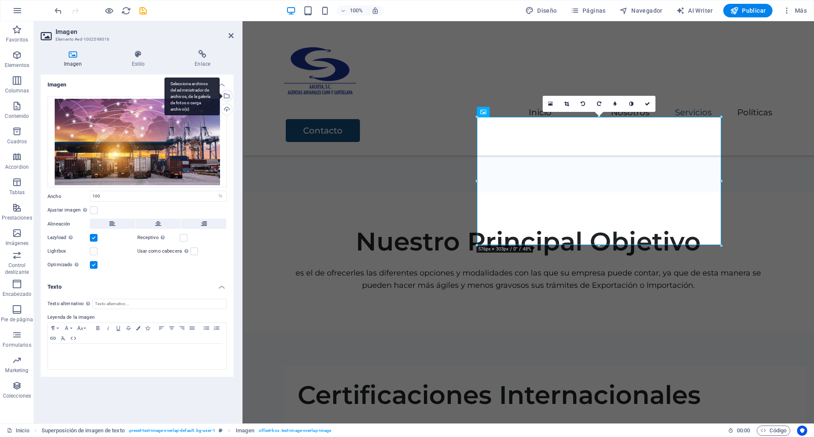
click at [228, 96] on div "Selecciona archivos del administrador de archivos, de la galería de fotos o car…" at bounding box center [226, 96] width 13 height 13
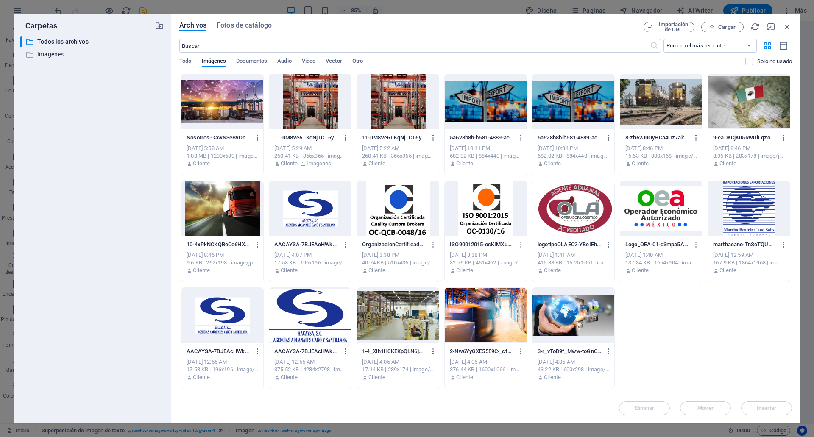
click at [222, 110] on div at bounding box center [222, 101] width 82 height 55
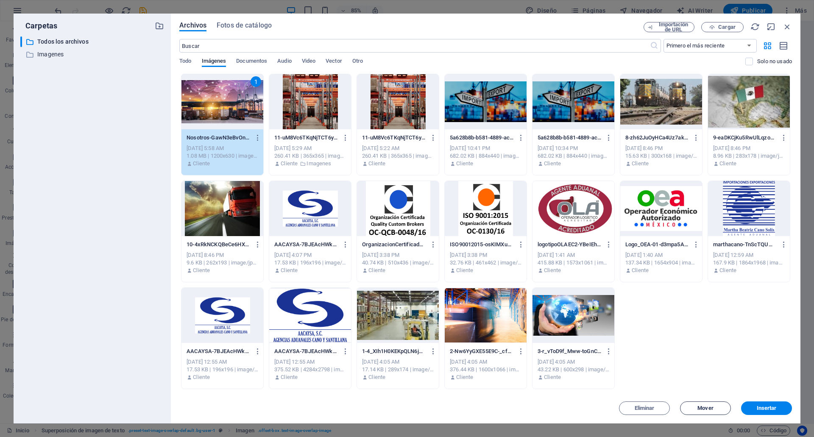
click at [700, 402] on button "Mover" at bounding box center [705, 408] width 51 height 14
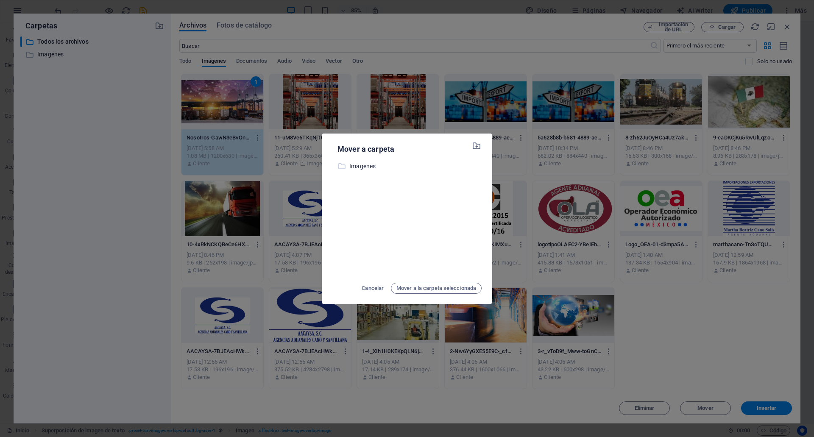
click at [367, 165] on p "Imagenes" at bounding box center [415, 166] width 132 height 10
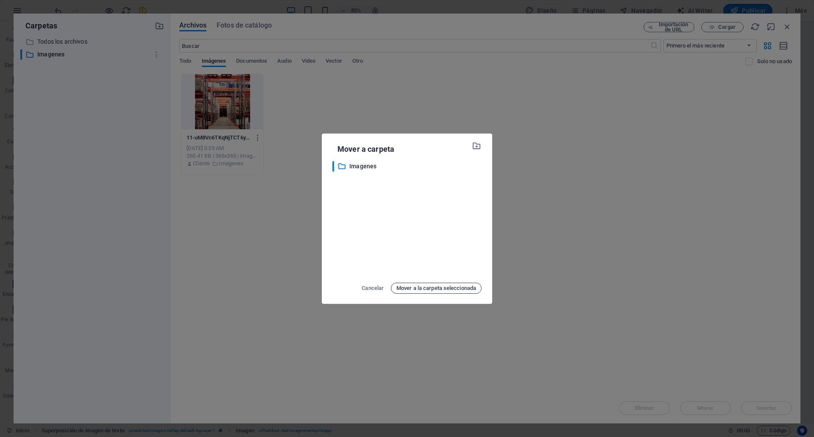
click at [435, 286] on span "Mover a la carpeta seleccionada" at bounding box center [436, 288] width 80 height 10
click at [437, 288] on span "Mover a la carpeta seleccionada" at bounding box center [436, 288] width 80 height 10
click at [428, 284] on span "Mover a la carpeta seleccionada" at bounding box center [436, 288] width 80 height 10
click at [366, 170] on p "Imagenes" at bounding box center [415, 166] width 132 height 10
click at [410, 285] on span "Mover a la carpeta seleccionada" at bounding box center [436, 288] width 80 height 10
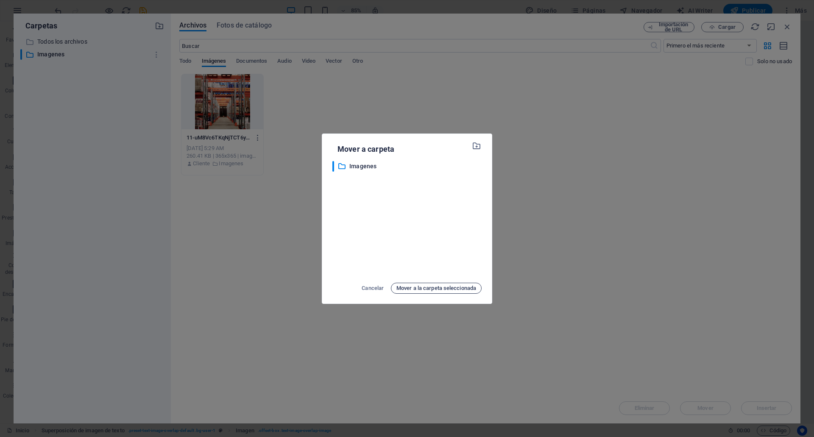
click at [407, 289] on span "Mover a la carpeta seleccionada" at bounding box center [436, 288] width 80 height 10
click at [368, 167] on p "Imagenes" at bounding box center [415, 166] width 132 height 10
click at [424, 195] on div "​ Imagenes Imagenes" at bounding box center [406, 218] width 149 height 115
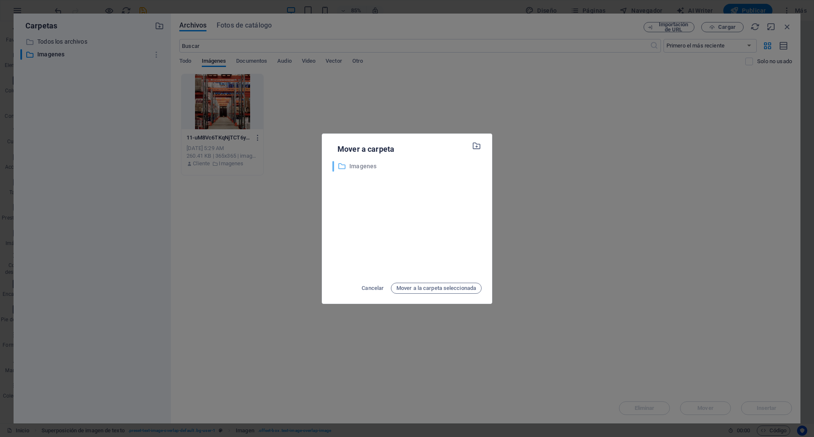
click at [408, 164] on p "Imagenes" at bounding box center [415, 166] width 132 height 10
click at [417, 285] on span "Mover a la carpeta seleccionada" at bounding box center [436, 288] width 80 height 10
click at [373, 289] on span "Cancelar" at bounding box center [372, 288] width 22 height 10
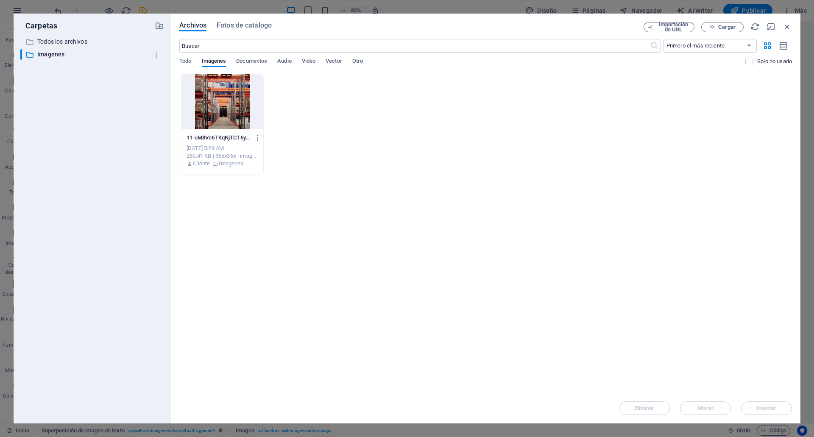
click at [190, 56] on div "​ Primero el más reciente Primero el más antiguo Nombre (A-Z) Nombre (Z-A) Tama…" at bounding box center [485, 56] width 612 height 35
click at [186, 64] on span "Todo" at bounding box center [185, 62] width 12 height 12
click at [787, 23] on icon "button" at bounding box center [786, 26] width 9 height 9
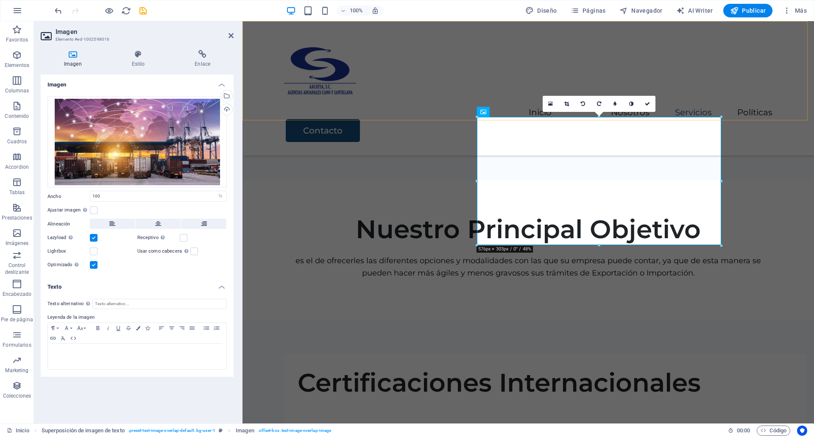
scroll to position [1143, 0]
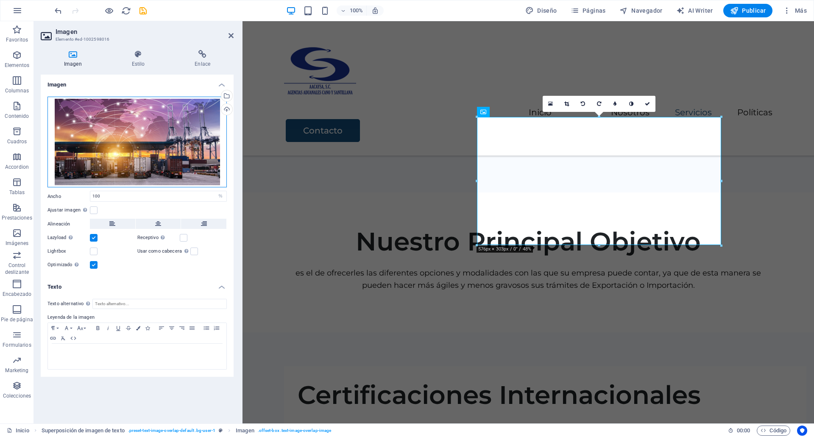
click at [190, 150] on div "Arrastra archivos aquí, haz clic para escoger archivos o selecciona archivos de…" at bounding box center [136, 142] width 179 height 91
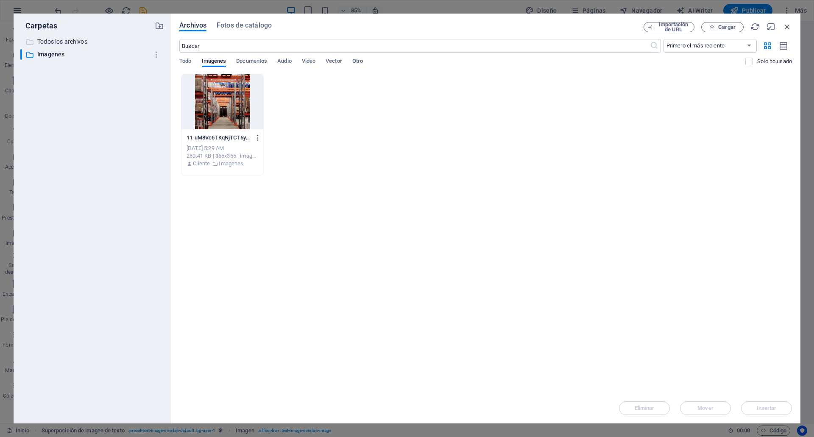
click at [110, 46] on p "Todos los archivos" at bounding box center [92, 42] width 111 height 10
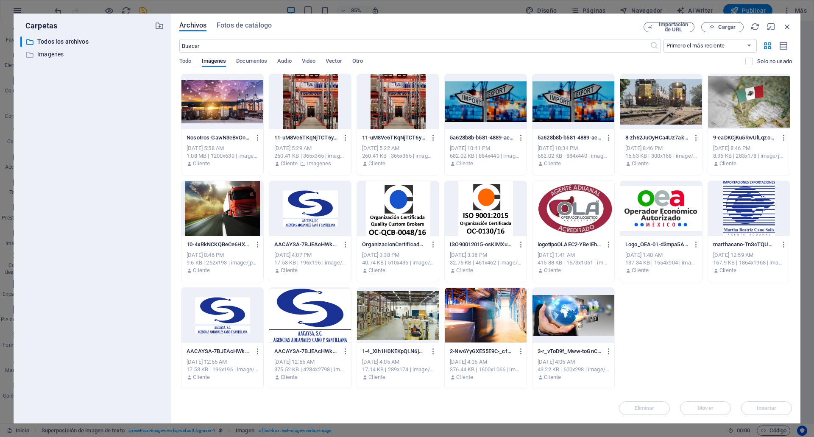
click at [242, 122] on div at bounding box center [222, 101] width 82 height 55
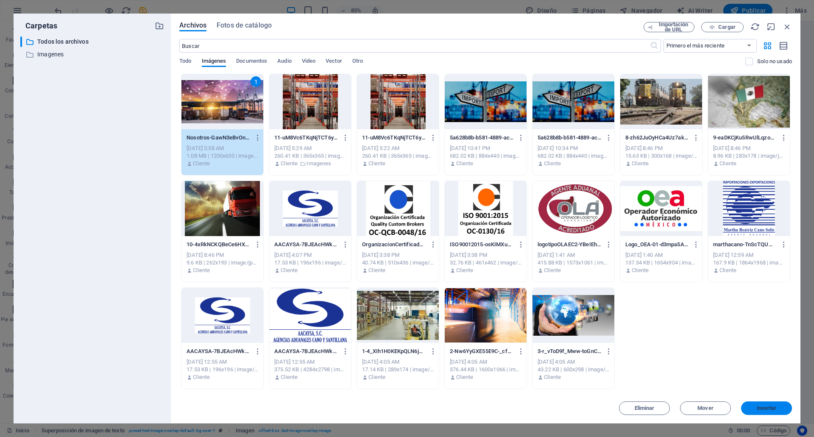
click at [774, 408] on span "Insertar" at bounding box center [766, 408] width 20 height 5
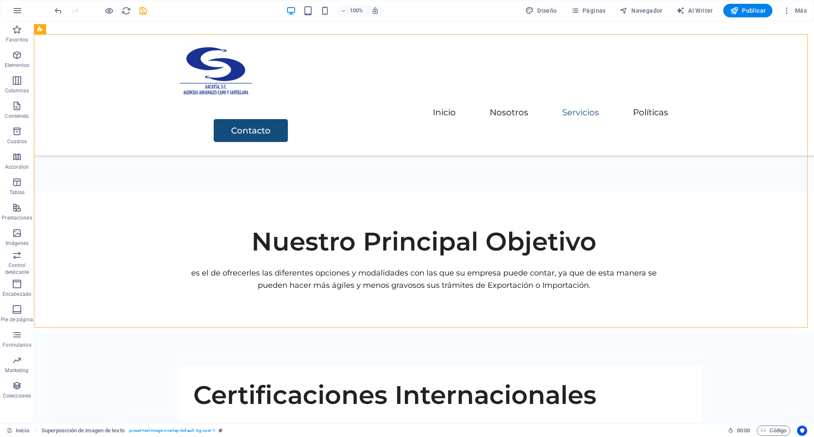
click at [303, 7] on div "100%" at bounding box center [335, 11] width 98 height 14
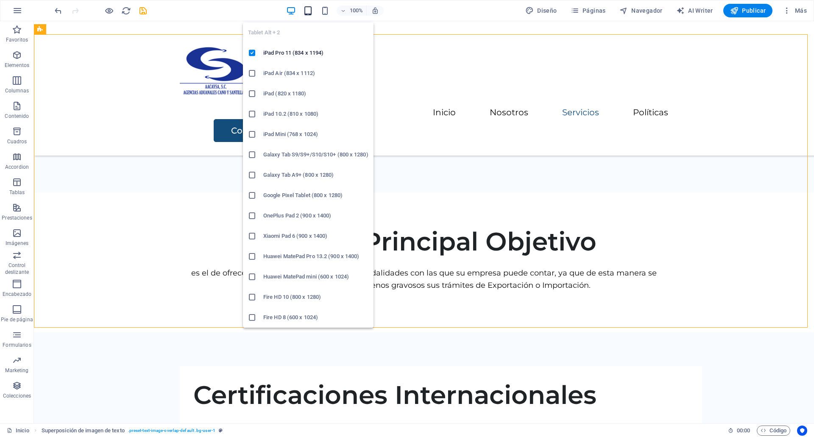
click at [309, 12] on icon "button" at bounding box center [308, 11] width 10 height 10
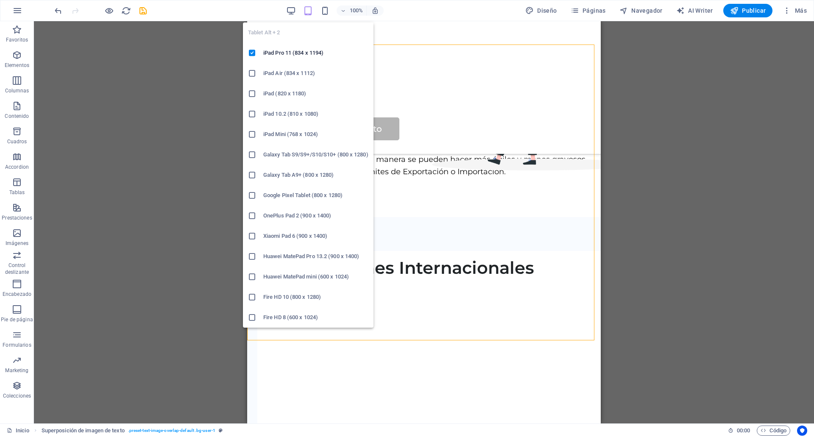
scroll to position [1196, 0]
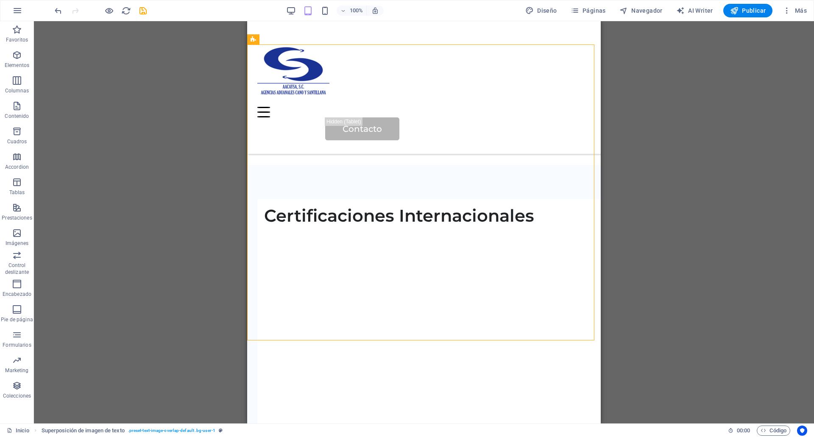
click at [286, 10] on div "100% Diseño Páginas Navegador AI Writer Publicar Más" at bounding box center [431, 11] width 757 height 14
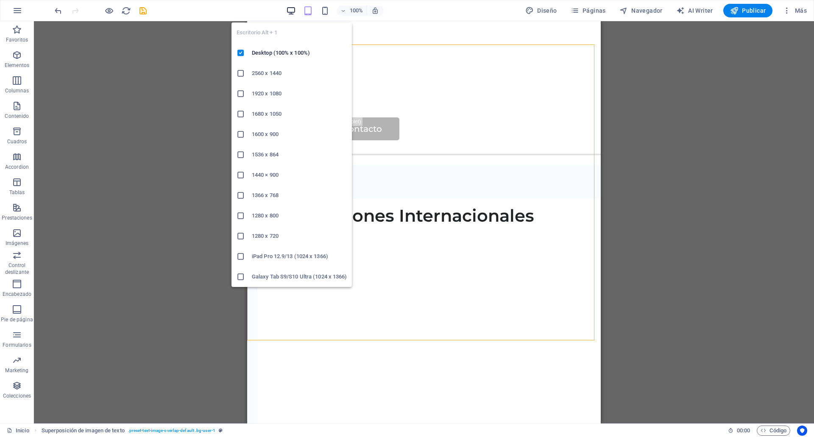
click at [293, 12] on icon "button" at bounding box center [291, 11] width 10 height 10
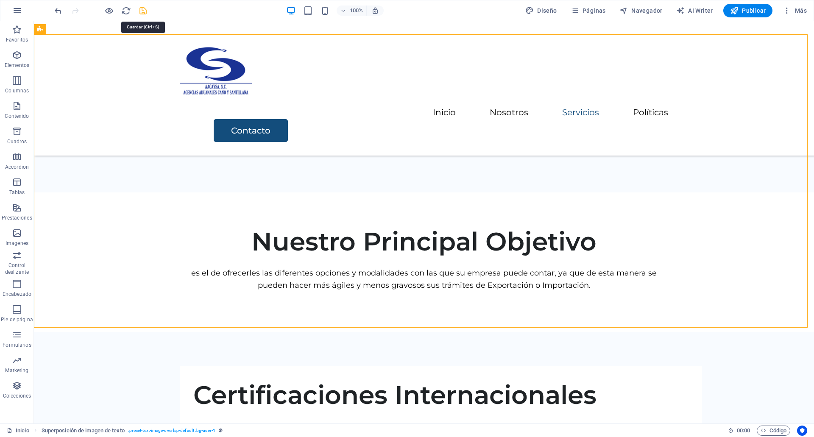
click at [140, 8] on icon "save" at bounding box center [143, 11] width 10 height 10
checkbox input "false"
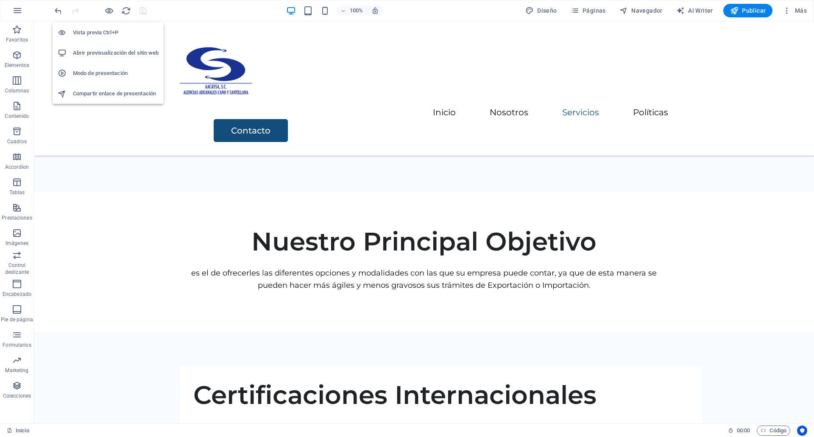
click at [133, 35] on h6 "Vista previa Ctrl+P" at bounding box center [116, 33] width 86 height 10
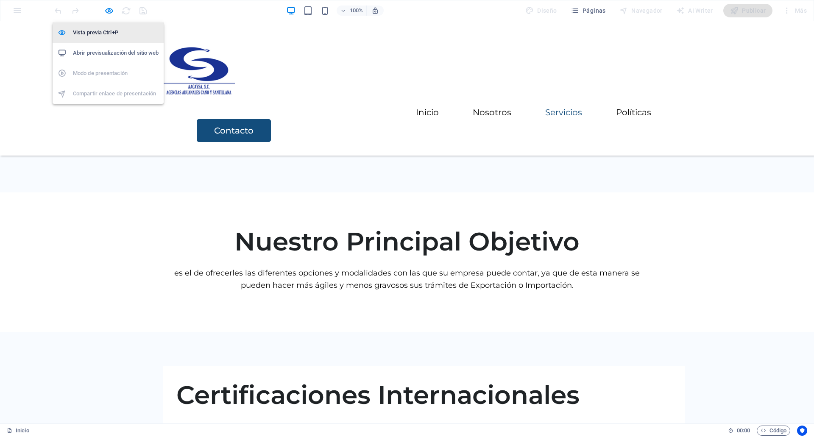
click at [133, 35] on h6 "Vista previa Ctrl+P" at bounding box center [116, 33] width 86 height 10
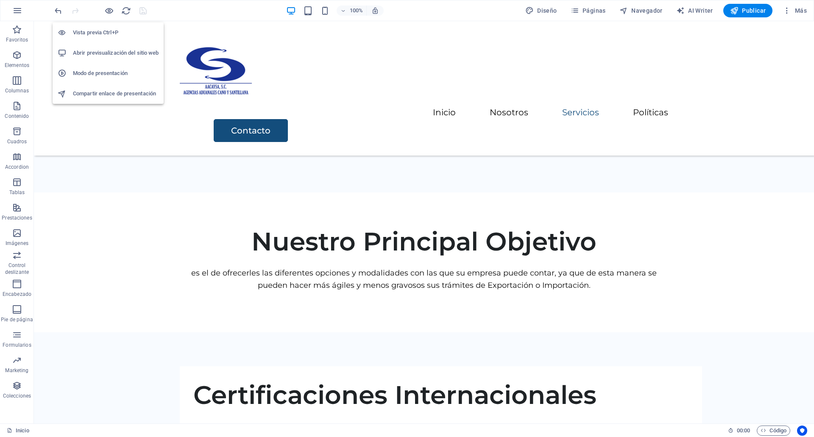
click at [130, 57] on h6 "Abrir previsualización del sitio web" at bounding box center [116, 53] width 86 height 10
